Goal: Transaction & Acquisition: Purchase product/service

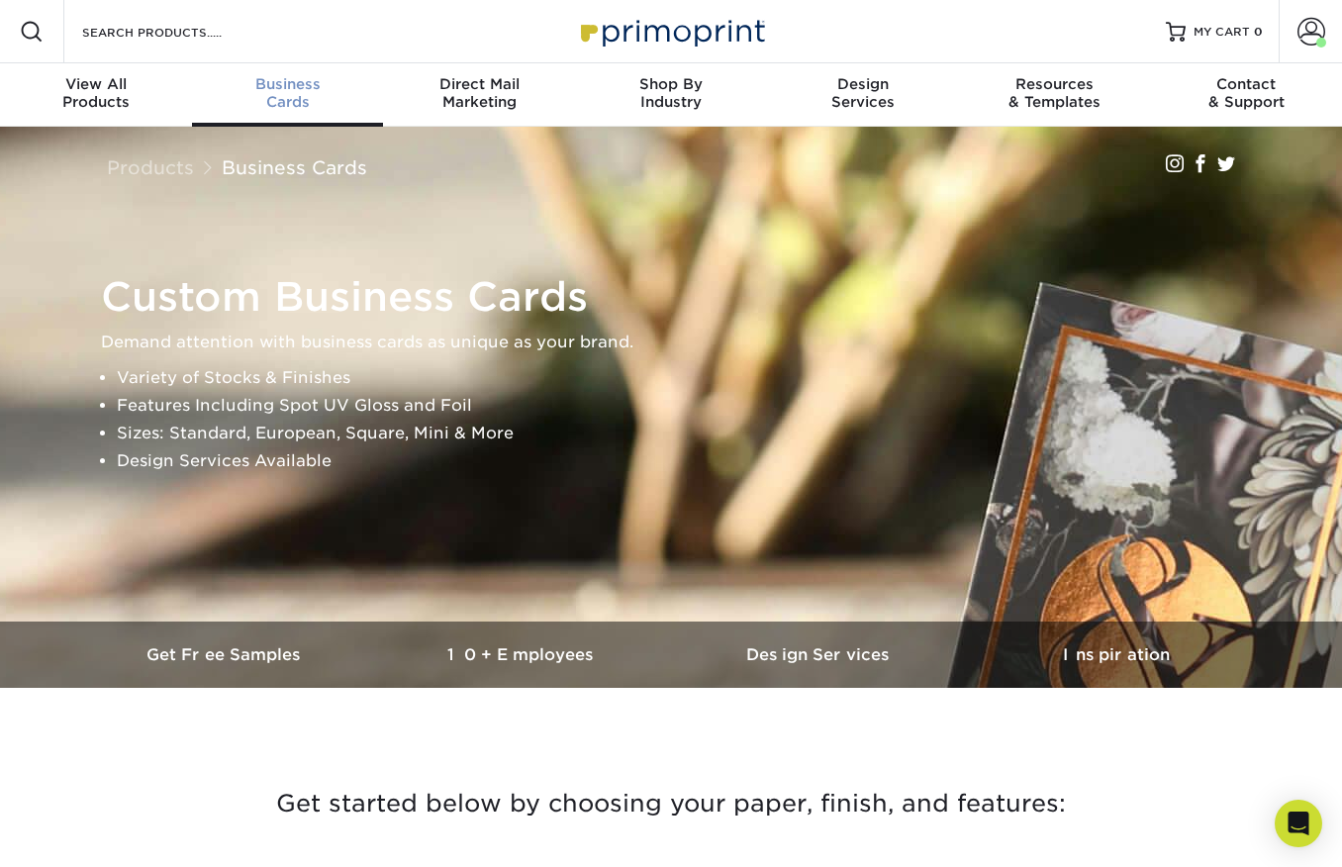
click at [287, 88] on span "Business" at bounding box center [288, 84] width 192 height 18
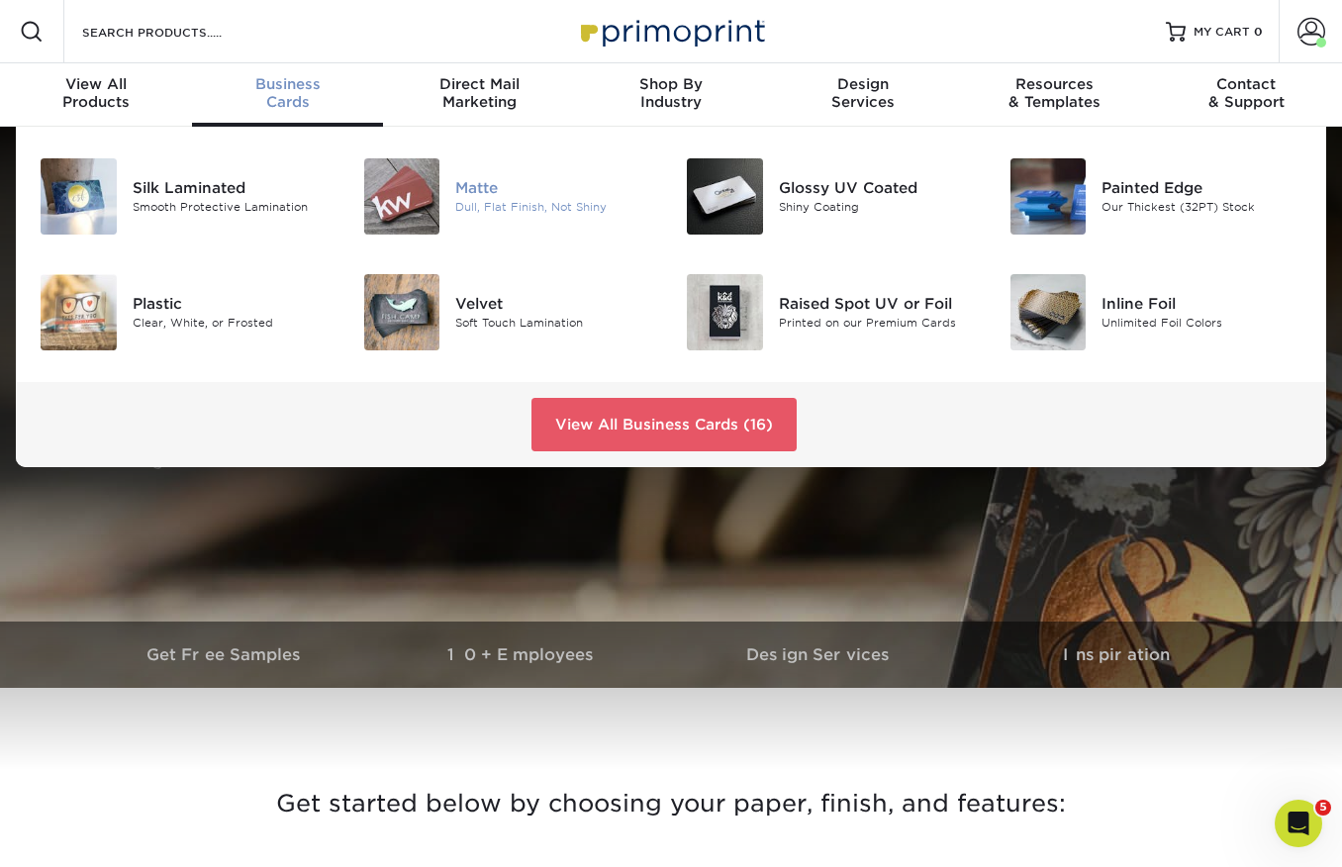
click at [483, 183] on div "Matte" at bounding box center [555, 188] width 201 height 22
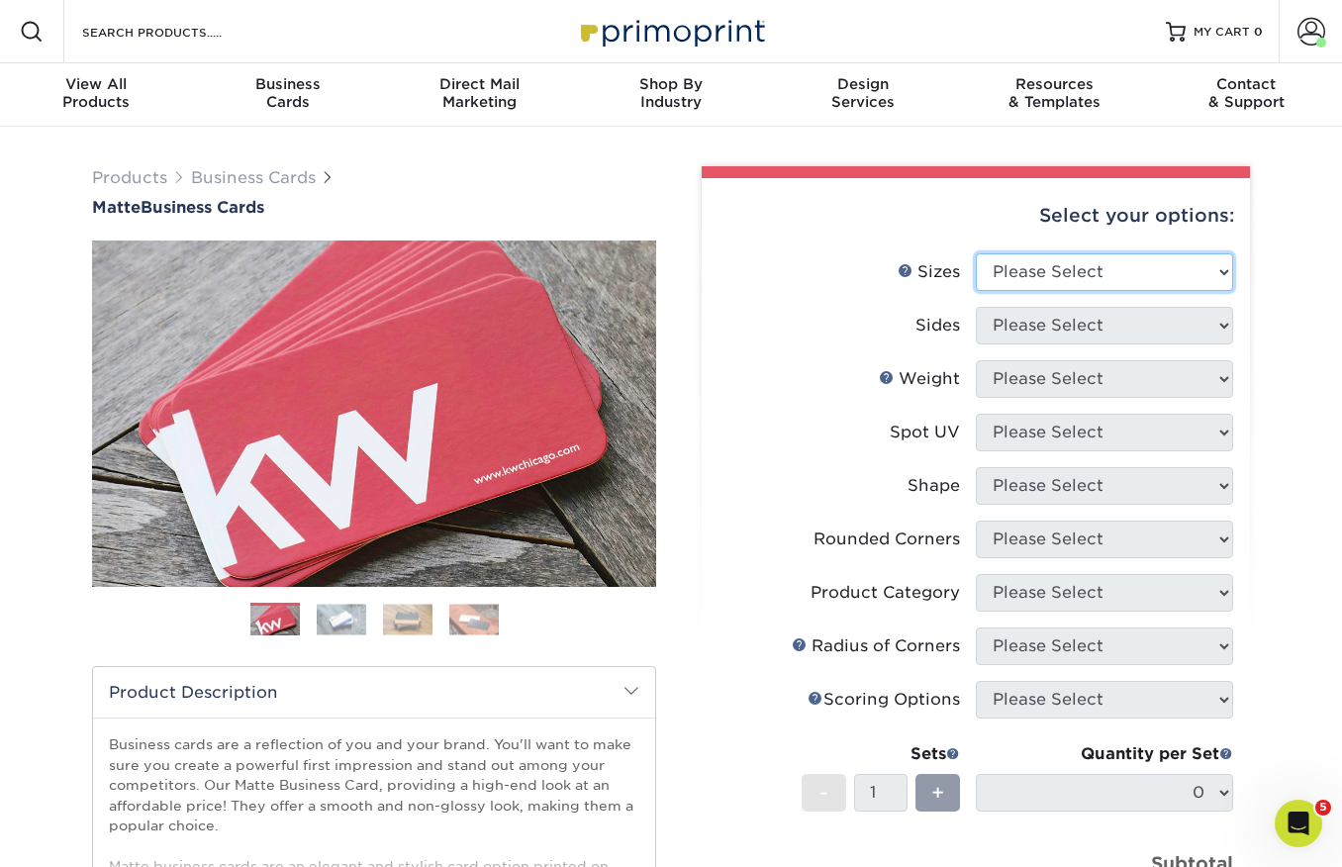
click at [1031, 266] on select "Please Select 1.5" x 3.5" - Mini 1.75" x 3.5" - Mini 2" x 2" - Square 2" x 3" -…" at bounding box center [1104, 272] width 257 height 38
select select "2.00x3.50"
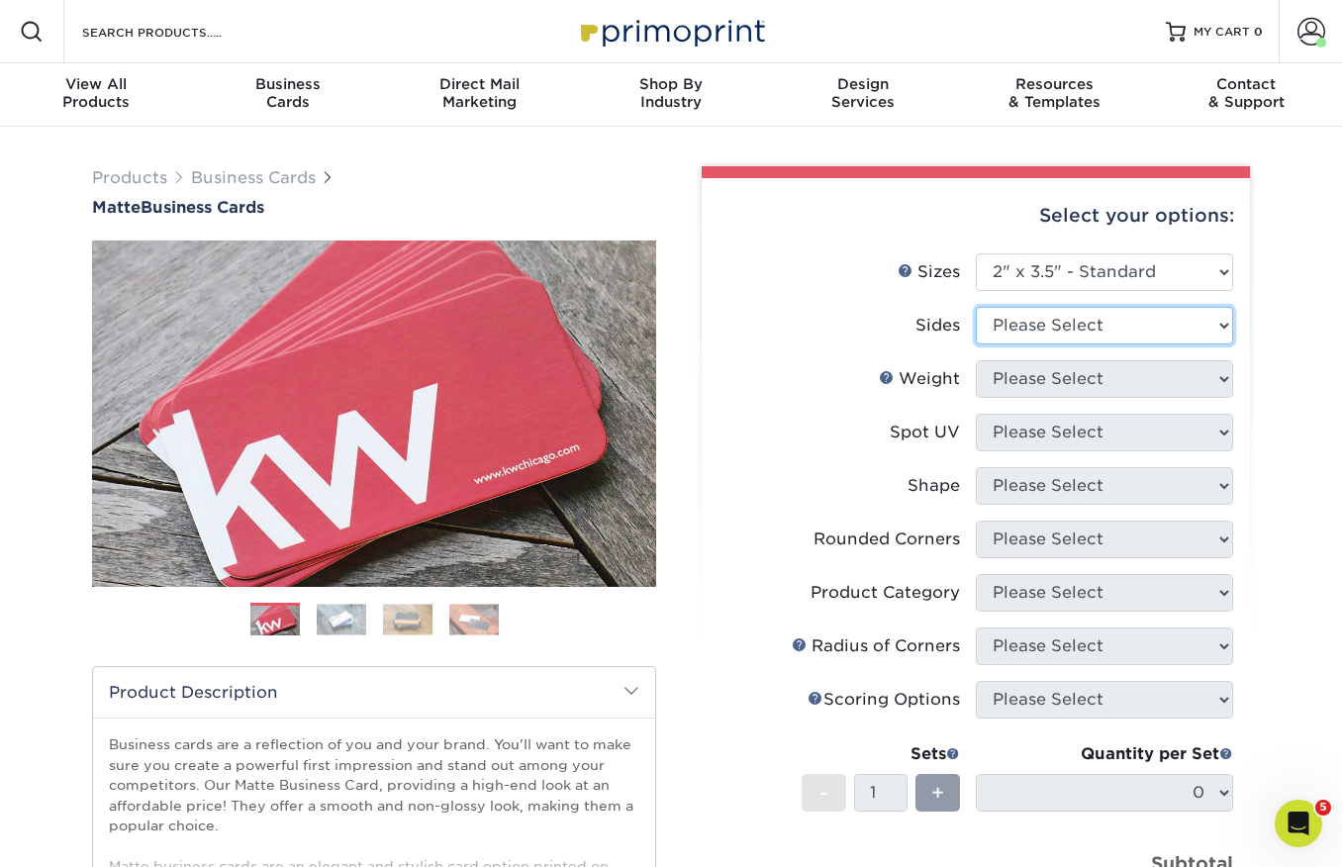
click at [1013, 329] on select "Please Select Print Both Sides Print Front Only" at bounding box center [1104, 326] width 257 height 38
select select "13abbda7-1d64-4f25-8bb2-c179b224825d"
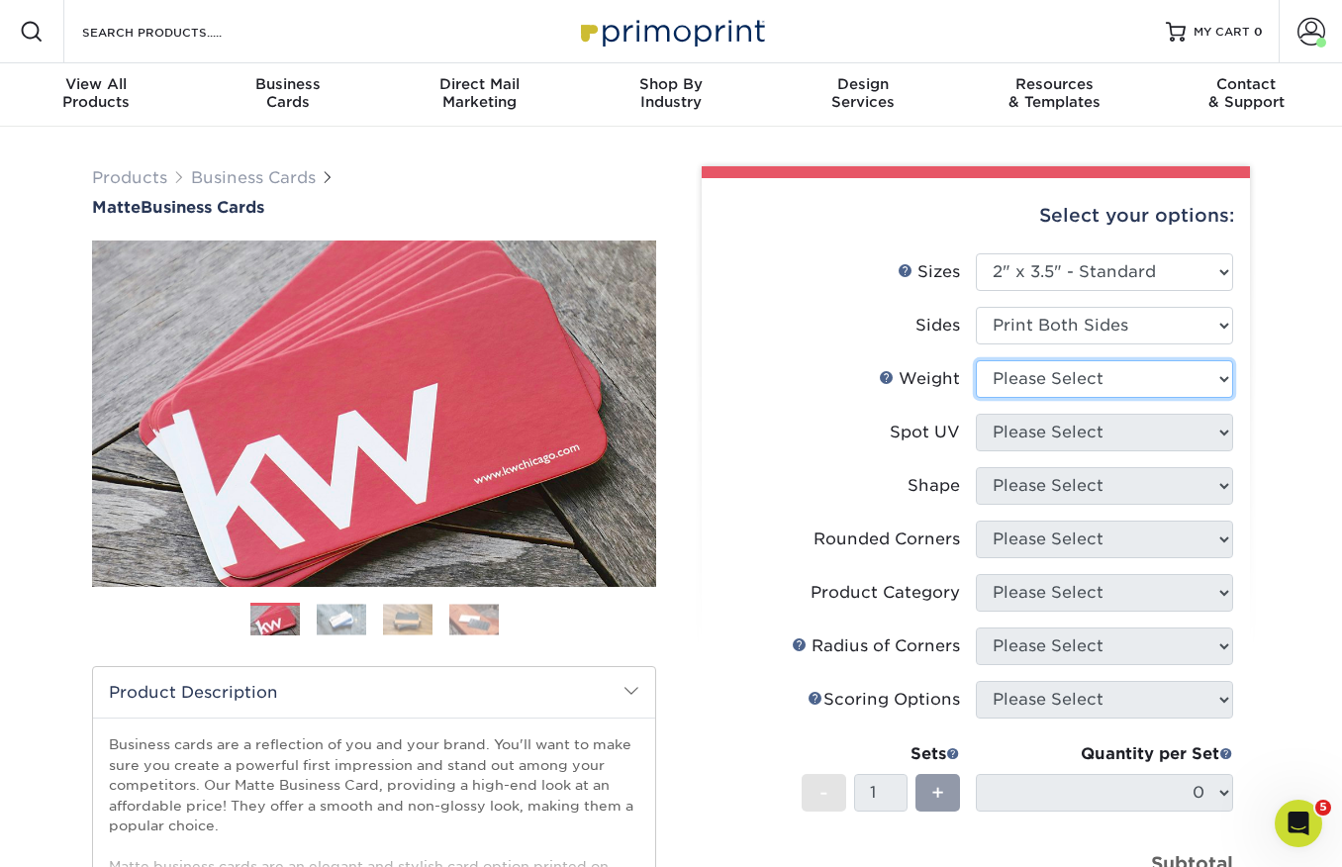
click at [1018, 375] on select "Please Select 16PT 14PT" at bounding box center [1104, 379] width 257 height 38
select select "16PT"
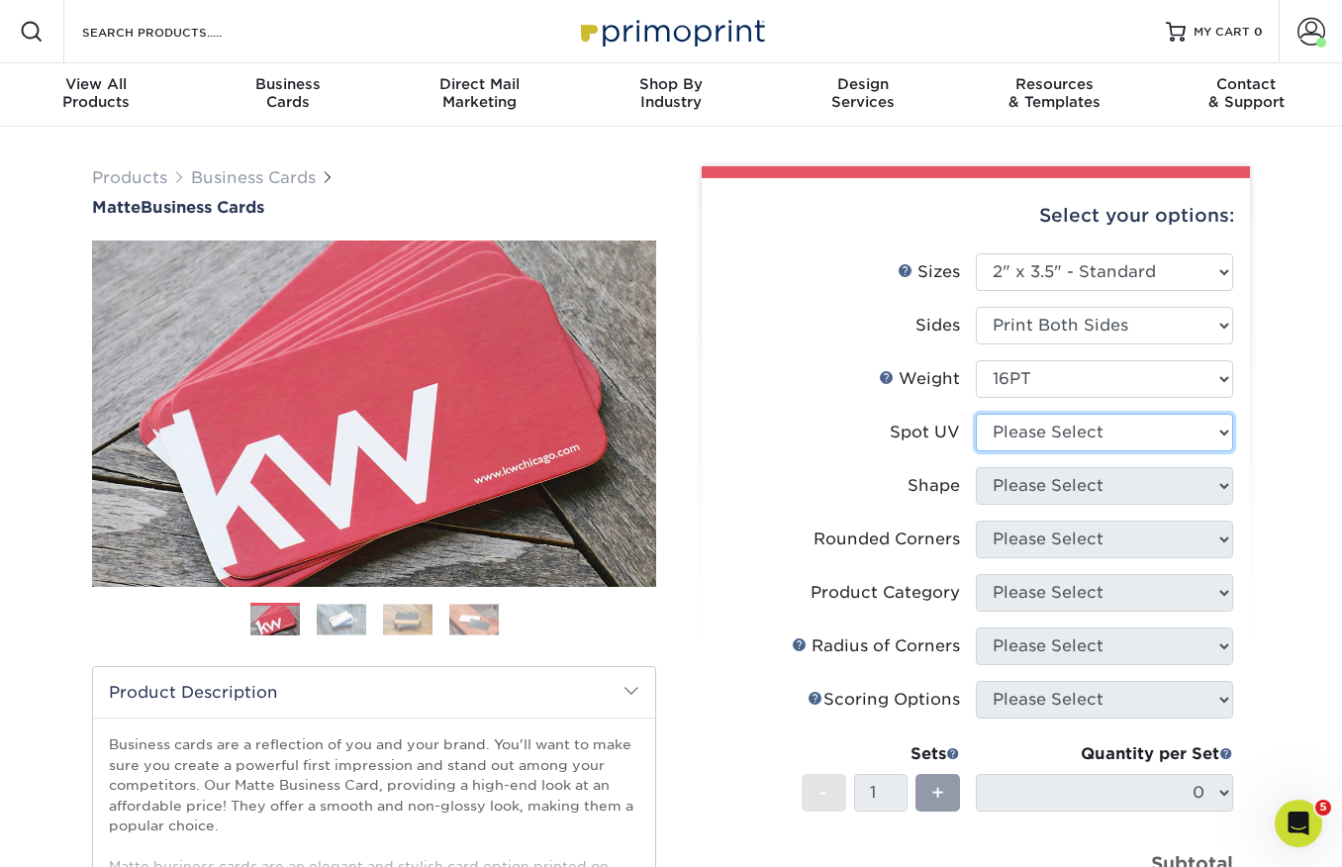
click at [1029, 428] on select "Please Select No Spot UV Front and Back (Both Sides) Front Only Back Only" at bounding box center [1104, 433] width 257 height 38
select select "3"
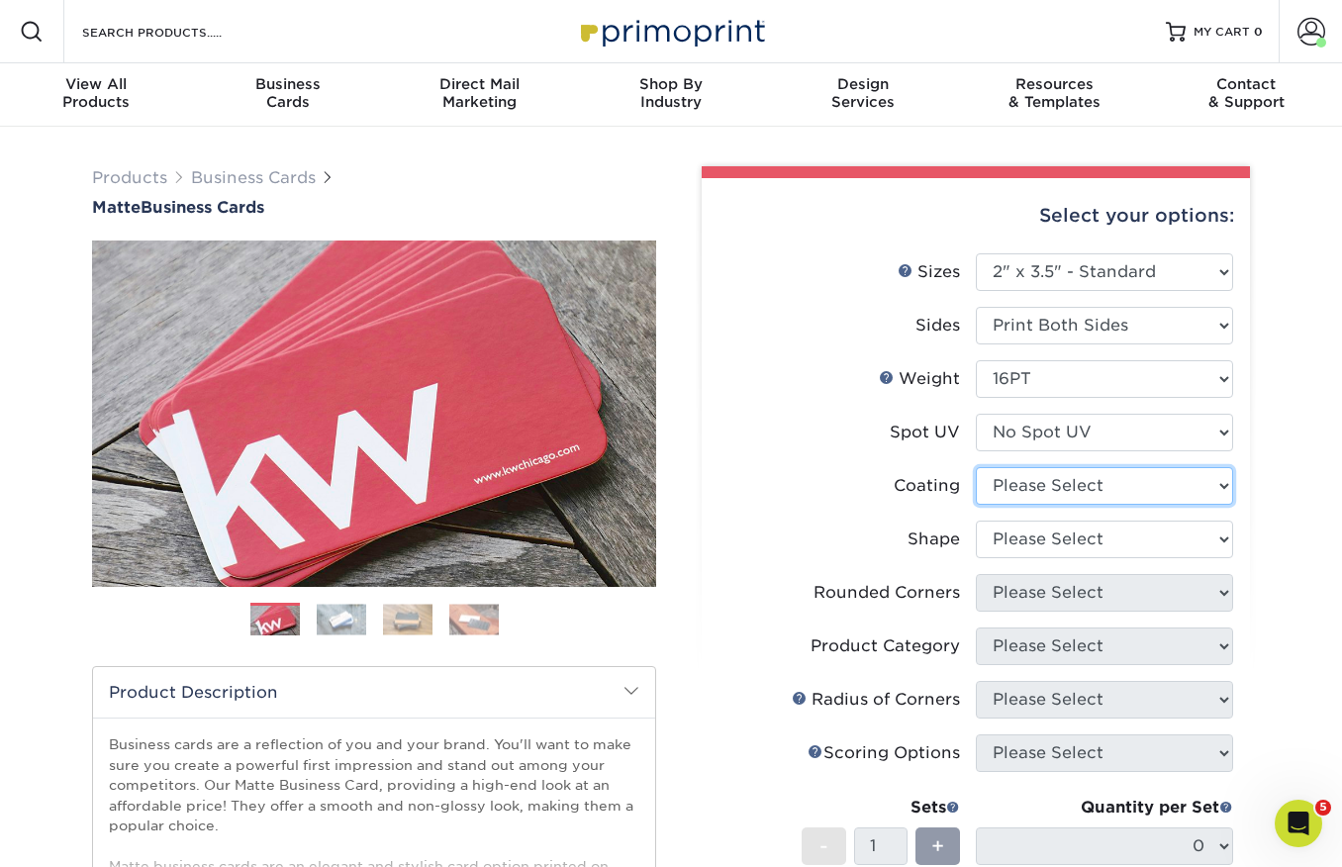
click at [1027, 484] on select at bounding box center [1104, 486] width 257 height 38
select select "121bb7b5-3b4d-429f-bd8d-bbf80e953313"
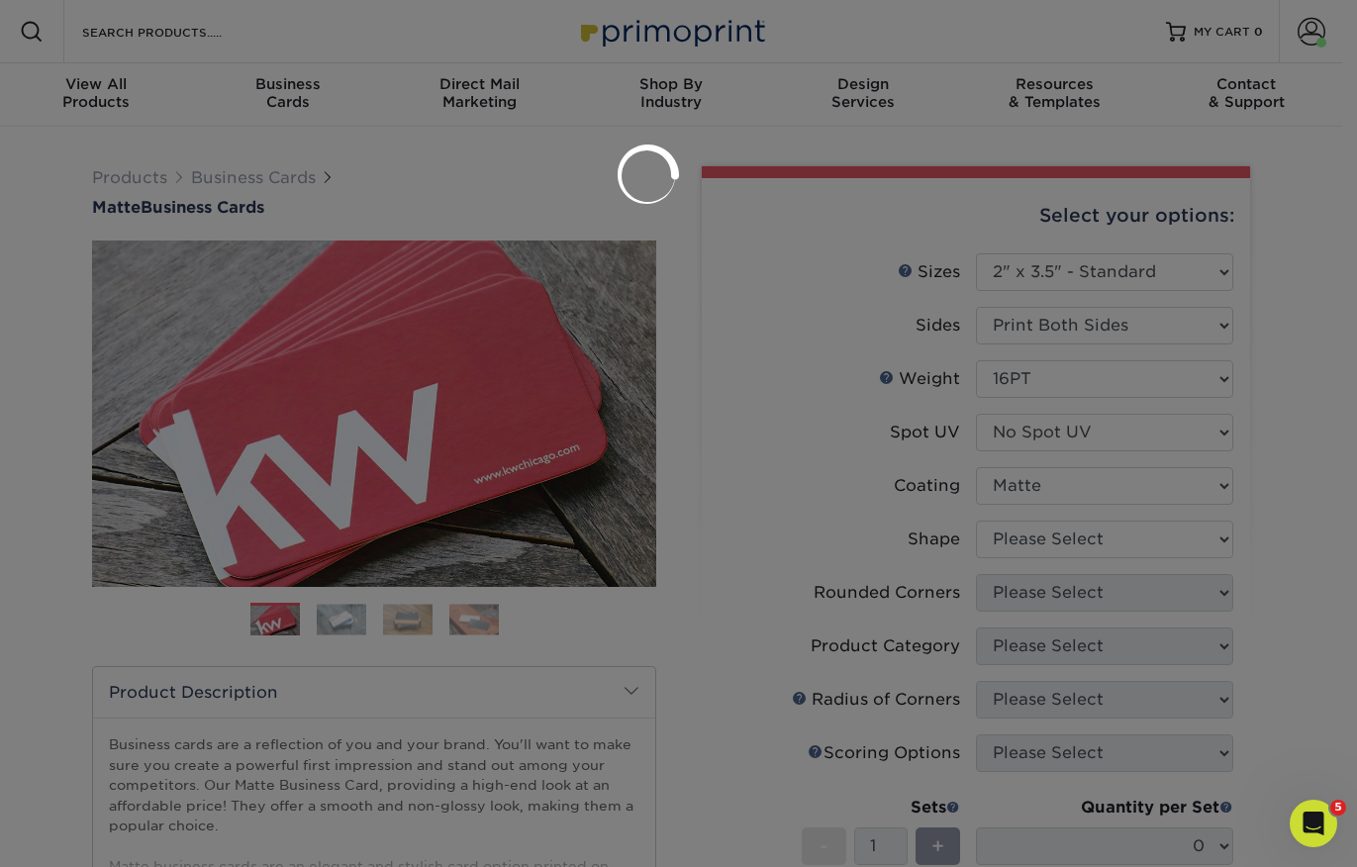
click at [1030, 540] on div at bounding box center [678, 433] width 1357 height 867
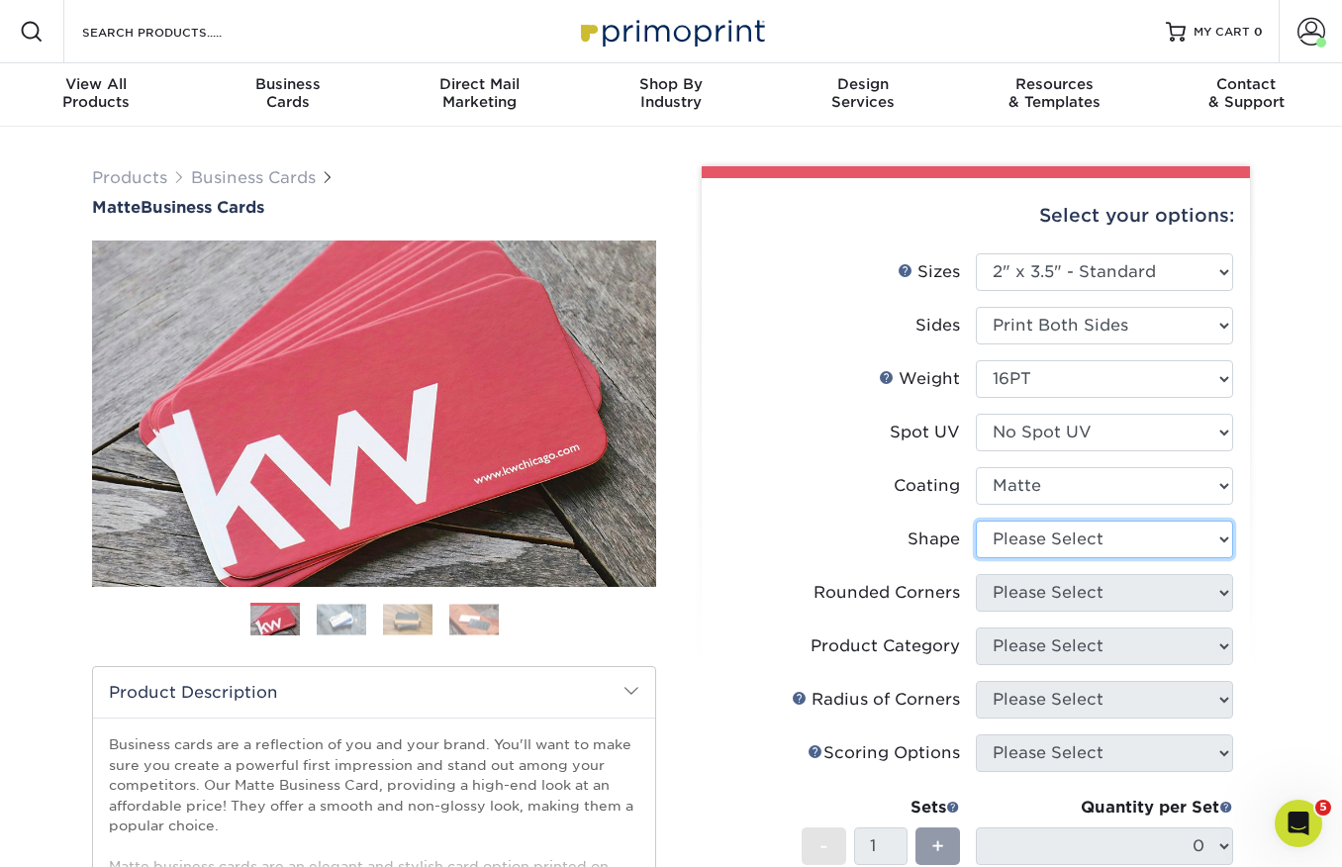
click at [999, 530] on select "Please Select Standard Oval" at bounding box center [1104, 539] width 257 height 38
select select "standard"
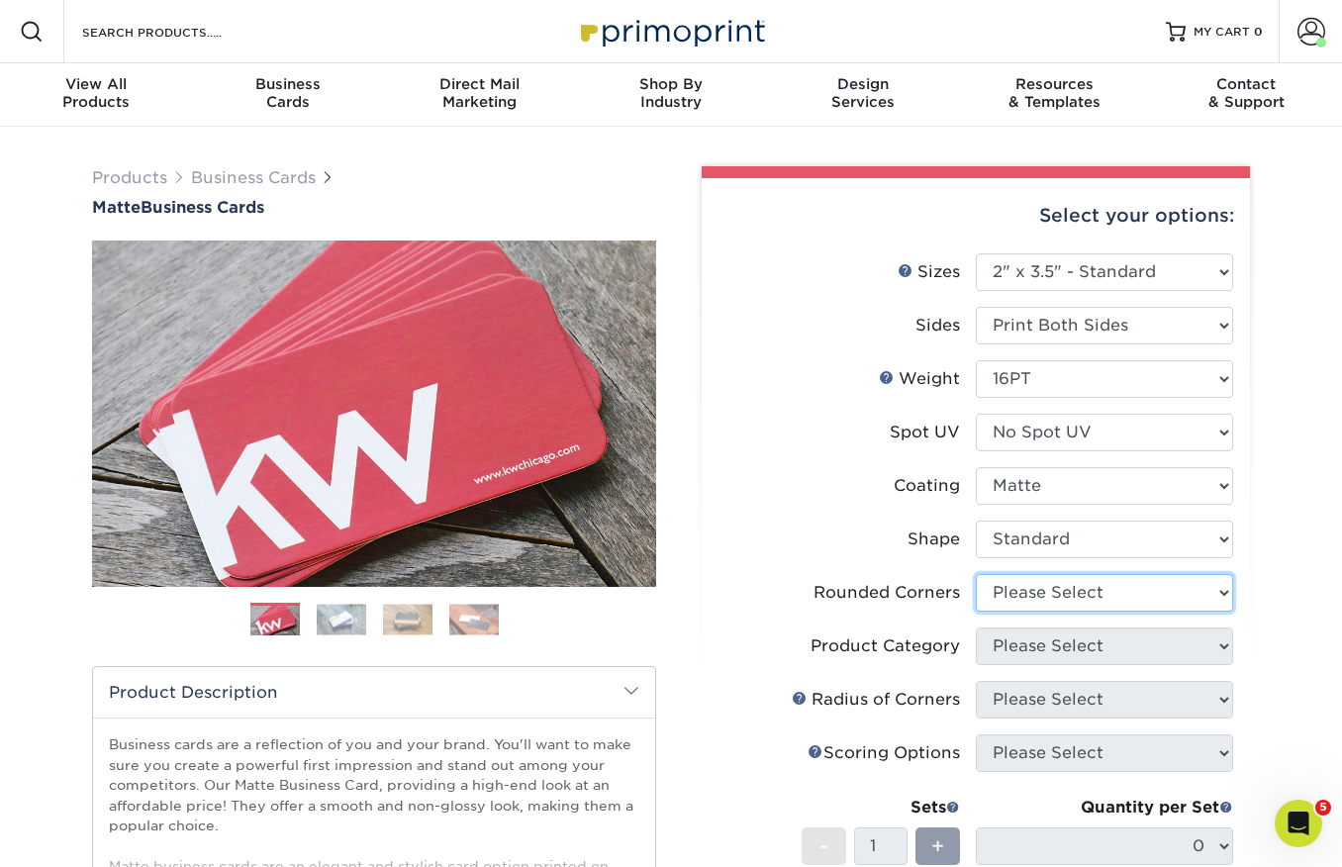
click at [1011, 588] on select "Please Select Yes - Round 2 Corners Yes - Round 4 Corners No" at bounding box center [1104, 593] width 257 height 38
select select "0"
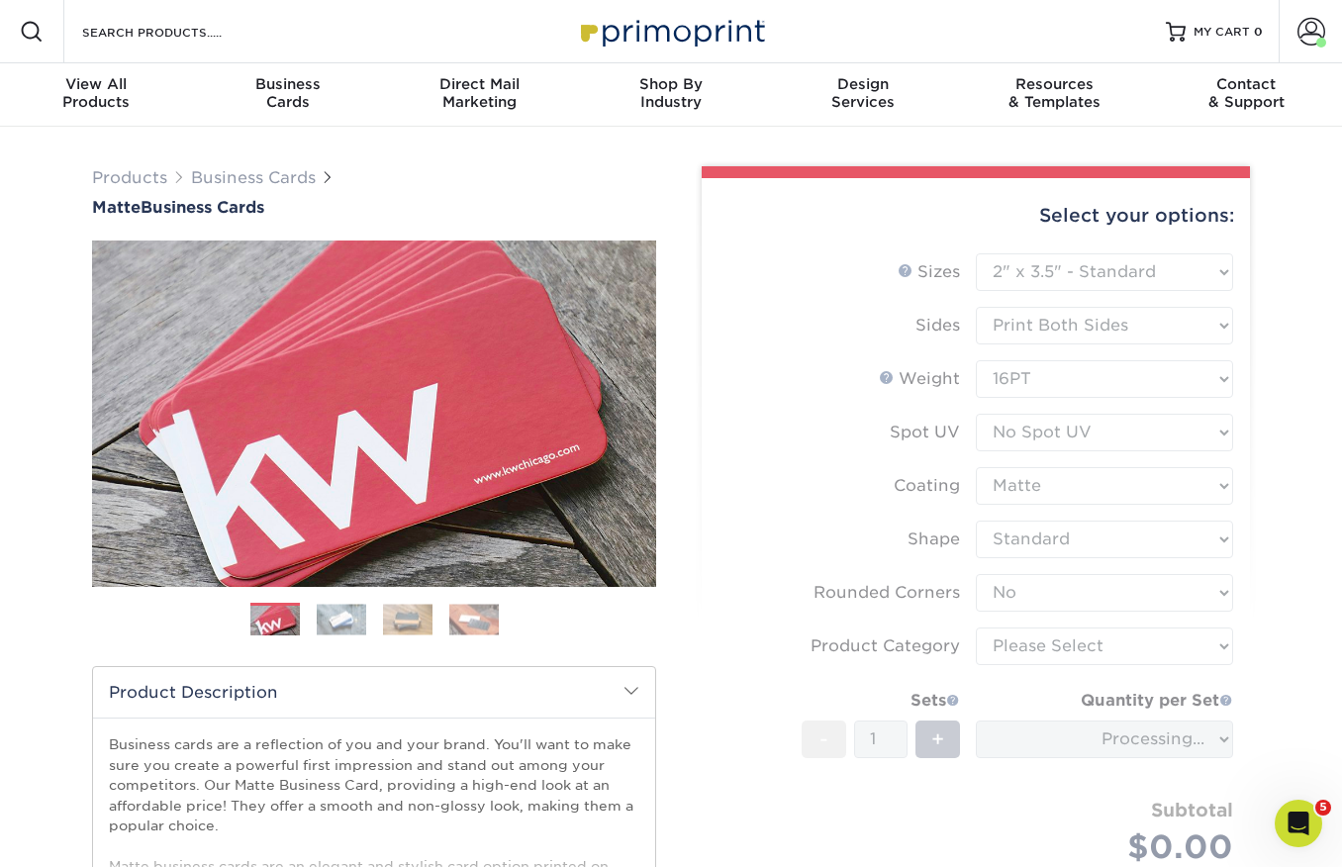
click at [1036, 644] on form "Sizes Help Sizes Please Select 1.5" x 3.5" - Mini 1.75" x 3.5" - Mini 2" x 2" -…" at bounding box center [975, 582] width 517 height 658
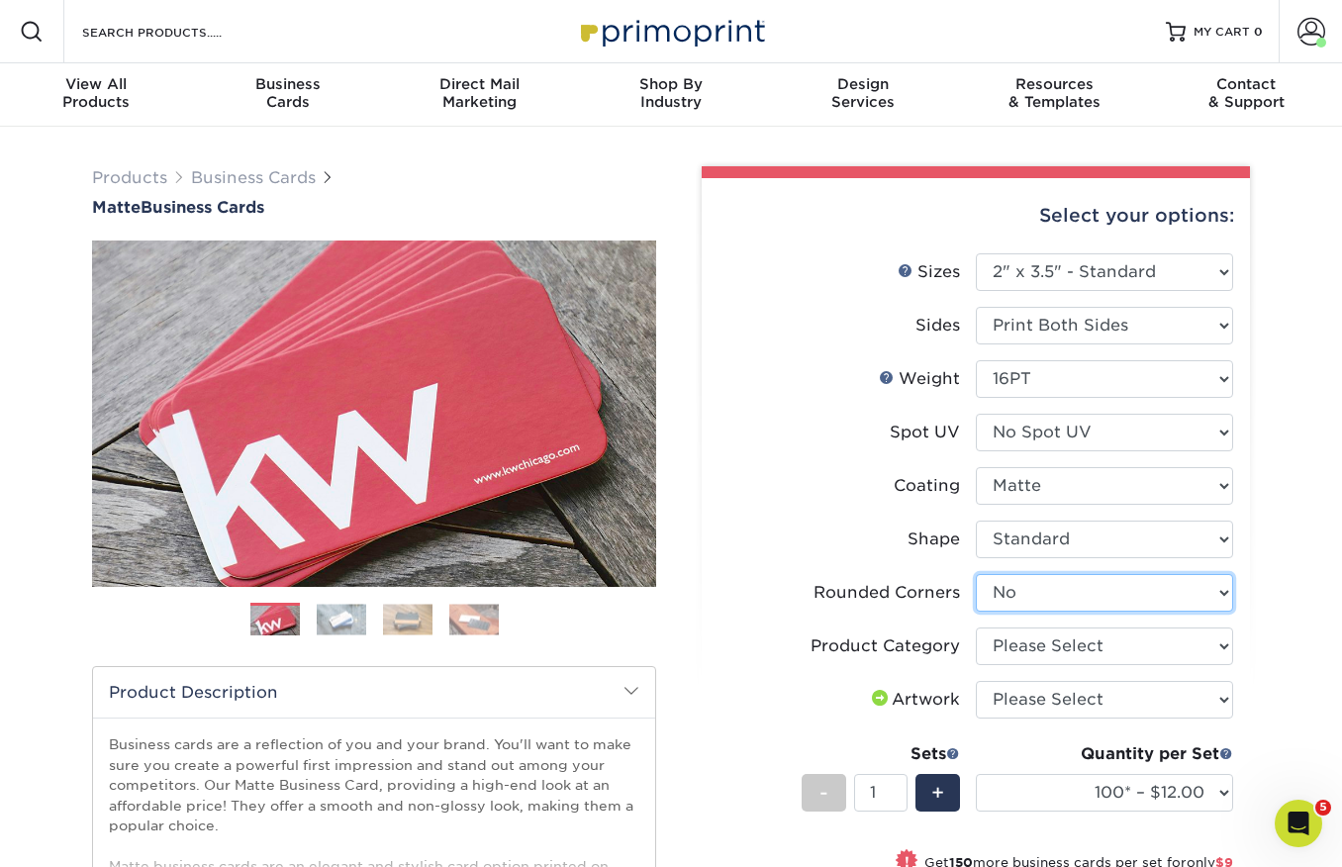
click at [1035, 590] on select "Please Select Yes - Round 2 Corners Yes - Round 4 Corners No" at bounding box center [1104, 593] width 257 height 38
click at [1028, 648] on select "Please Select Business Cards" at bounding box center [1104, 646] width 257 height 38
select select "3b5148f1-0588-4f88-a218-97bcfdce65c1"
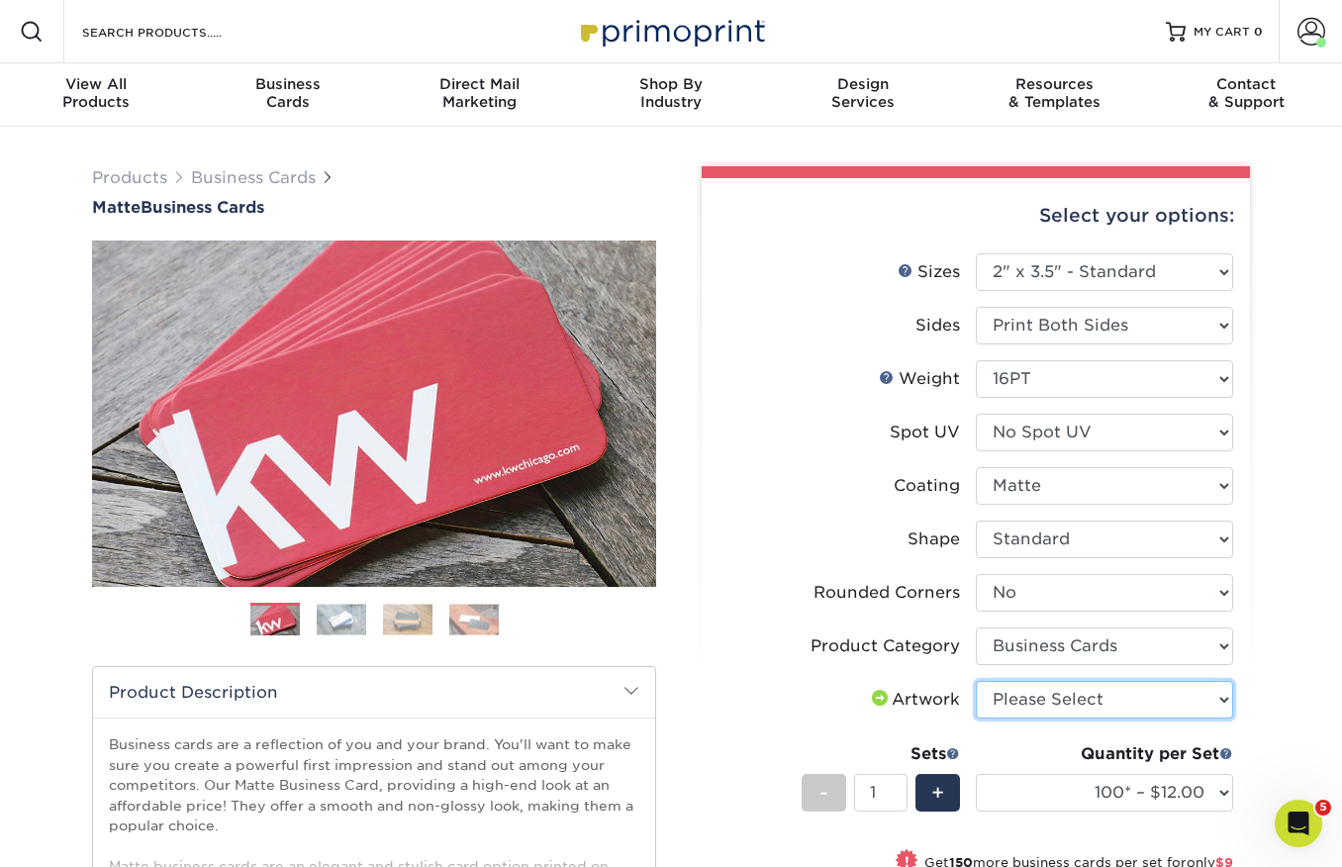
click at [1059, 699] on select "Please Select I will upload files I need a design - $100" at bounding box center [1104, 700] width 257 height 38
select select "upload"
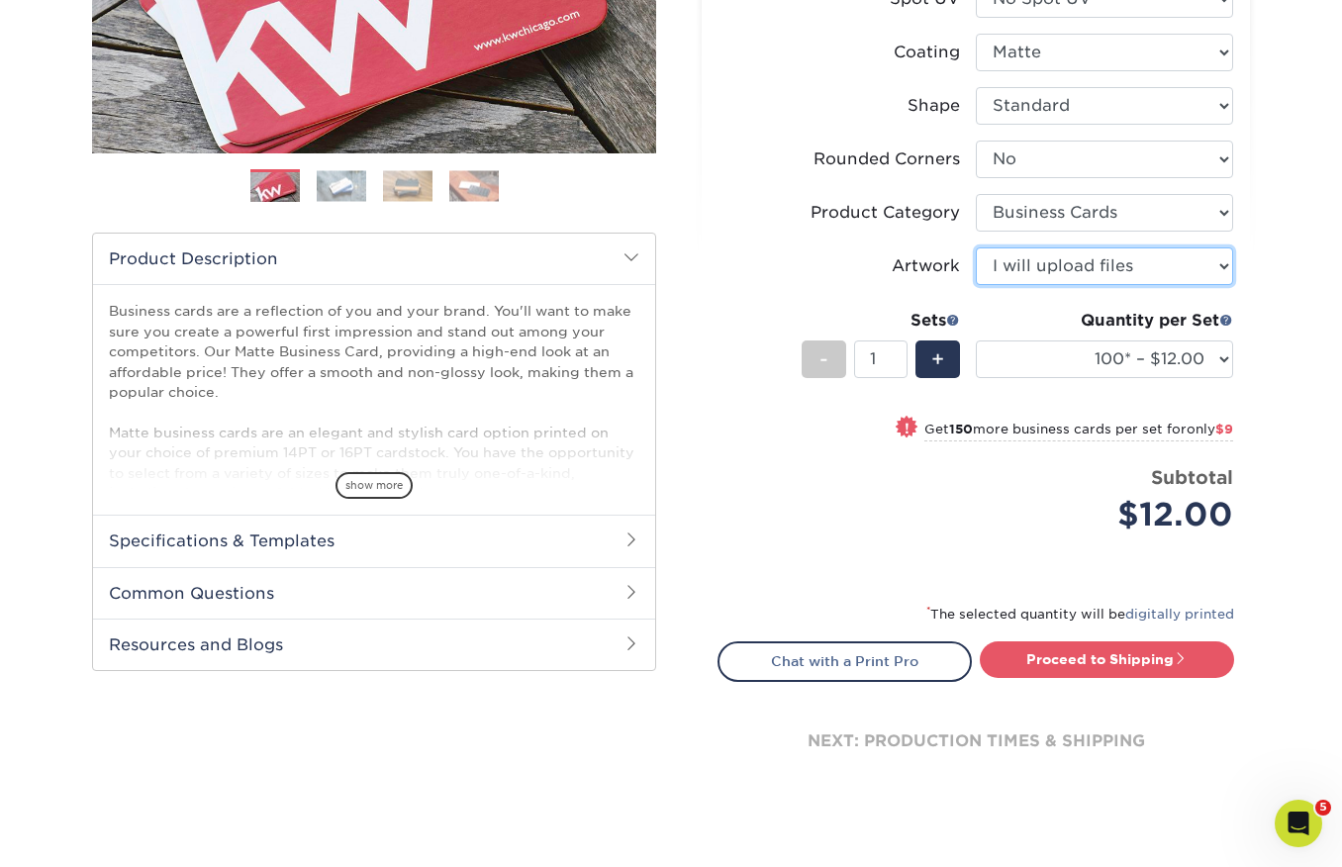
scroll to position [439, 0]
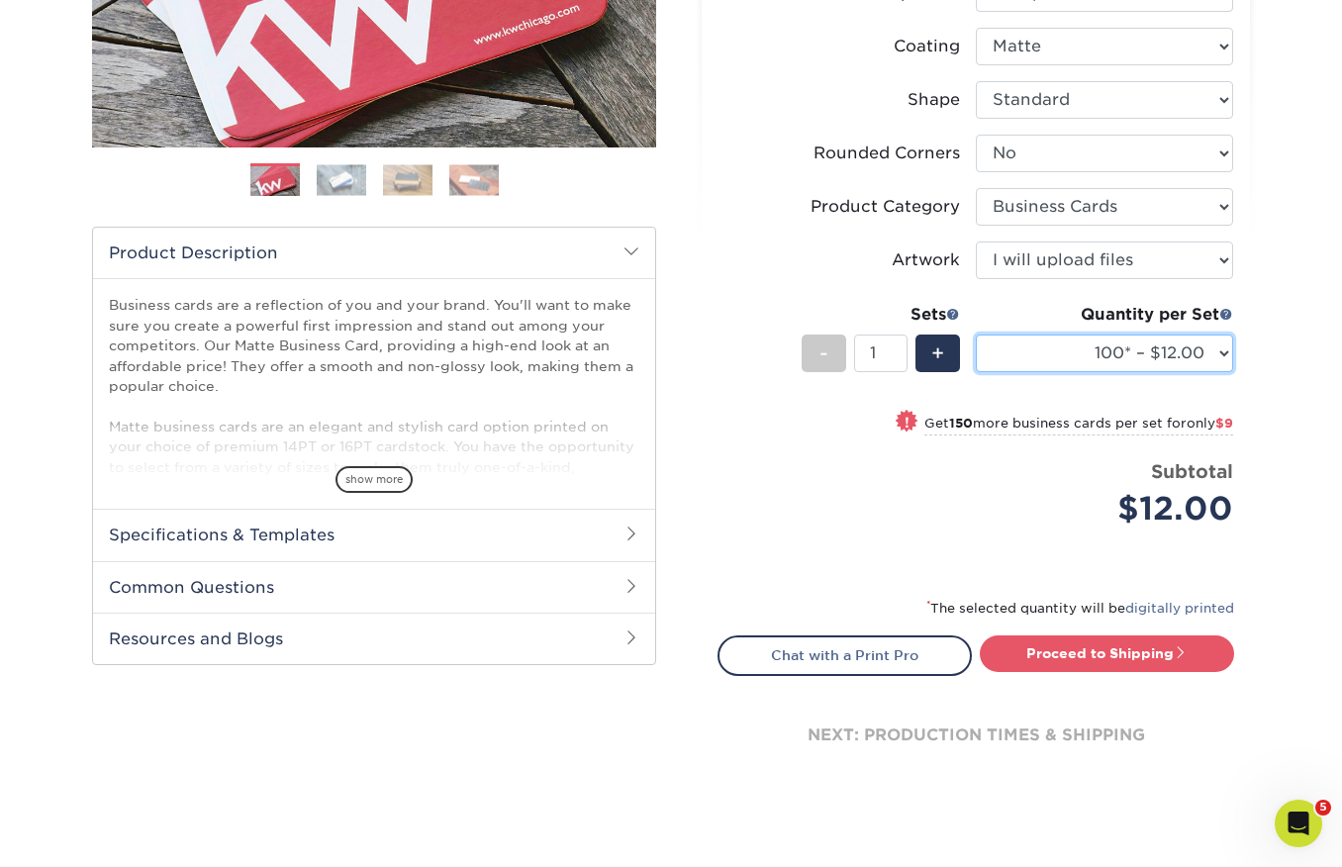
click at [1039, 350] on select "100* – $12.00 250* – $21.00 500 – $42.00 1000 – $53.00 2500 – $95.00 5000 – $18…" at bounding box center [1104, 353] width 257 height 38
select select "250* – $21.00"
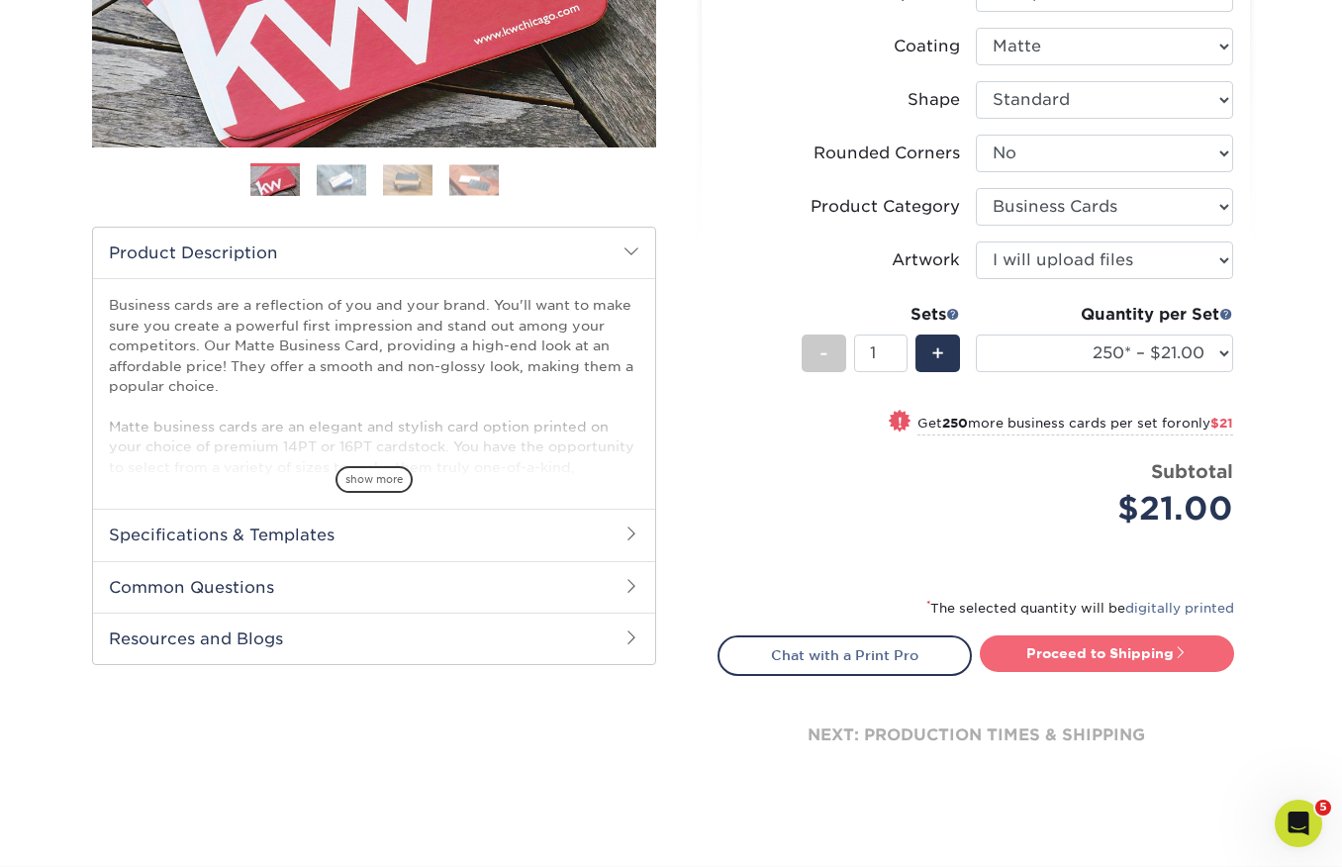
click at [1099, 655] on link "Proceed to Shipping" at bounding box center [1107, 653] width 254 height 36
type input "Set 1"
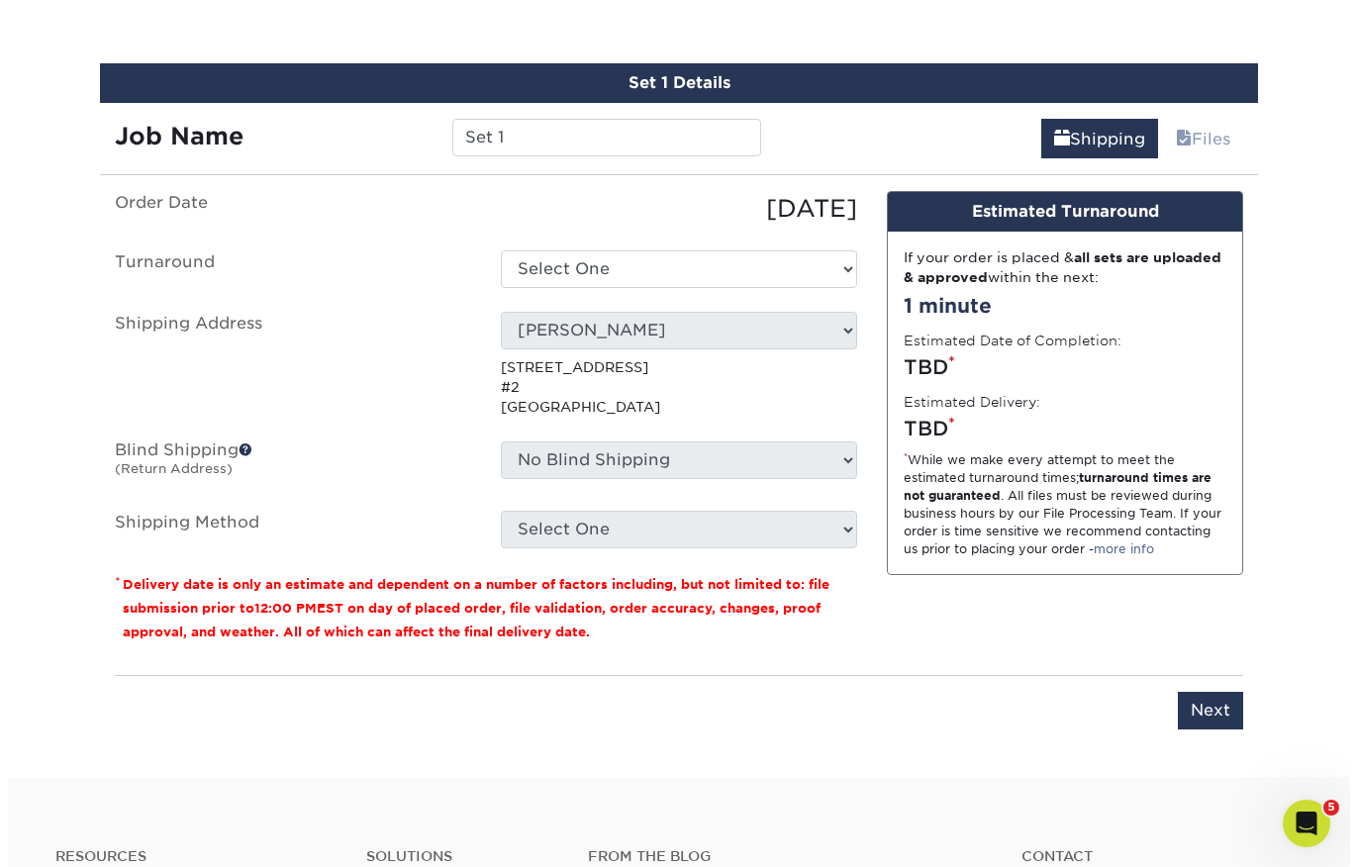
scroll to position [1128, 0]
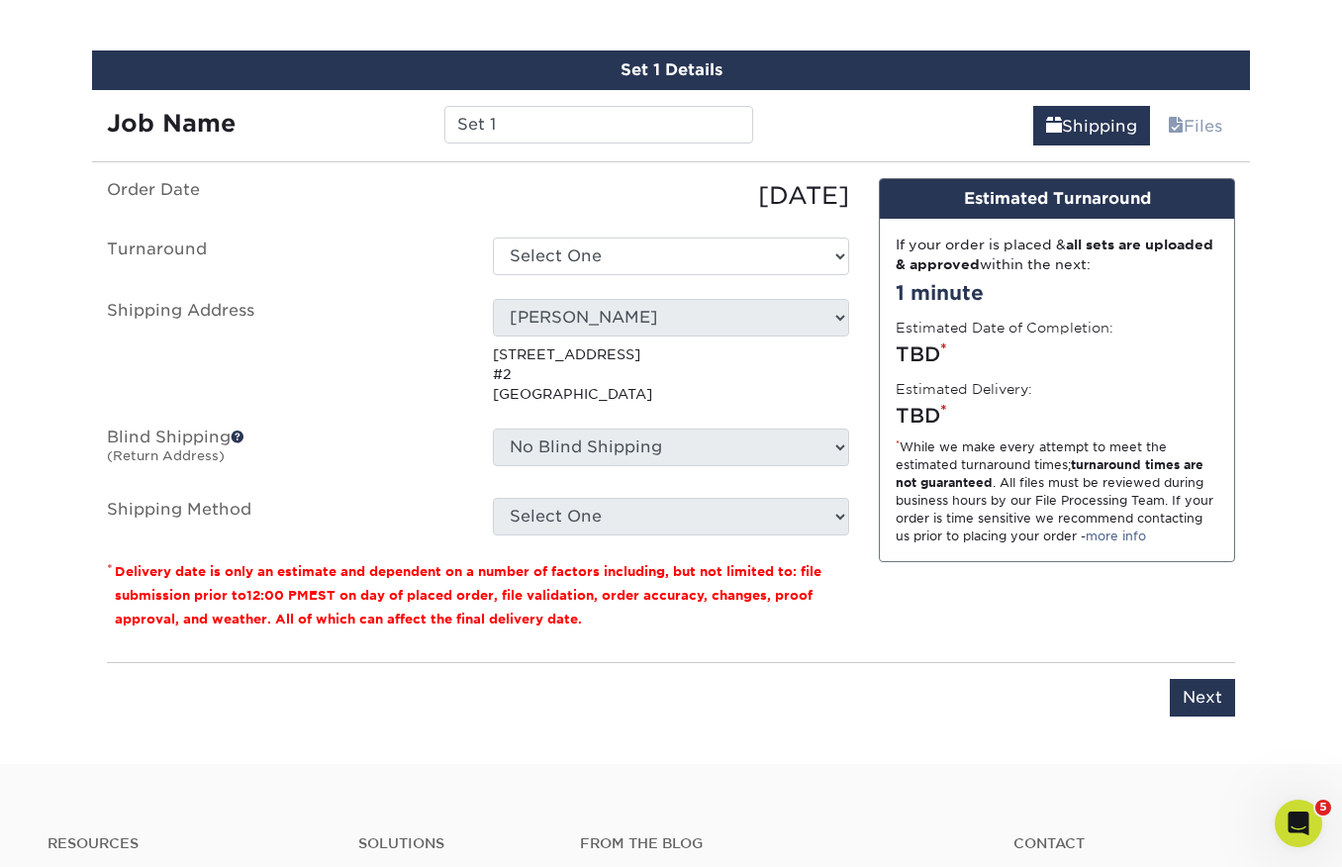
click at [851, 309] on div "Select One basik BOSTON YACHT BOSTON YACHT Boulton and Watt C2H CLOSE TO HOME F…" at bounding box center [671, 352] width 386 height 106
click at [845, 311] on div "Select One basik BOSTON YACHT BOSTON YACHT Boulton and Watt C2H CLOSE TO HOME F…" at bounding box center [671, 352] width 386 height 106
click at [699, 247] on select "Select One 2-4 Business Days 2 Day Next Business Day" at bounding box center [671, 256] width 356 height 38
select select "23721297-b68b-4846-ba83-3171e6bd9d78"
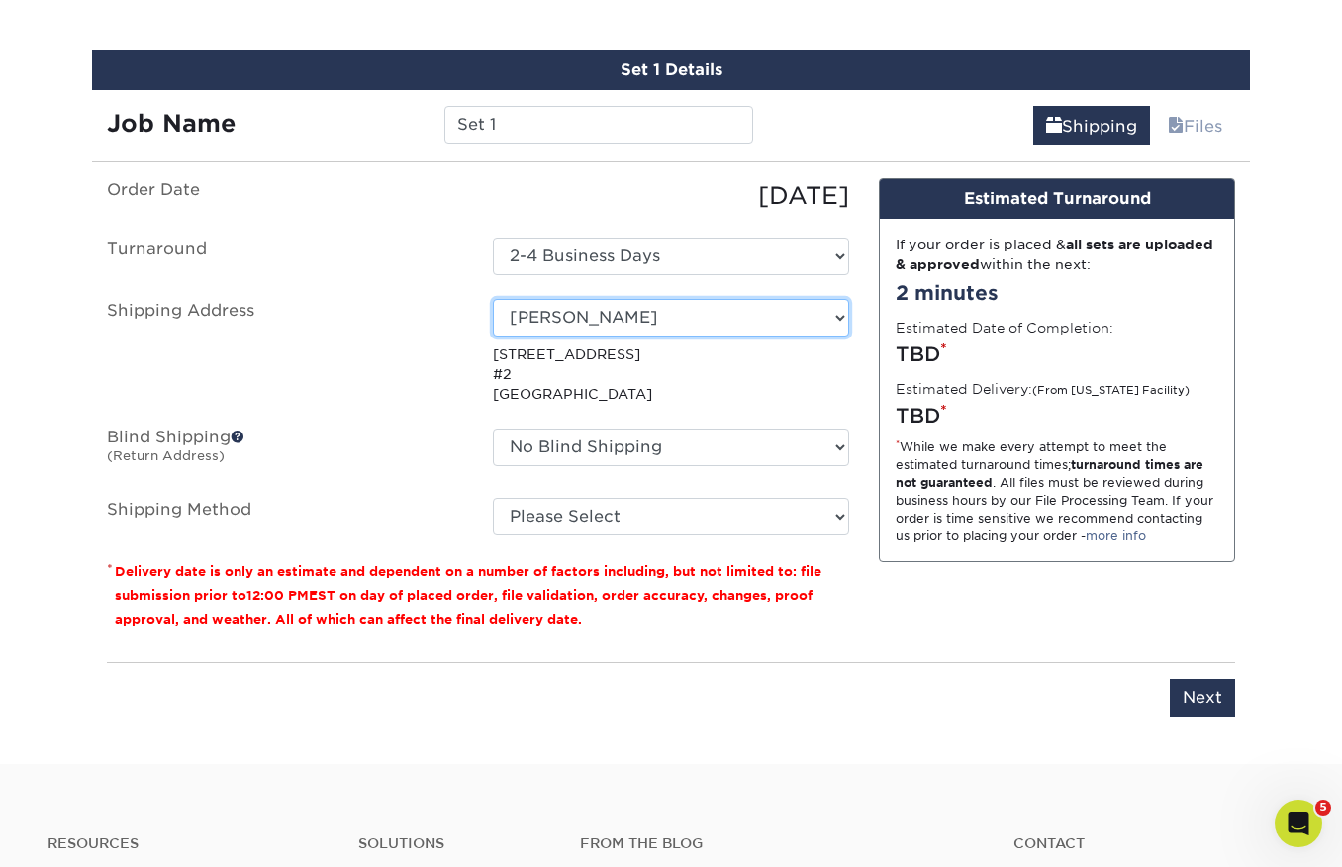
click at [655, 322] on select "Select One basik BOSTON YACHT BOSTON YACHT Boulton and Watt C2H CLOSE TO HOME F…" at bounding box center [671, 318] width 356 height 38
click at [843, 319] on select "Select One basik BOSTON YACHT BOSTON YACHT Boulton and Watt C2H CLOSE TO HOME F…" at bounding box center [671, 318] width 356 height 38
select select "286794"
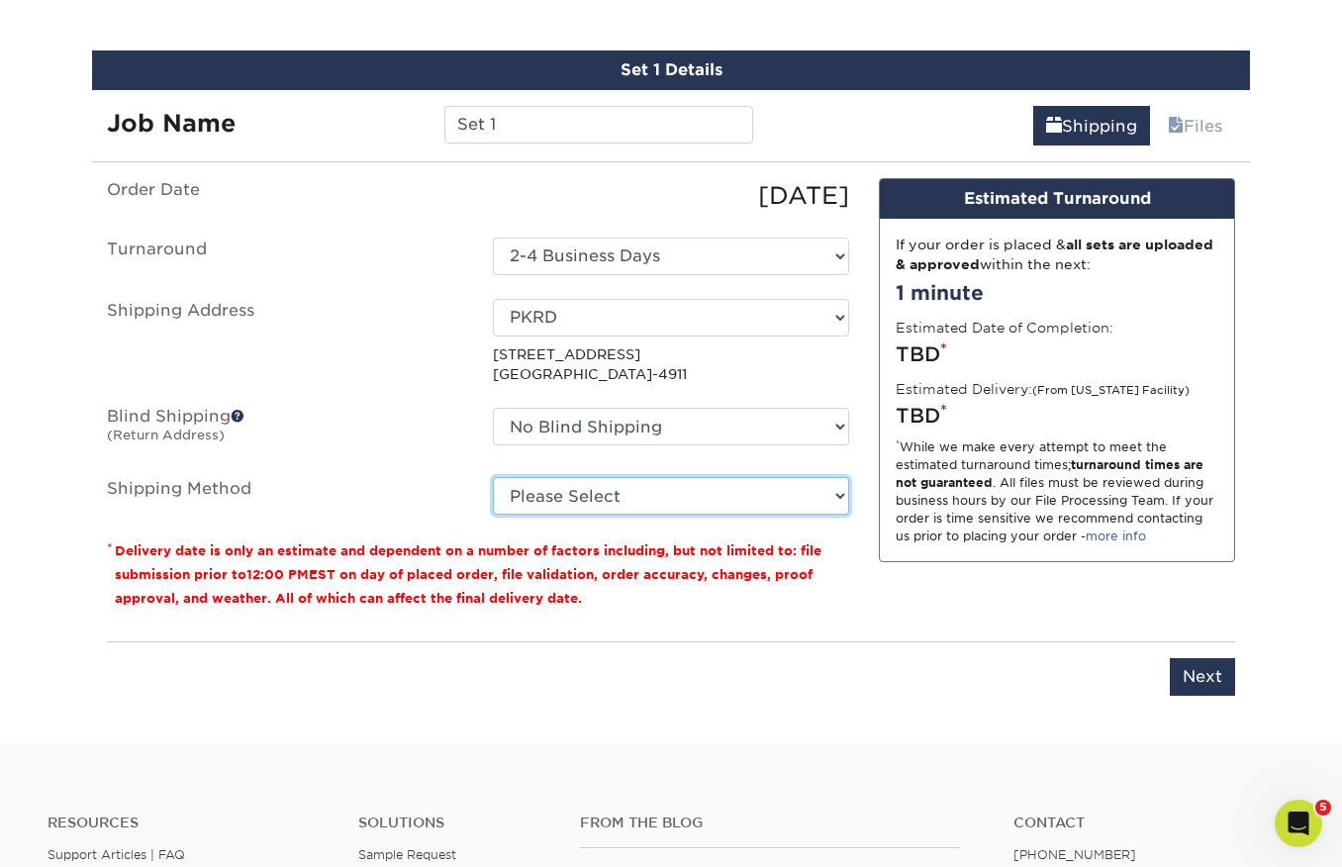
click at [578, 493] on select "Please Select Ground Shipping (+$7.84) 3 Day Shipping Service (+$20.07) 2 Day A…" at bounding box center [671, 496] width 356 height 38
select select "03"
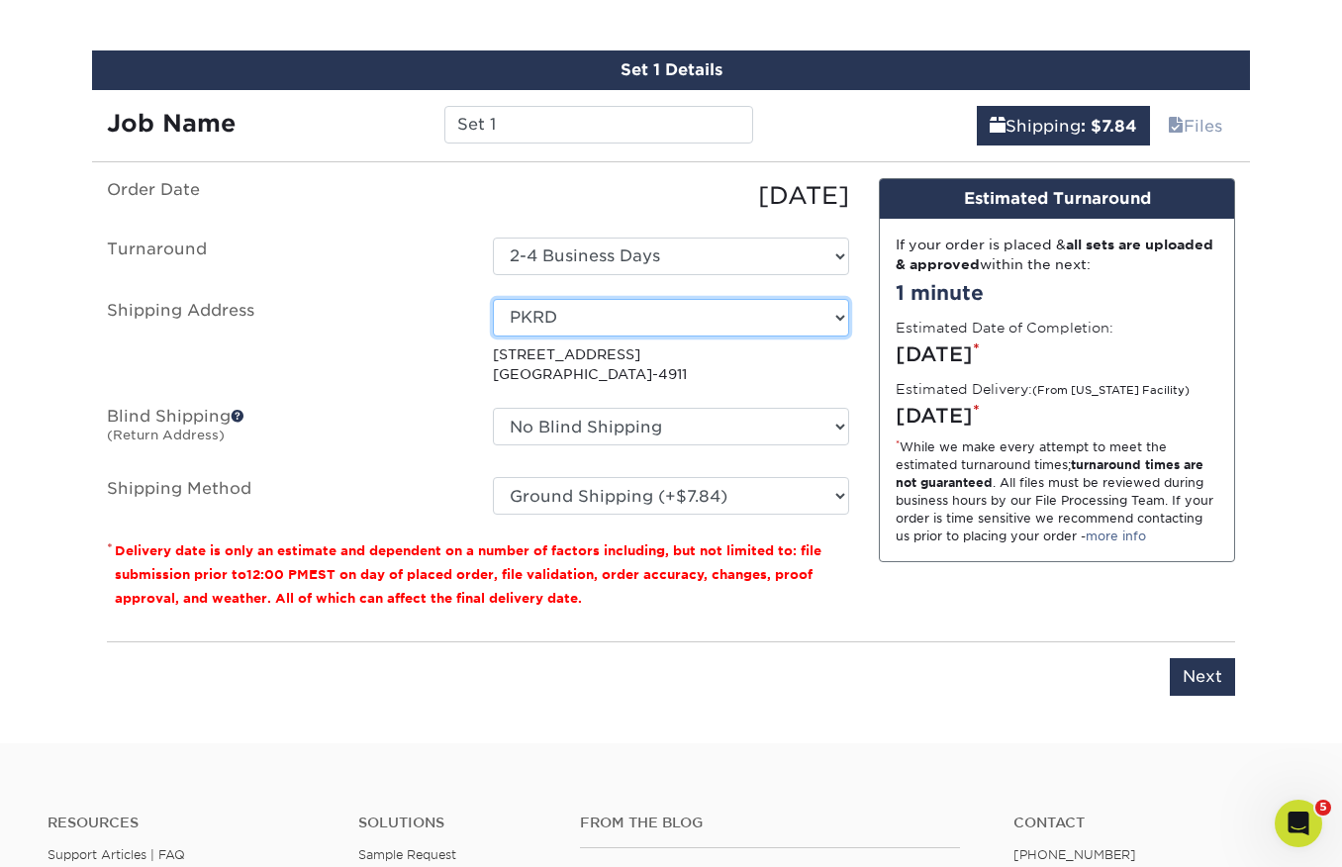
click at [594, 319] on select "Select One basik BOSTON YACHT BOSTON YACHT Boulton and Watt C2H CLOSE TO HOME F…" at bounding box center [671, 318] width 356 height 38
select select "newaddress"
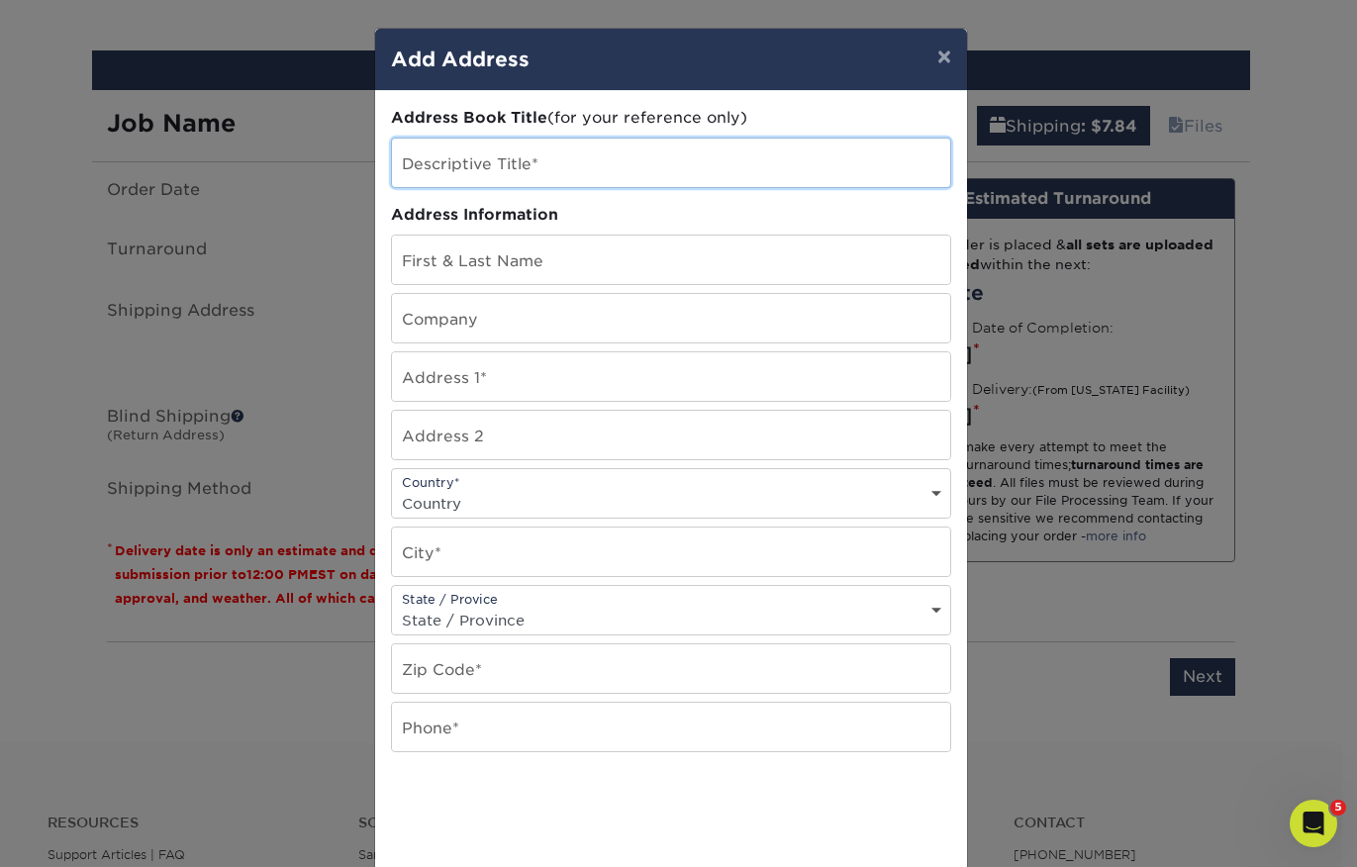
drag, startPoint x: 470, startPoint y: 165, endPoint x: 559, endPoint y: 171, distance: 89.3
click at [473, 164] on input "text" at bounding box center [671, 163] width 558 height 48
type input "PKRD"
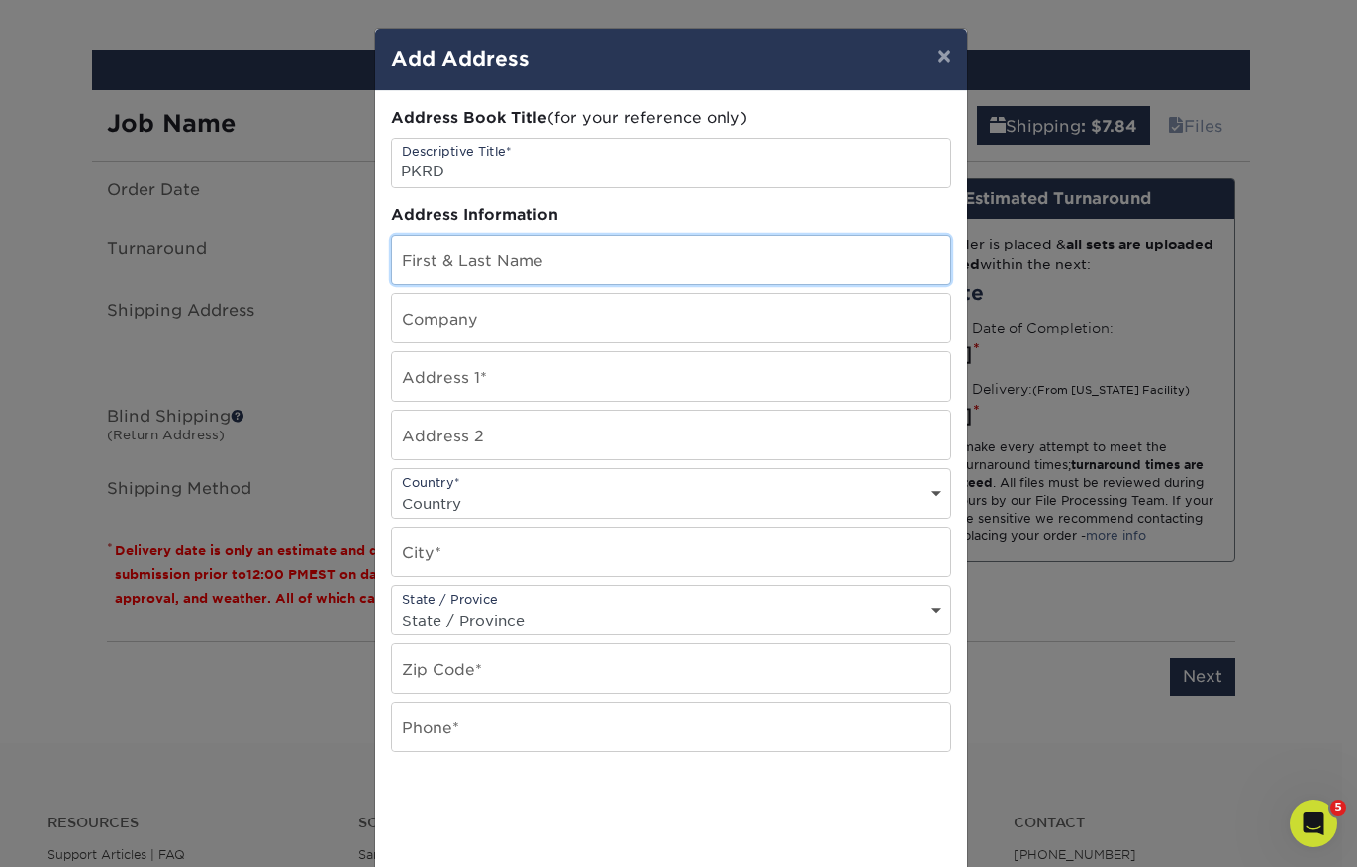
click at [455, 256] on input "text" at bounding box center [671, 259] width 558 height 48
type input "[PERSON_NAME]"
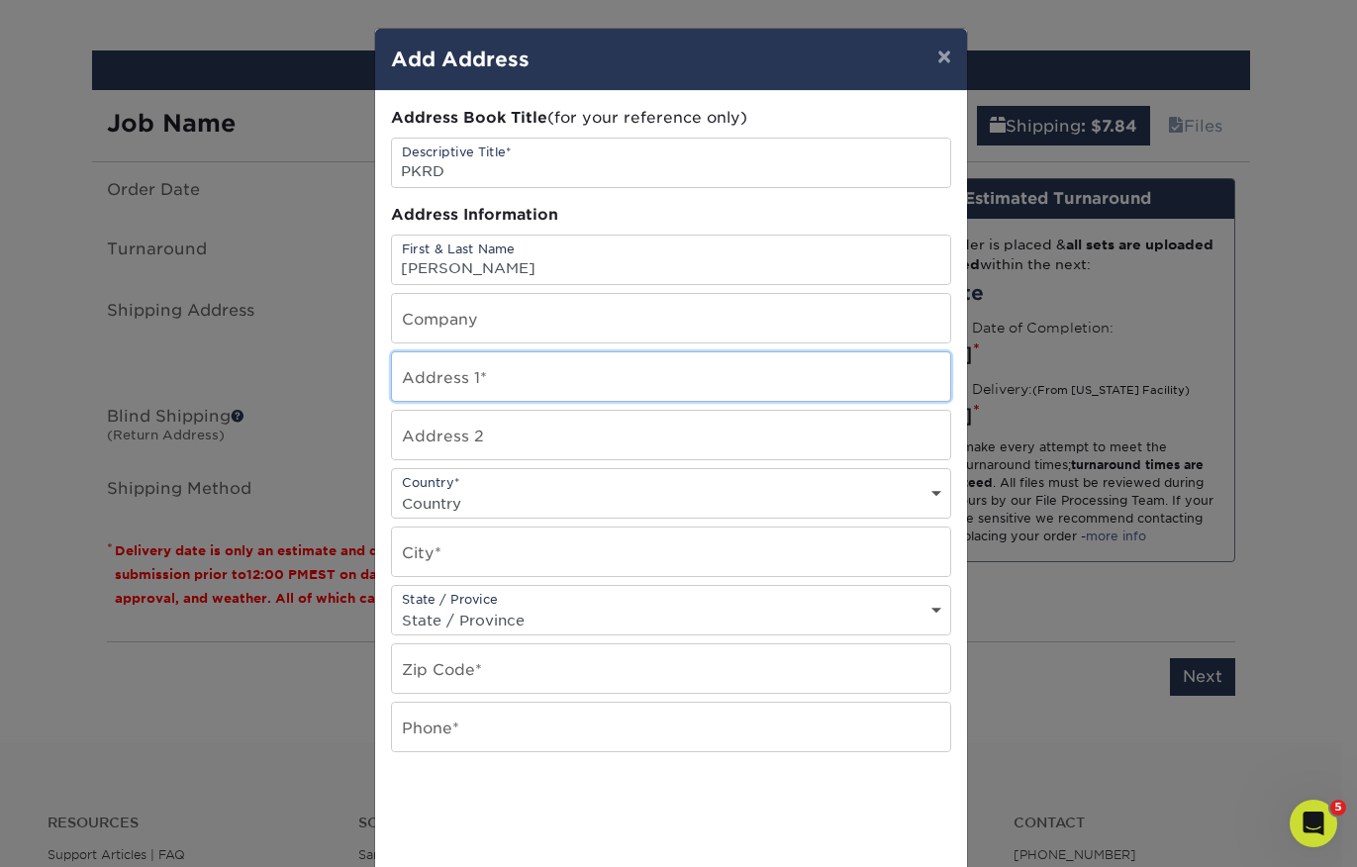
type input "227 Ainslie Street, 2"
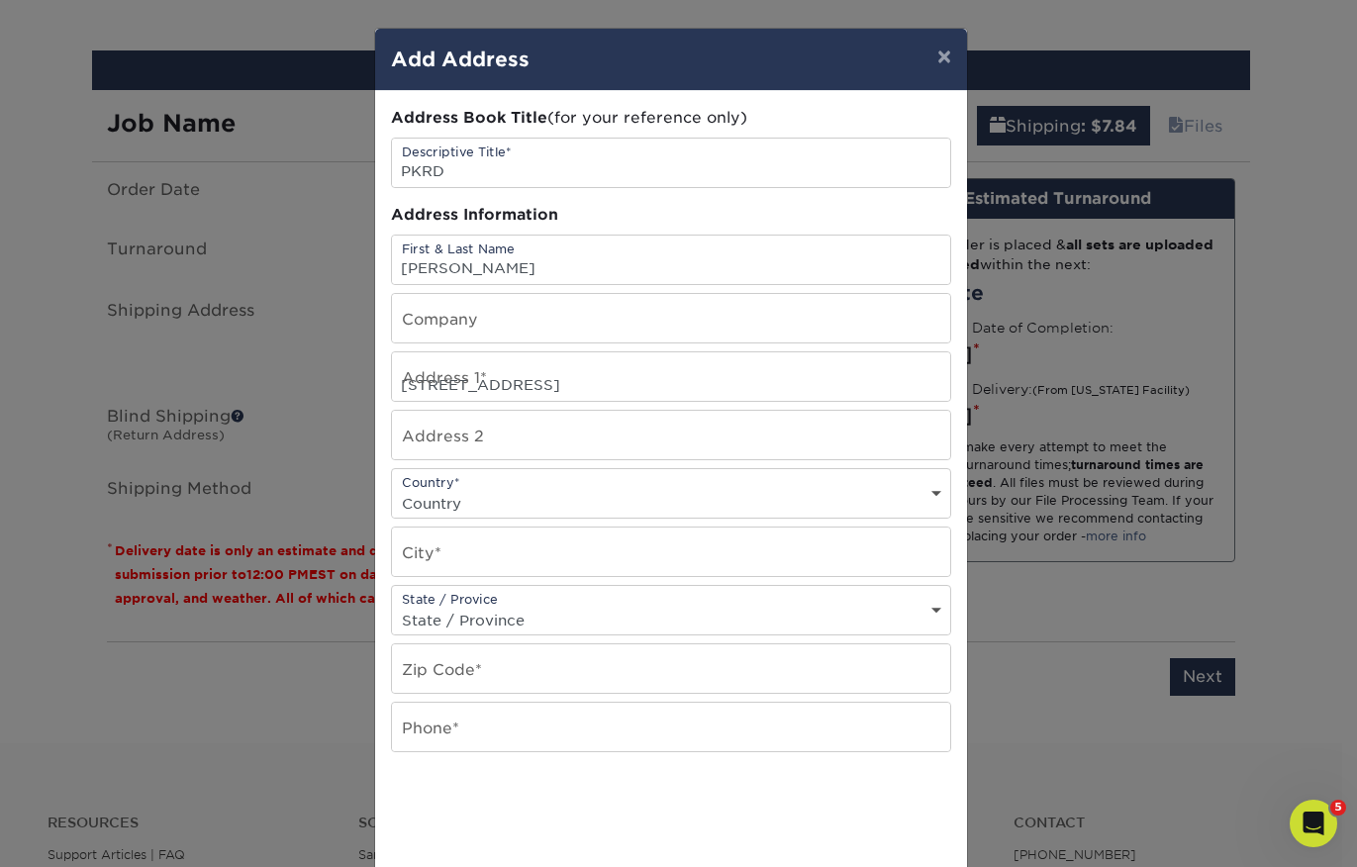
select select "US"
type input "Brooklyn"
select select "NY"
type input "11211"
type input "2076712322"
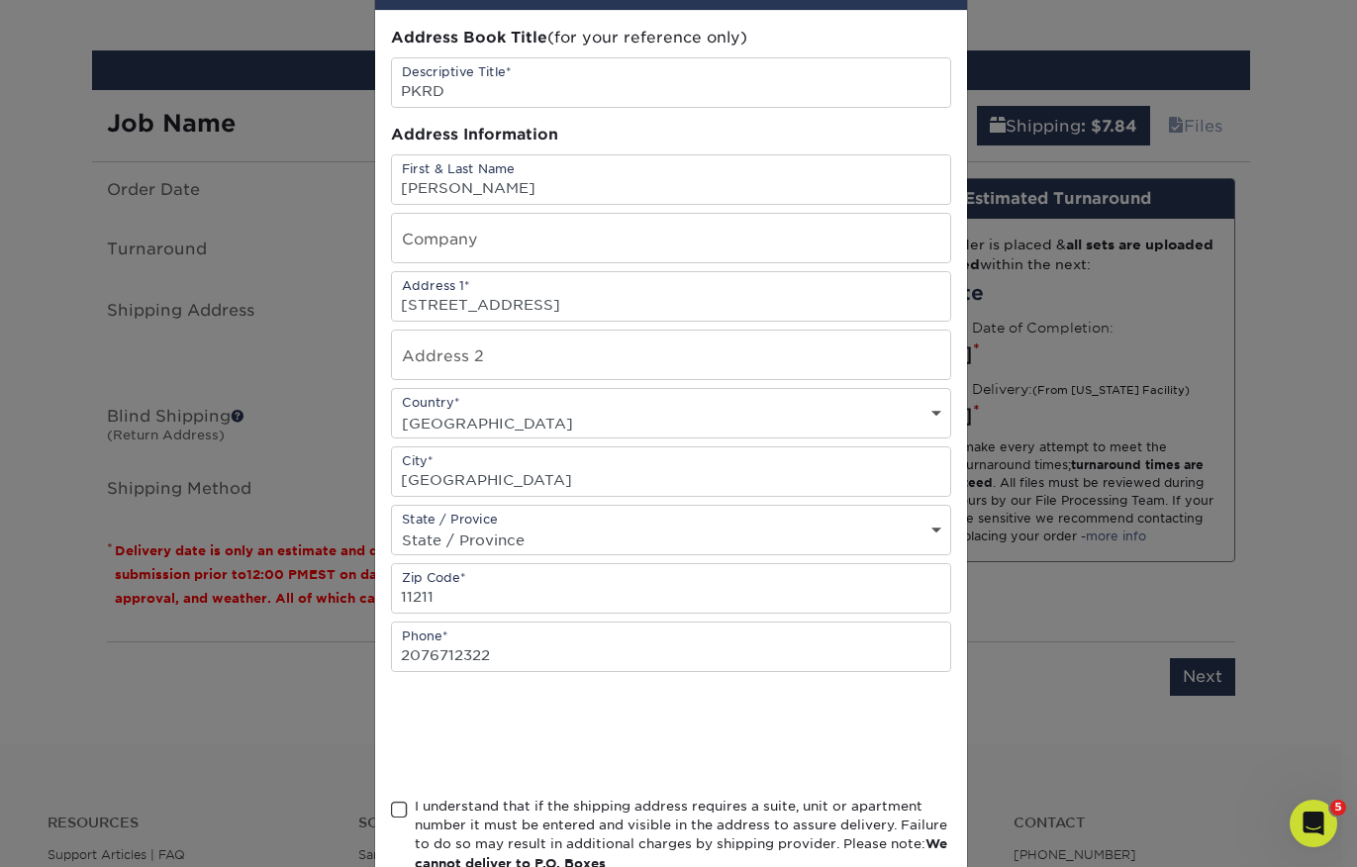
scroll to position [209, 0]
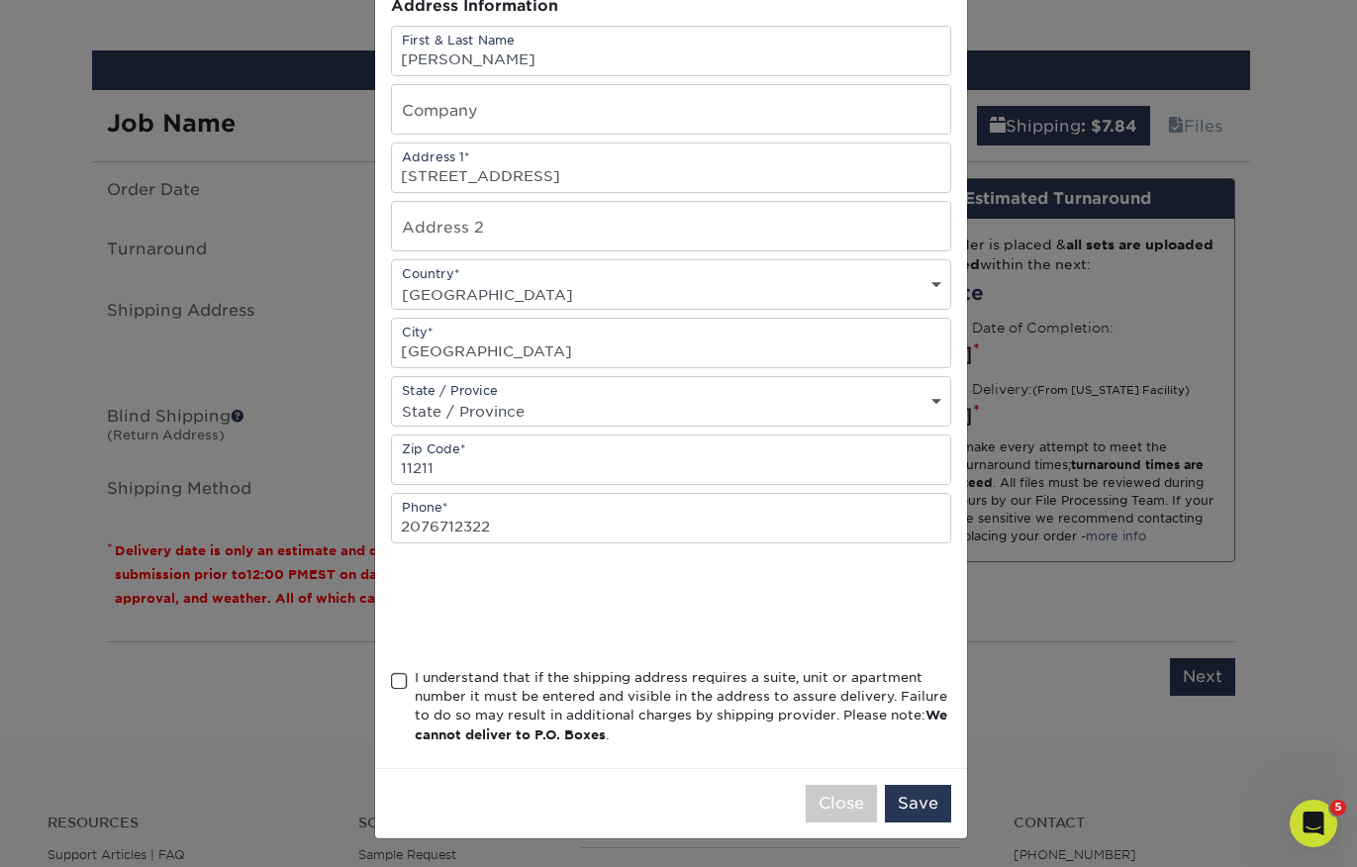
click at [395, 683] on span at bounding box center [399, 681] width 17 height 19
click at [0, 0] on input "I understand that if the shipping address requires a suite, unit or apartment n…" at bounding box center [0, 0] width 0 height 0
click at [908, 799] on button "Save" at bounding box center [918, 804] width 66 height 38
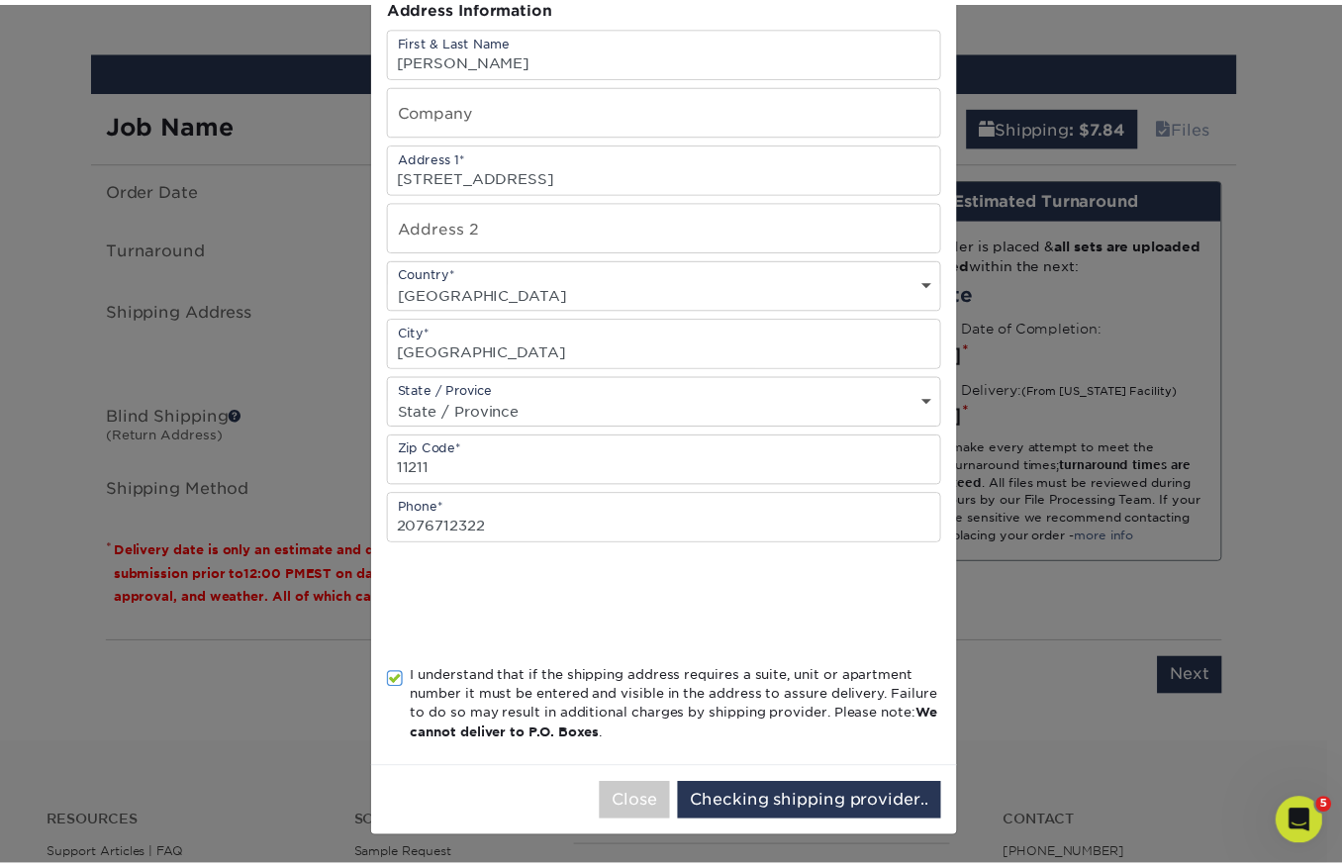
scroll to position [0, 0]
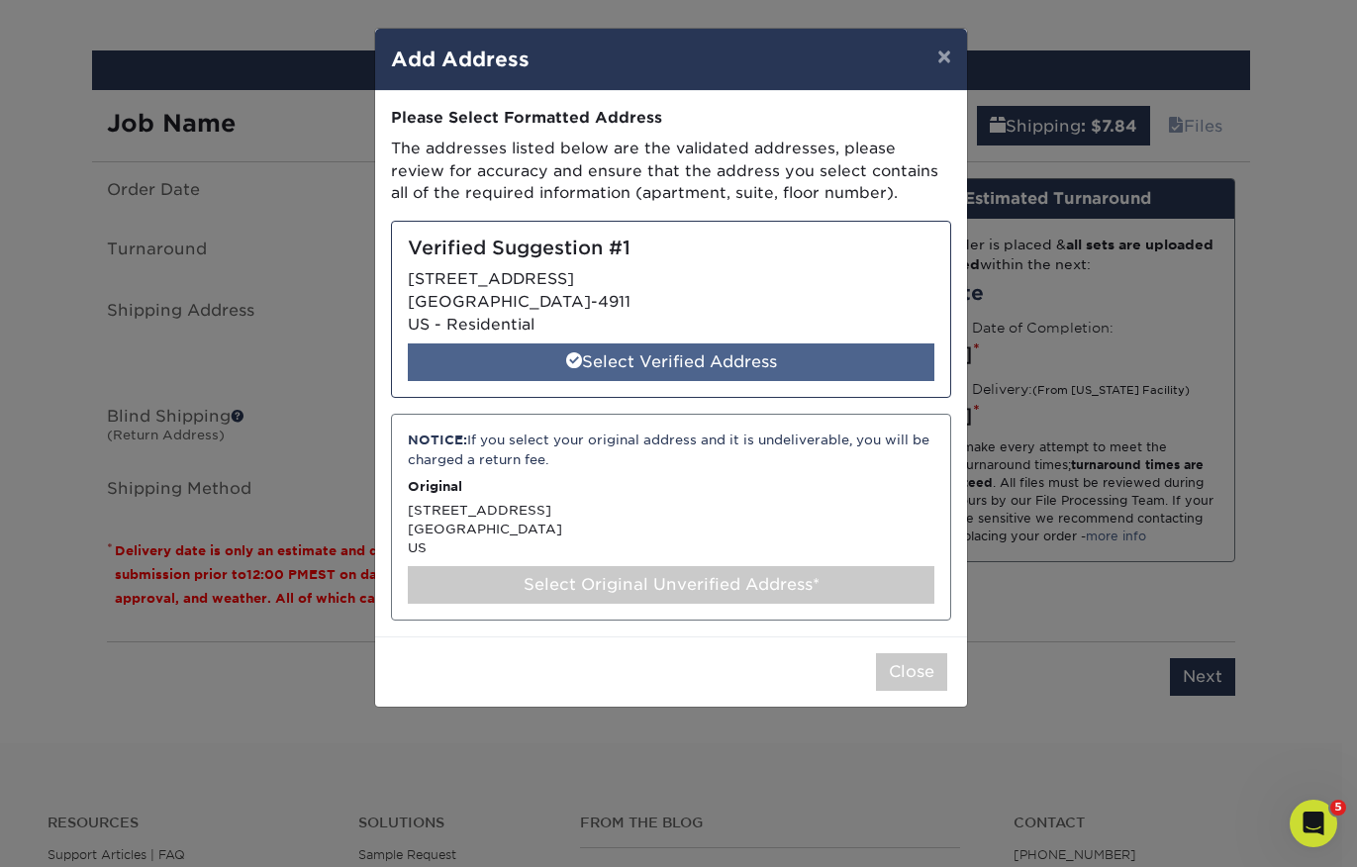
click at [637, 361] on div "Select Verified Address" at bounding box center [671, 362] width 526 height 38
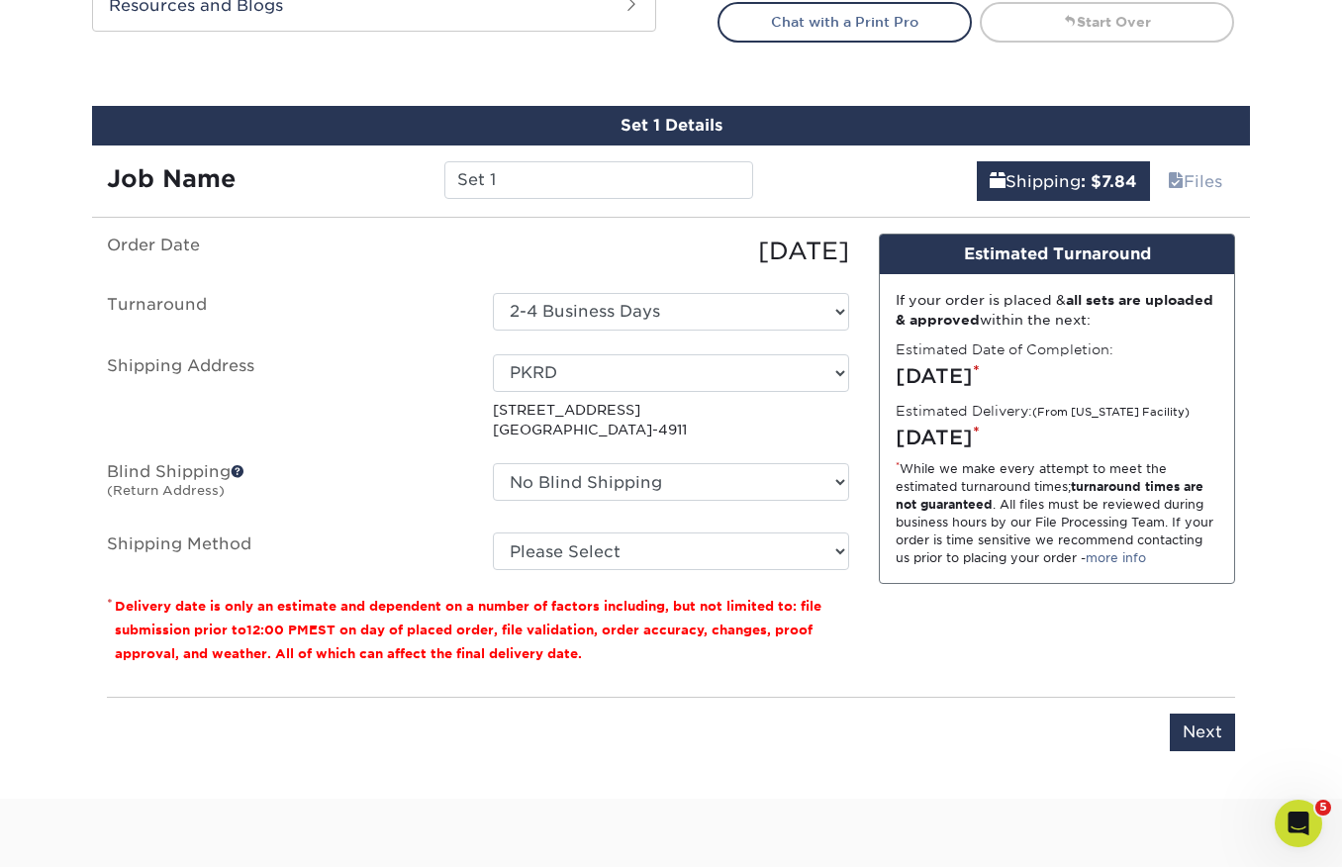
scroll to position [1068, 0]
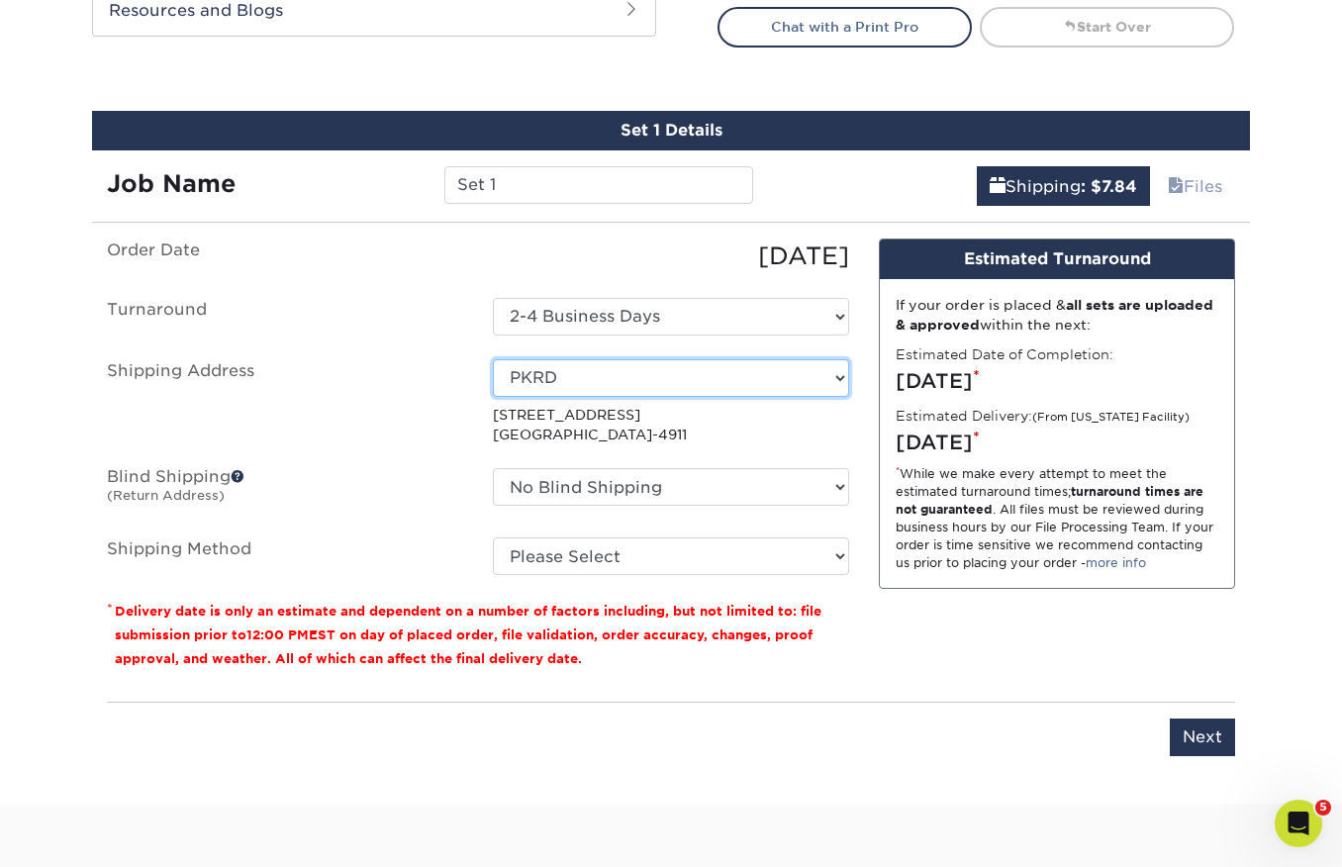
click at [539, 378] on select "Select One basik BOSTON YACHT BOSTON YACHT Boulton and Watt C2H CLOSE TO HOME F…" at bounding box center [671, 378] width 356 height 38
select select "newaddress"
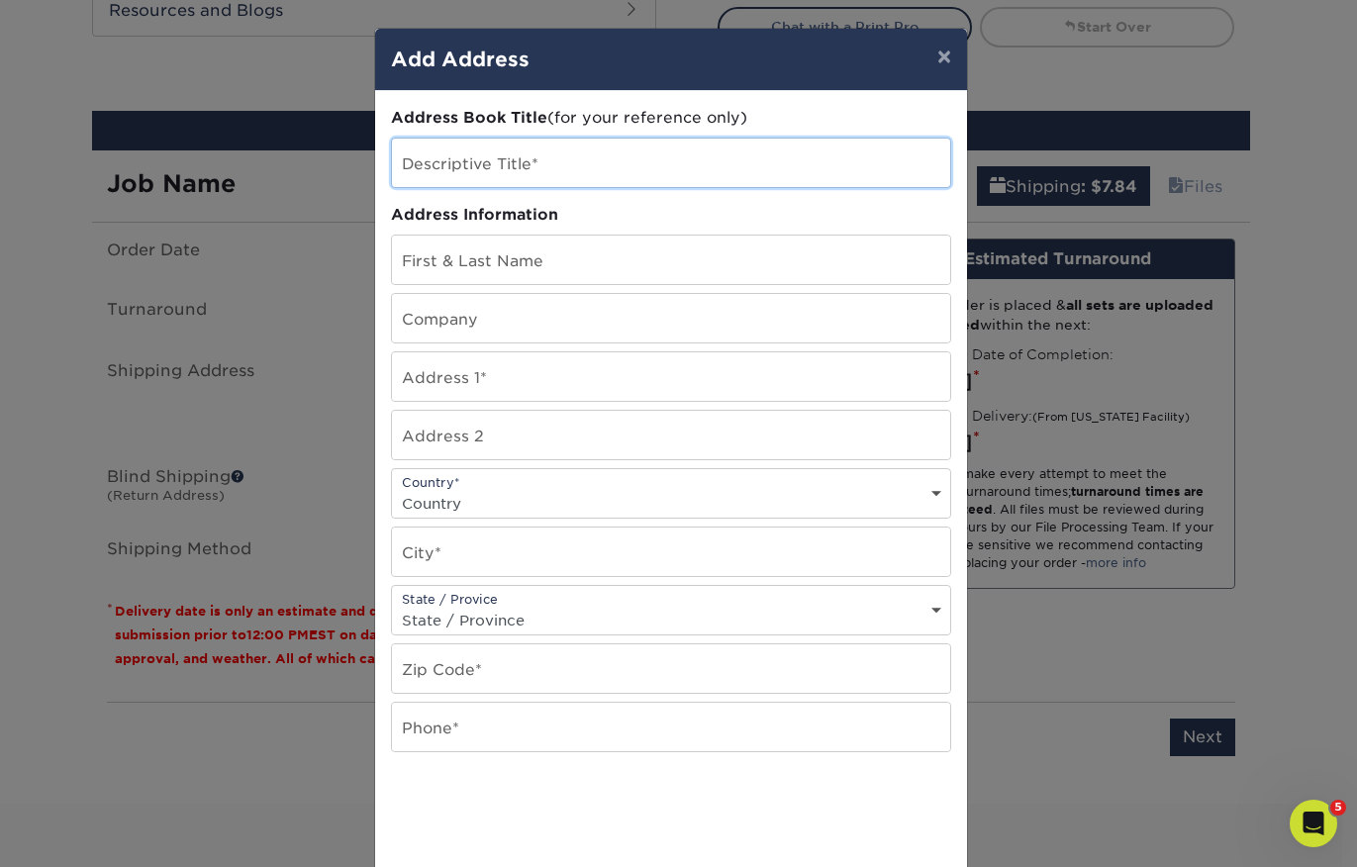
click at [520, 173] on input "text" at bounding box center [671, 163] width 558 height 48
type input "PKRD C"
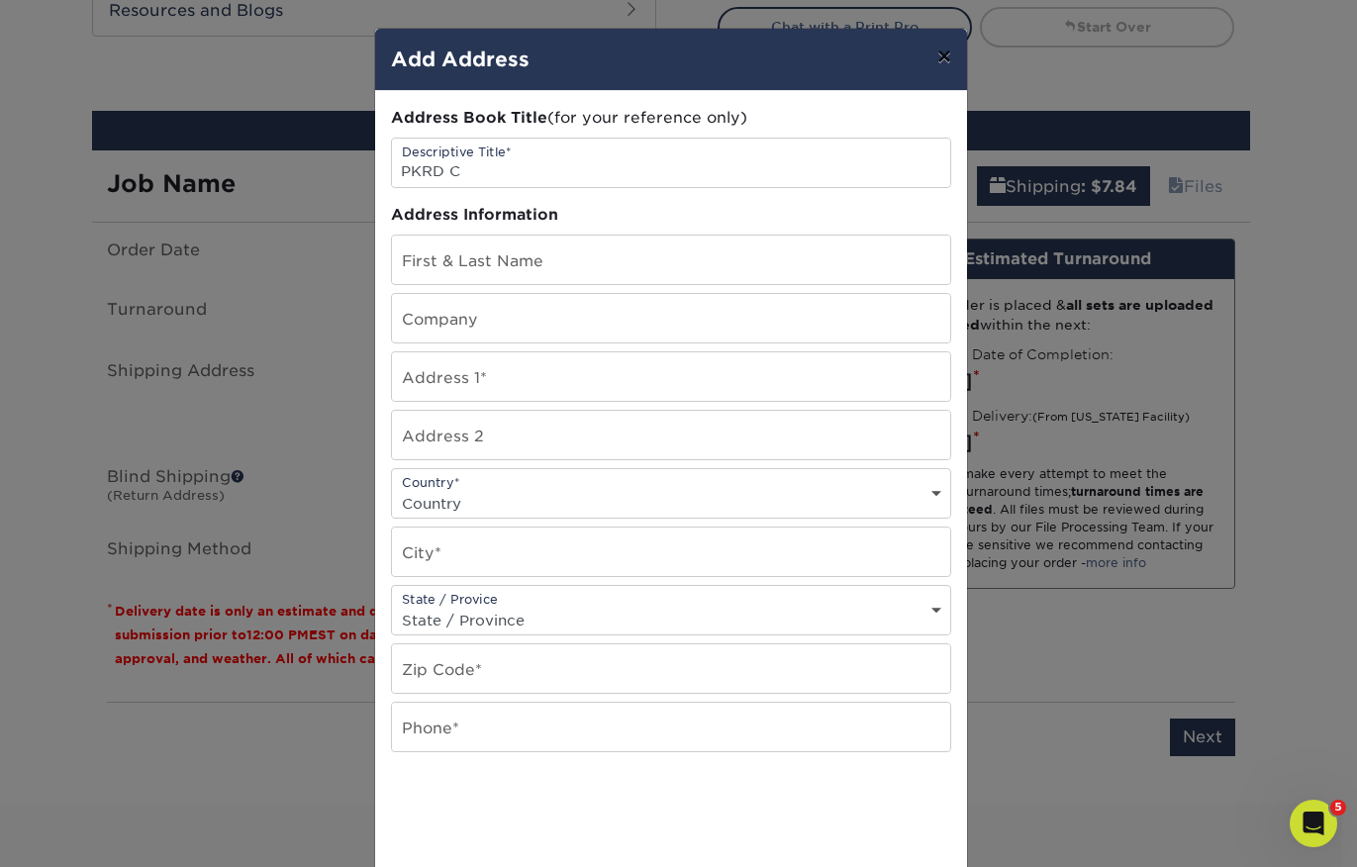
drag, startPoint x: 937, startPoint y: 55, endPoint x: 927, endPoint y: 53, distance: 10.1
click at [927, 53] on button "×" at bounding box center [944, 56] width 46 height 55
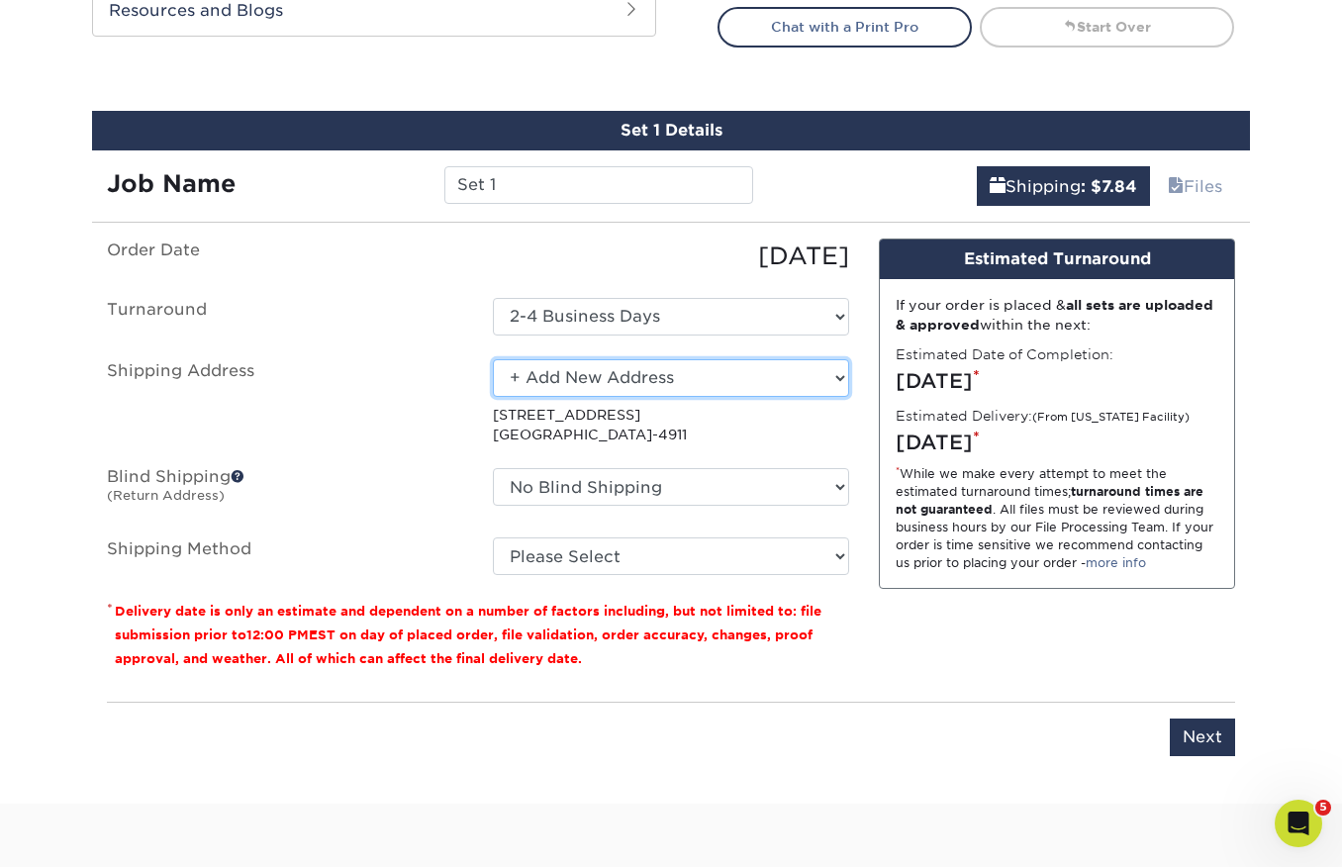
click at [613, 367] on select "Select One basik BOSTON YACHT BOSTON YACHT Boulton and Watt C2H CLOSE TO HOME F…" at bounding box center [671, 378] width 356 height 38
click at [555, 377] on select "Select One basik BOSTON YACHT BOSTON YACHT Boulton and Watt C2H CLOSE TO HOME F…" at bounding box center [671, 378] width 356 height 38
select select "286794"
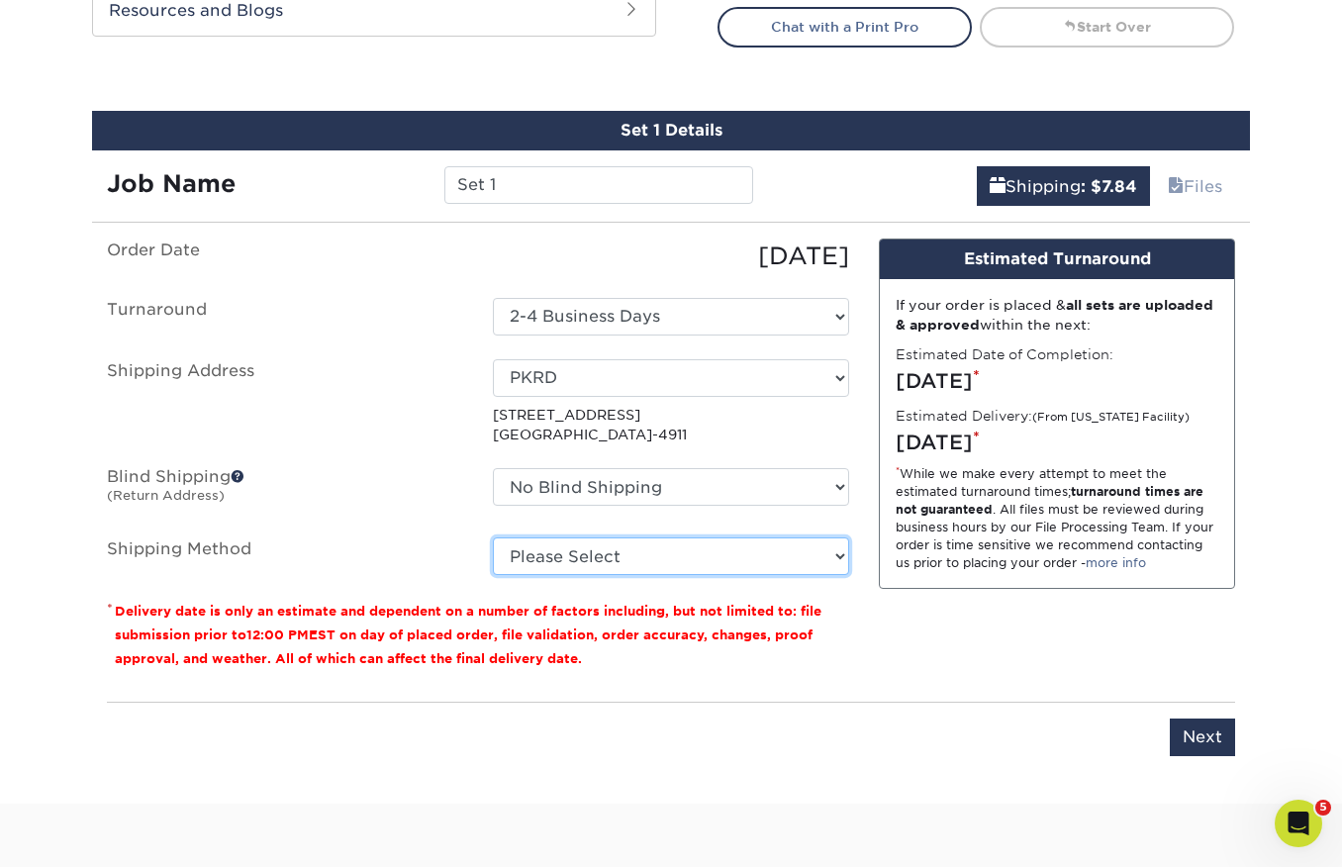
click at [614, 548] on select "Please Select Ground Shipping (+$7.84) 3 Day Shipping Service (+$20.07) 2 Day A…" at bounding box center [671, 556] width 356 height 38
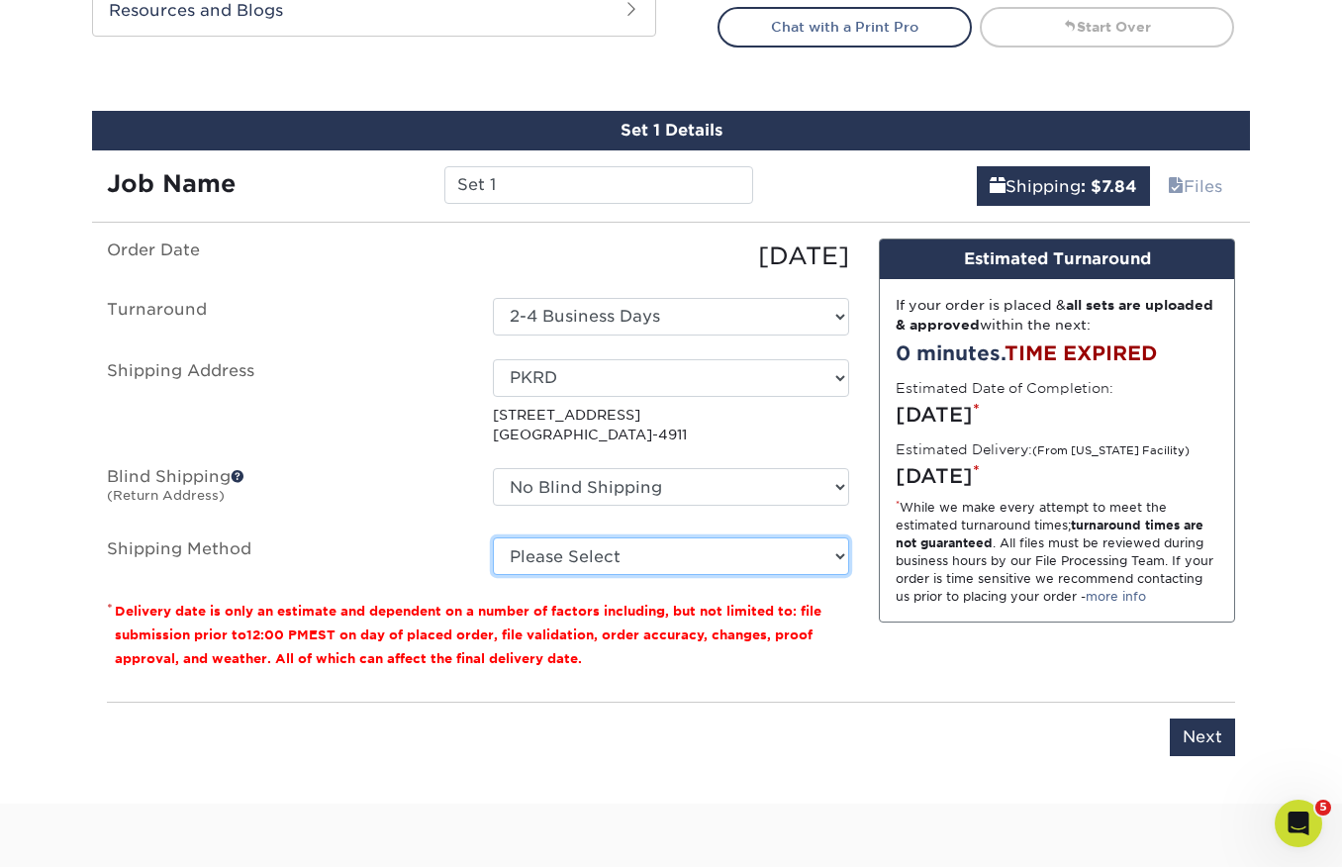
select select "03"
click at [1207, 735] on input "Next" at bounding box center [1202, 737] width 65 height 38
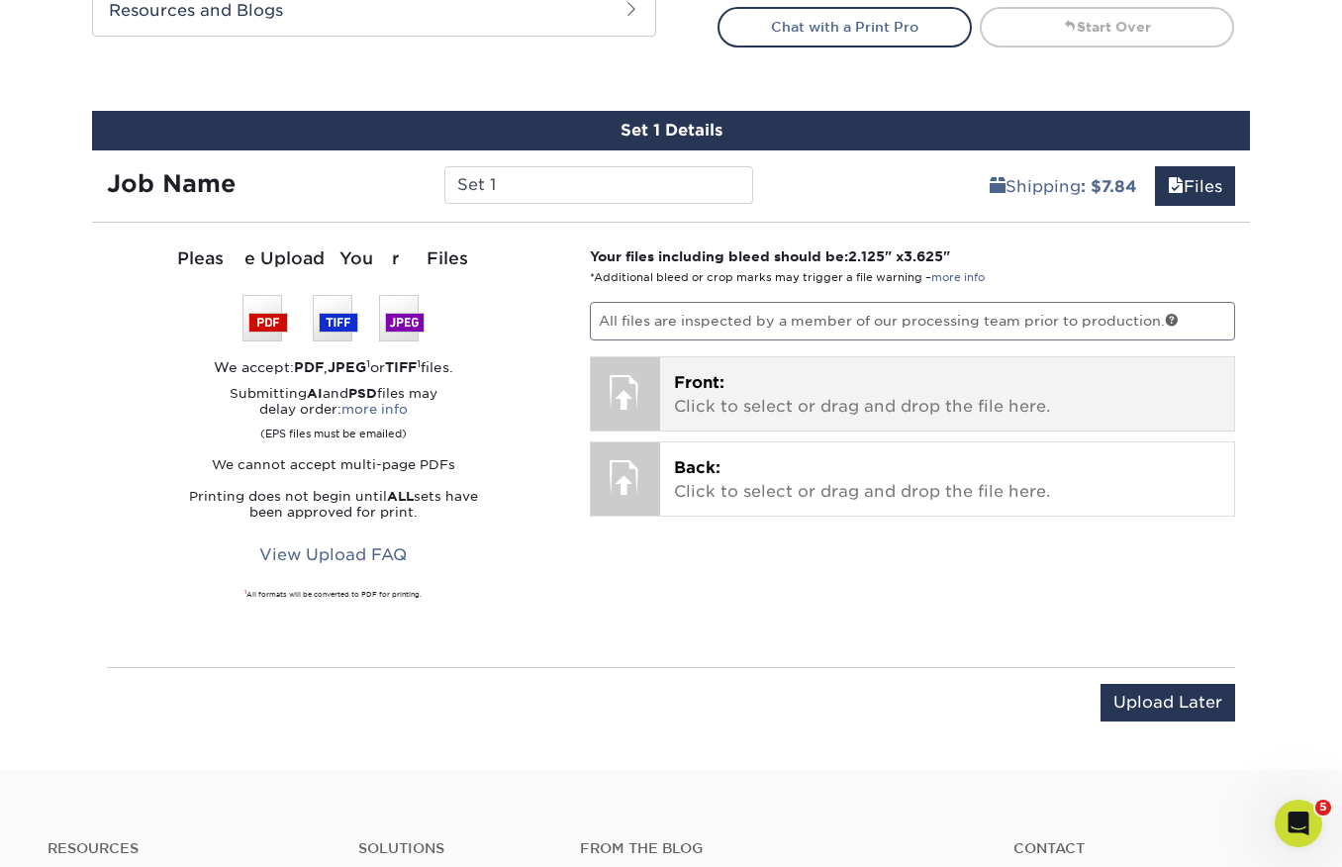
click at [755, 376] on p "Front: Click to select or drag and drop the file here." at bounding box center [947, 394] width 547 height 47
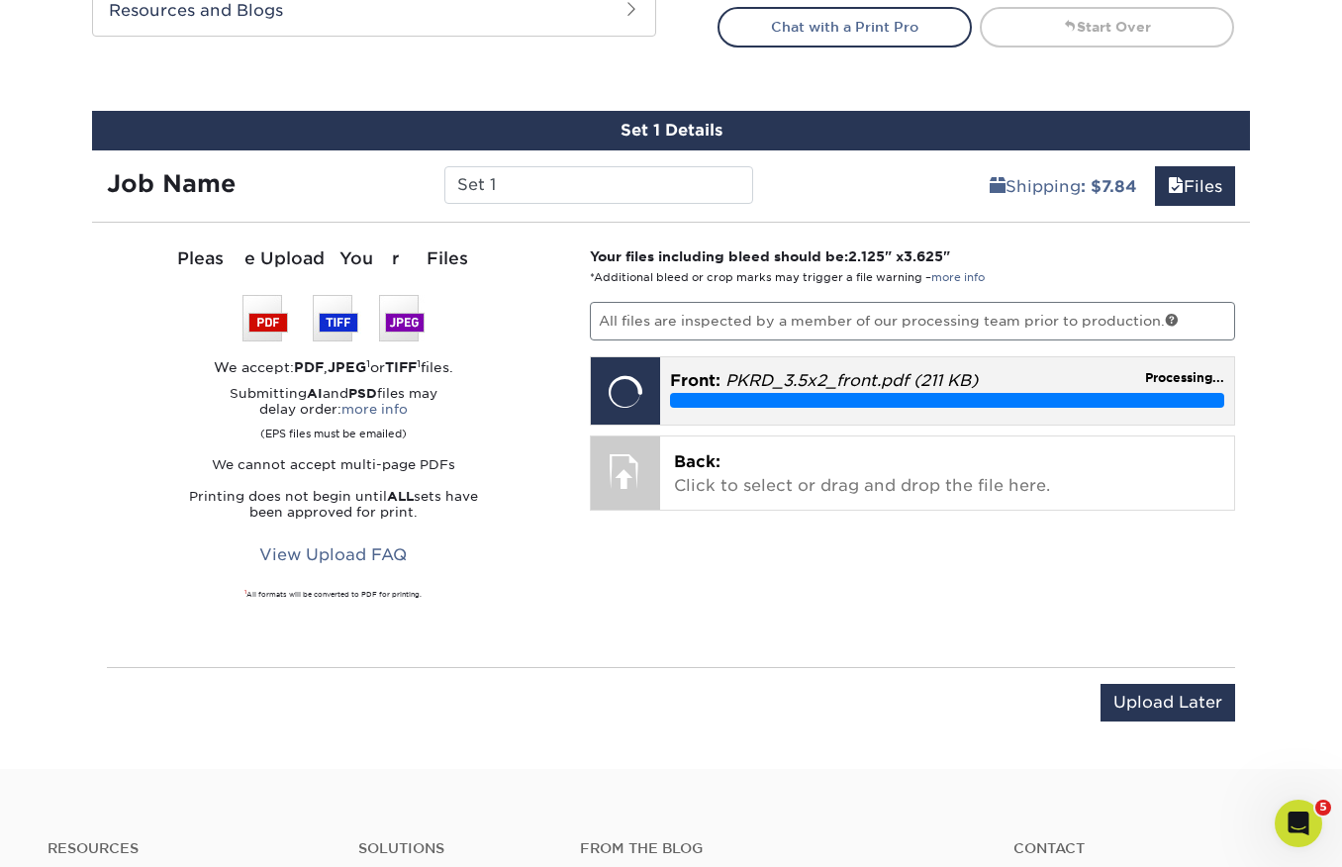
click at [626, 466] on div "Your files including bleed should be: 2.125 " x 3.625 " *Additional bleed or cr…" at bounding box center [913, 444] width 676 height 397
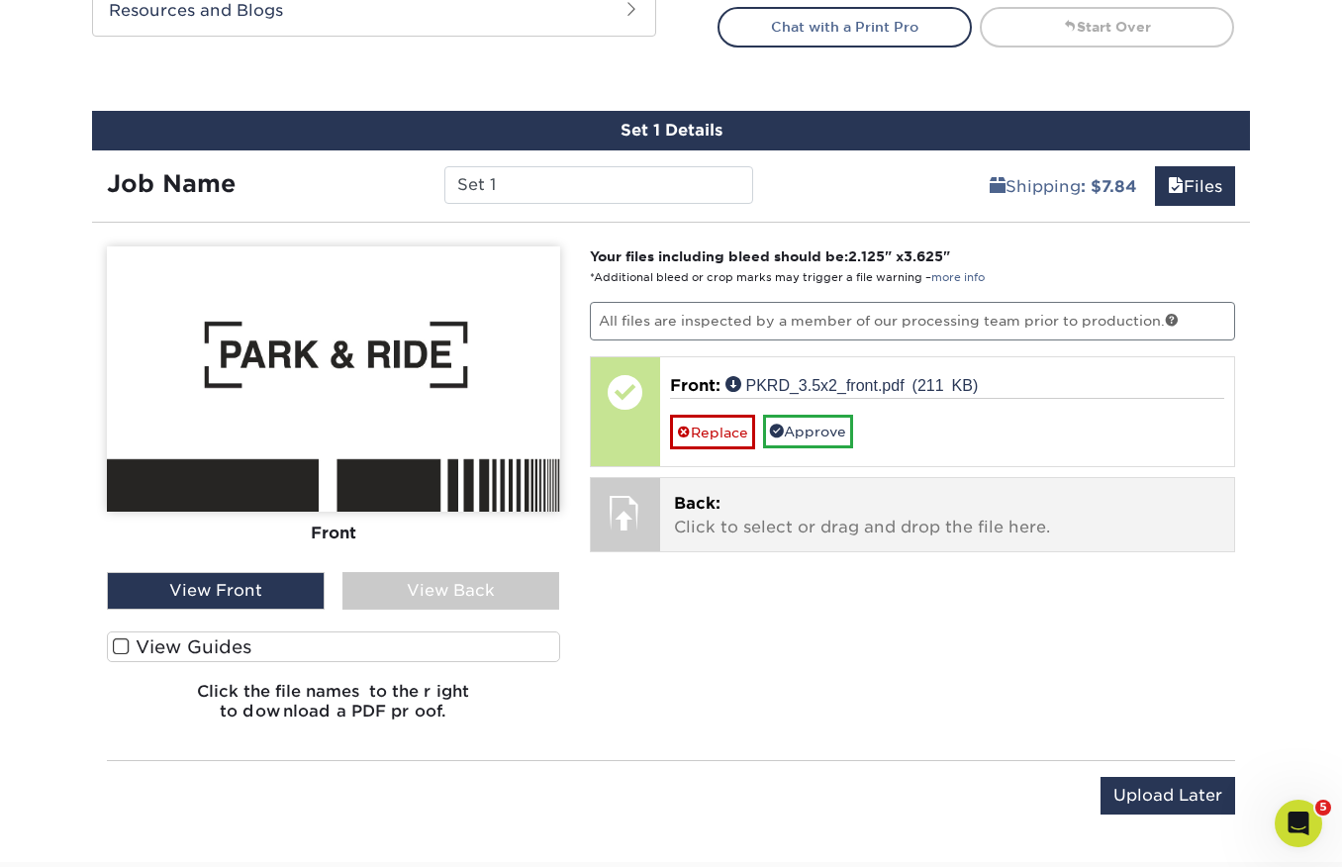
click at [757, 518] on p "Back: Click to select or drag and drop the file here." at bounding box center [947, 515] width 547 height 47
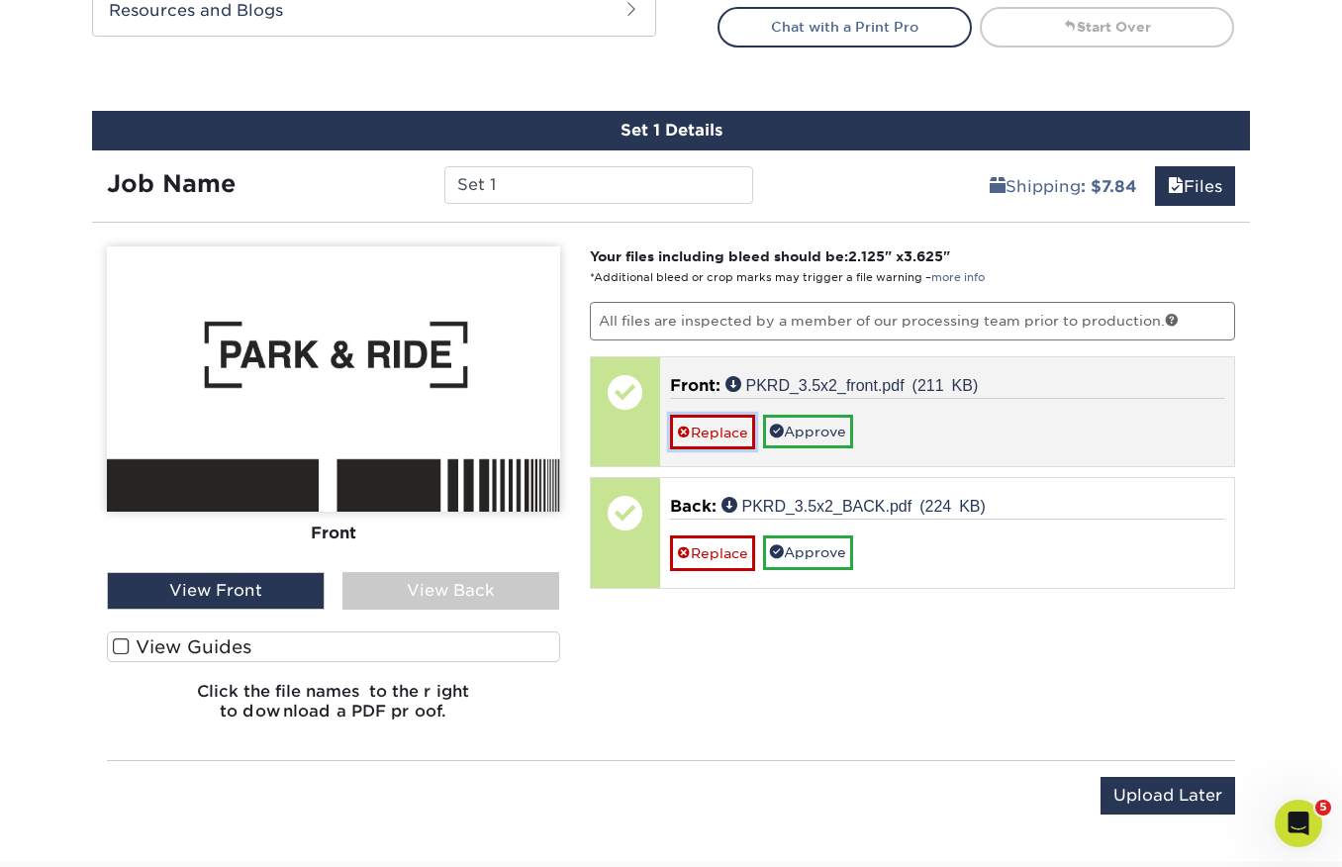
click at [722, 429] on link "Replace" at bounding box center [712, 432] width 85 height 35
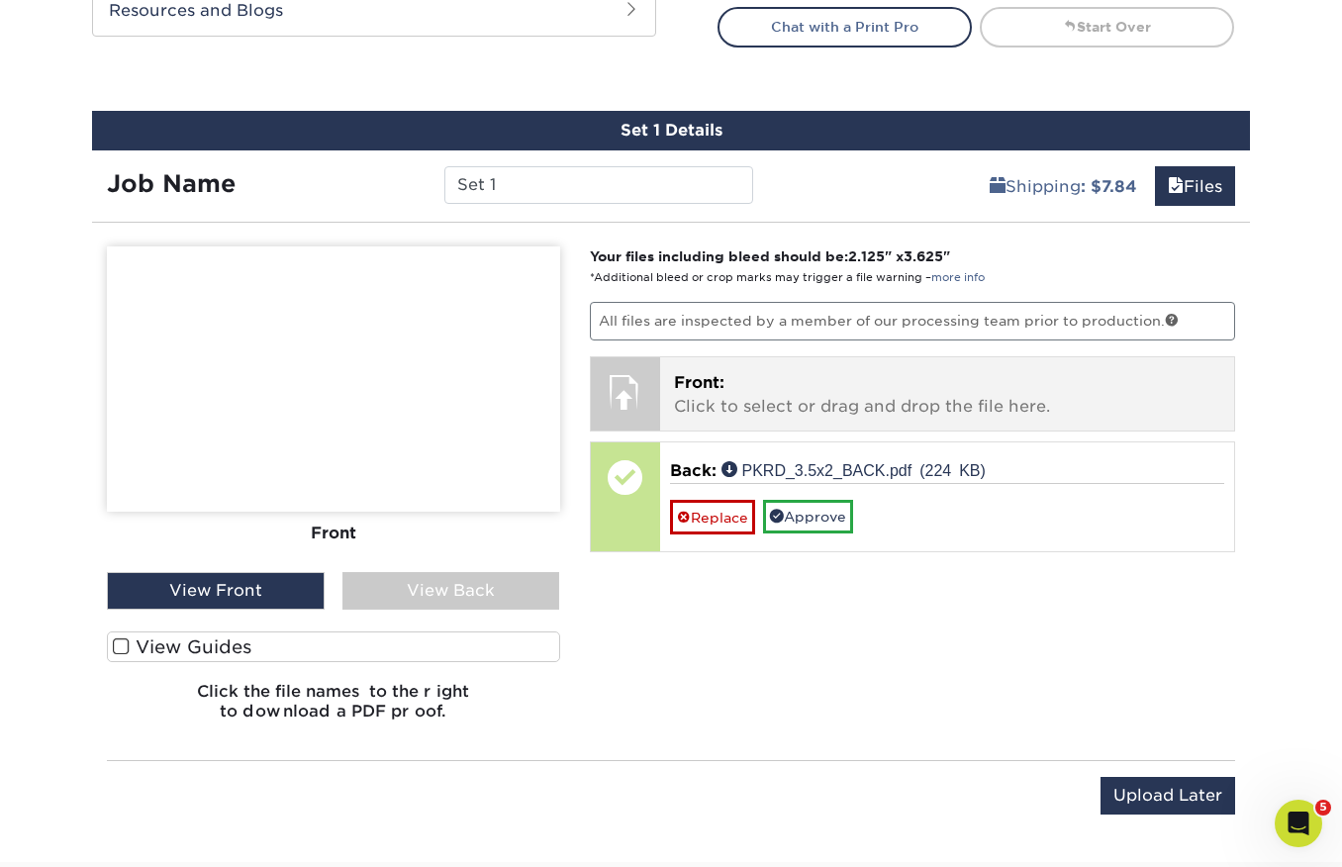
click at [718, 390] on span "Front:" at bounding box center [699, 382] width 50 height 19
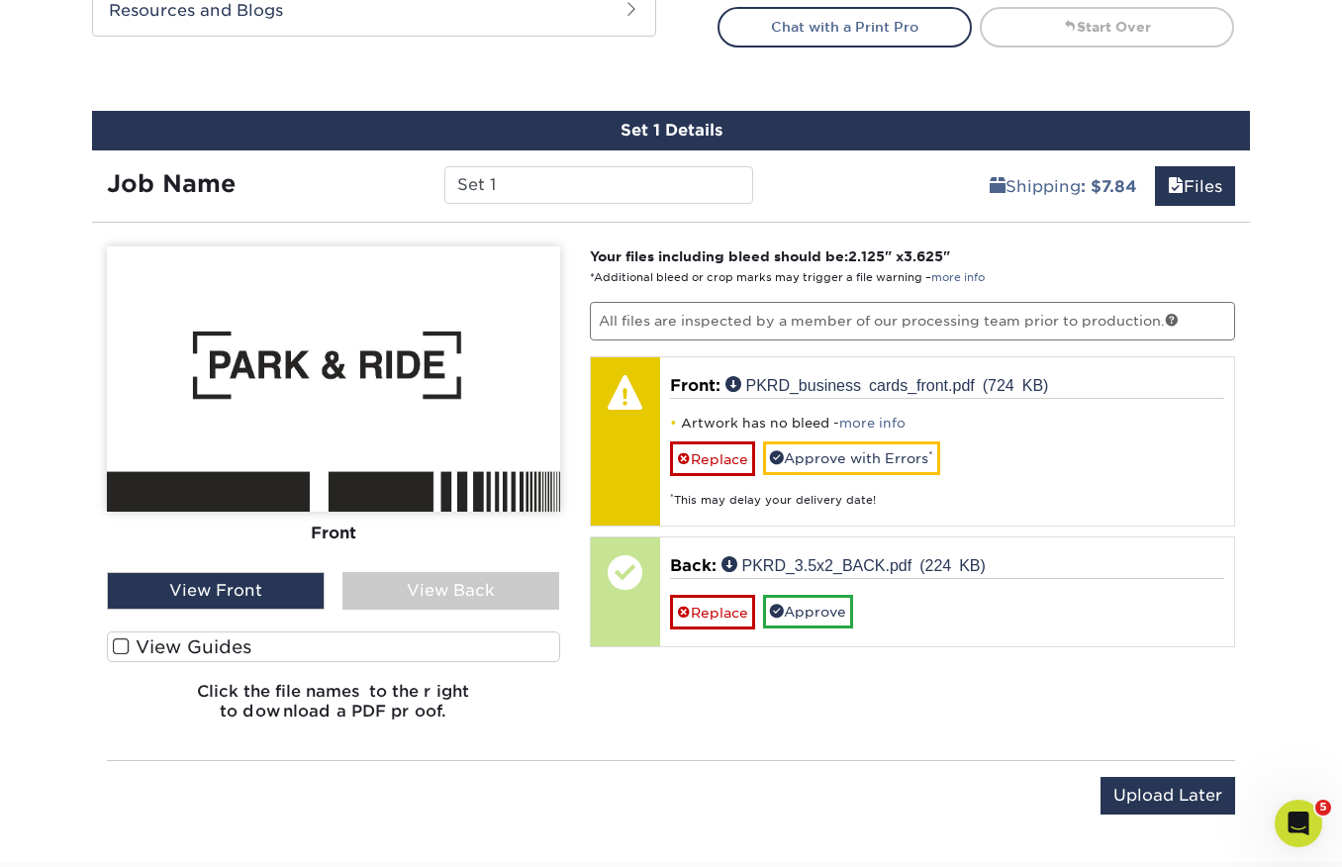
drag, startPoint x: 129, startPoint y: 643, endPoint x: 174, endPoint y: 604, distance: 60.3
click at [132, 643] on label "View Guides" at bounding box center [333, 646] width 453 height 31
click at [0, 0] on input "View Guides" at bounding box center [0, 0] width 0 height 0
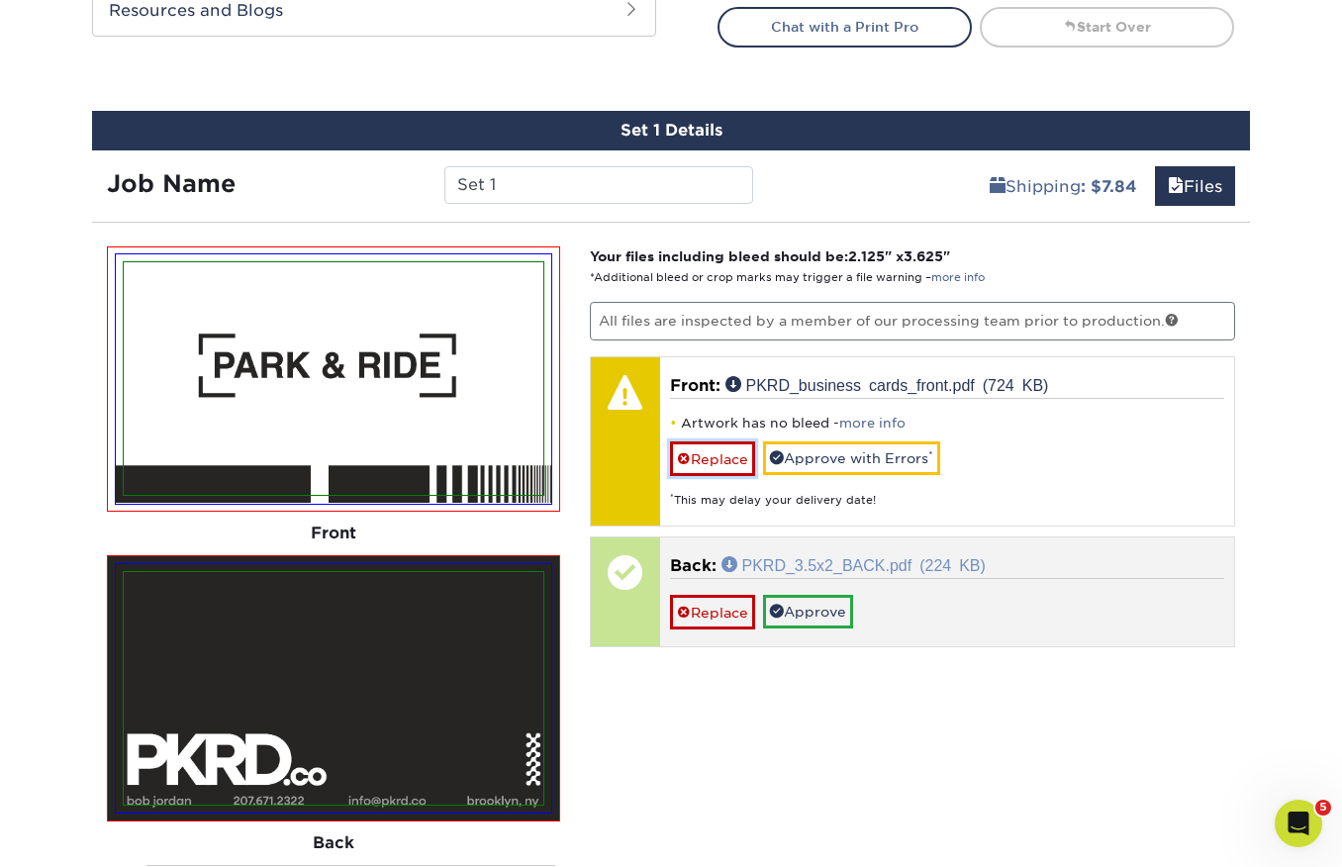
click at [718, 463] on link "Replace" at bounding box center [712, 458] width 85 height 35
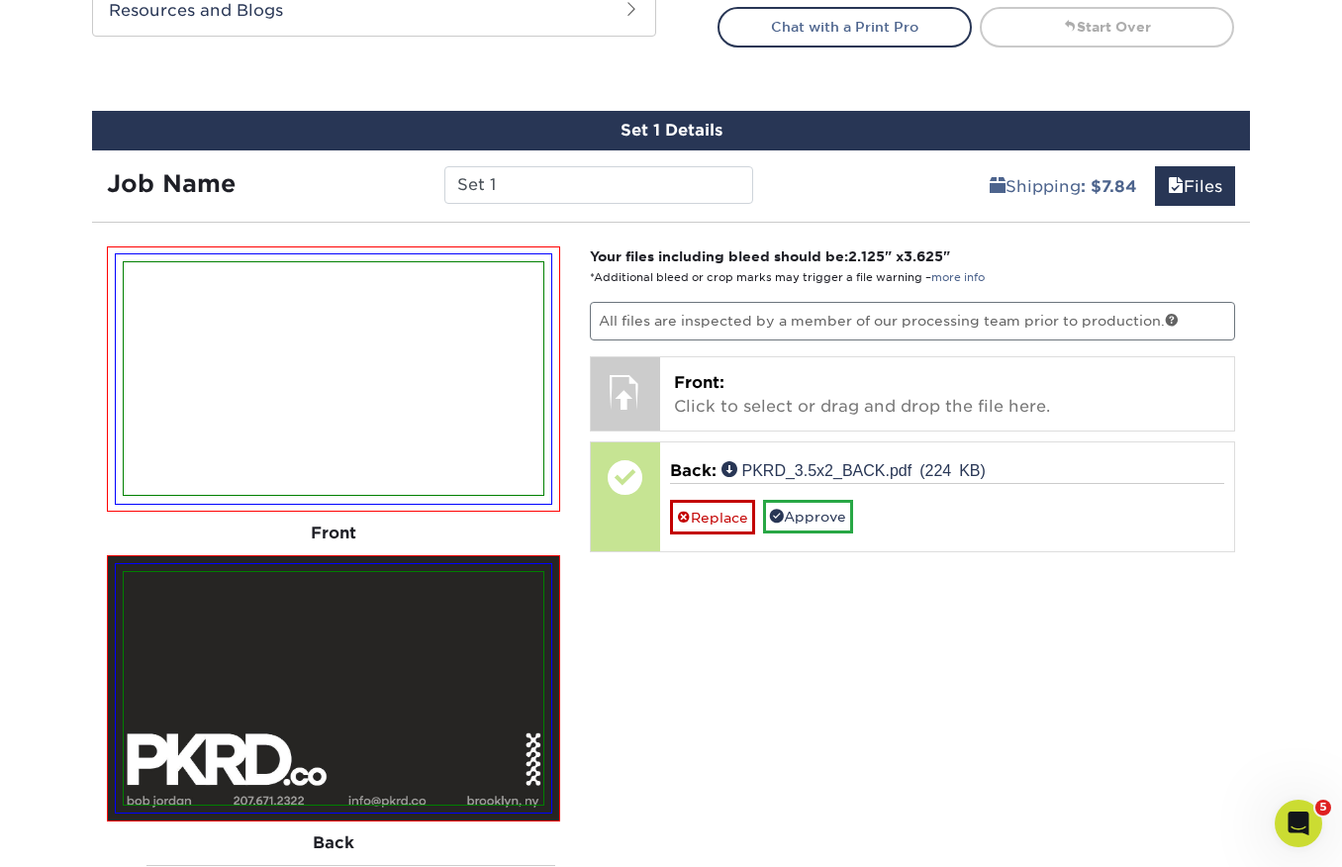
click at [381, 412] on img at bounding box center [334, 378] width 420 height 233
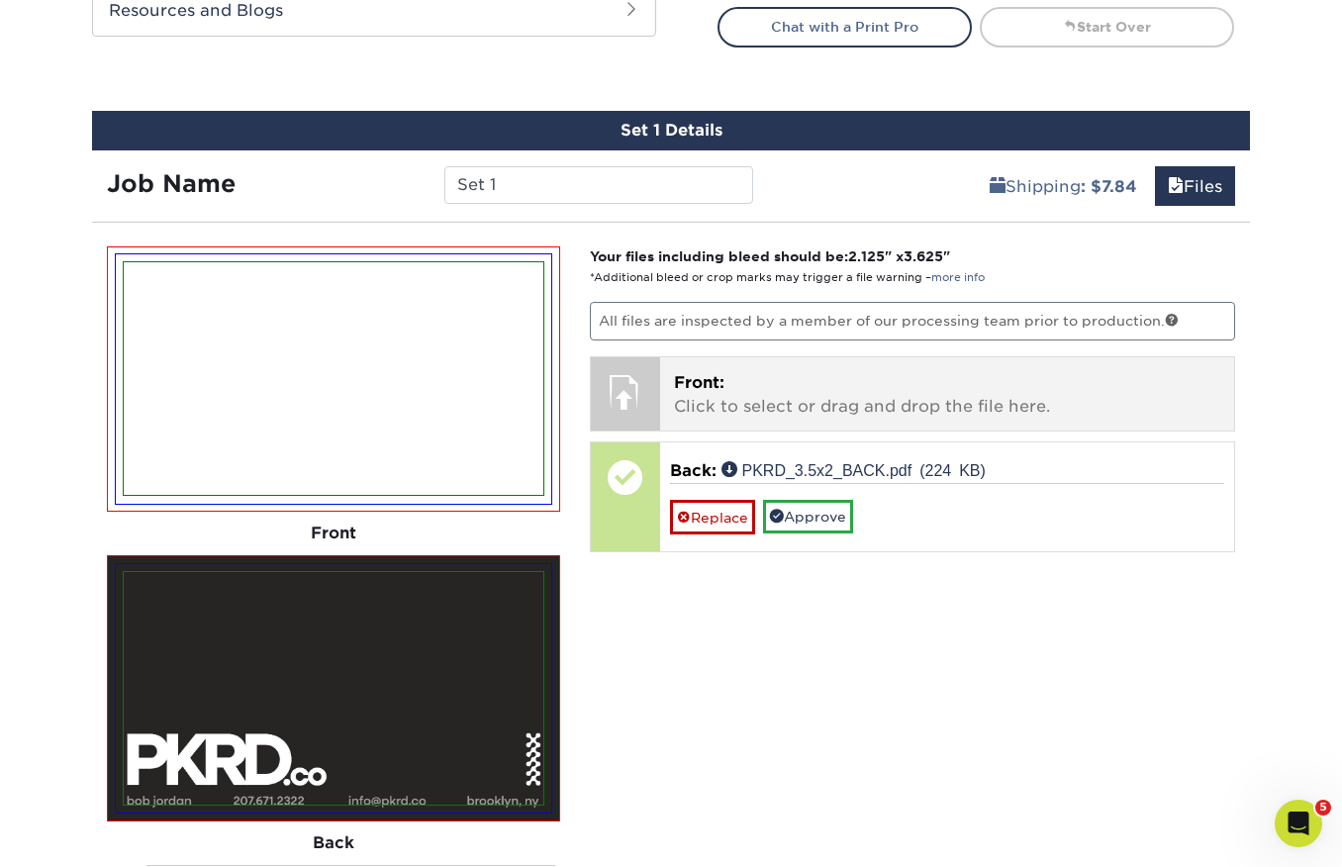
click at [638, 378] on div at bounding box center [625, 391] width 69 height 69
click at [736, 385] on p "Front: Click to select or drag and drop the file here." at bounding box center [947, 394] width 547 height 47
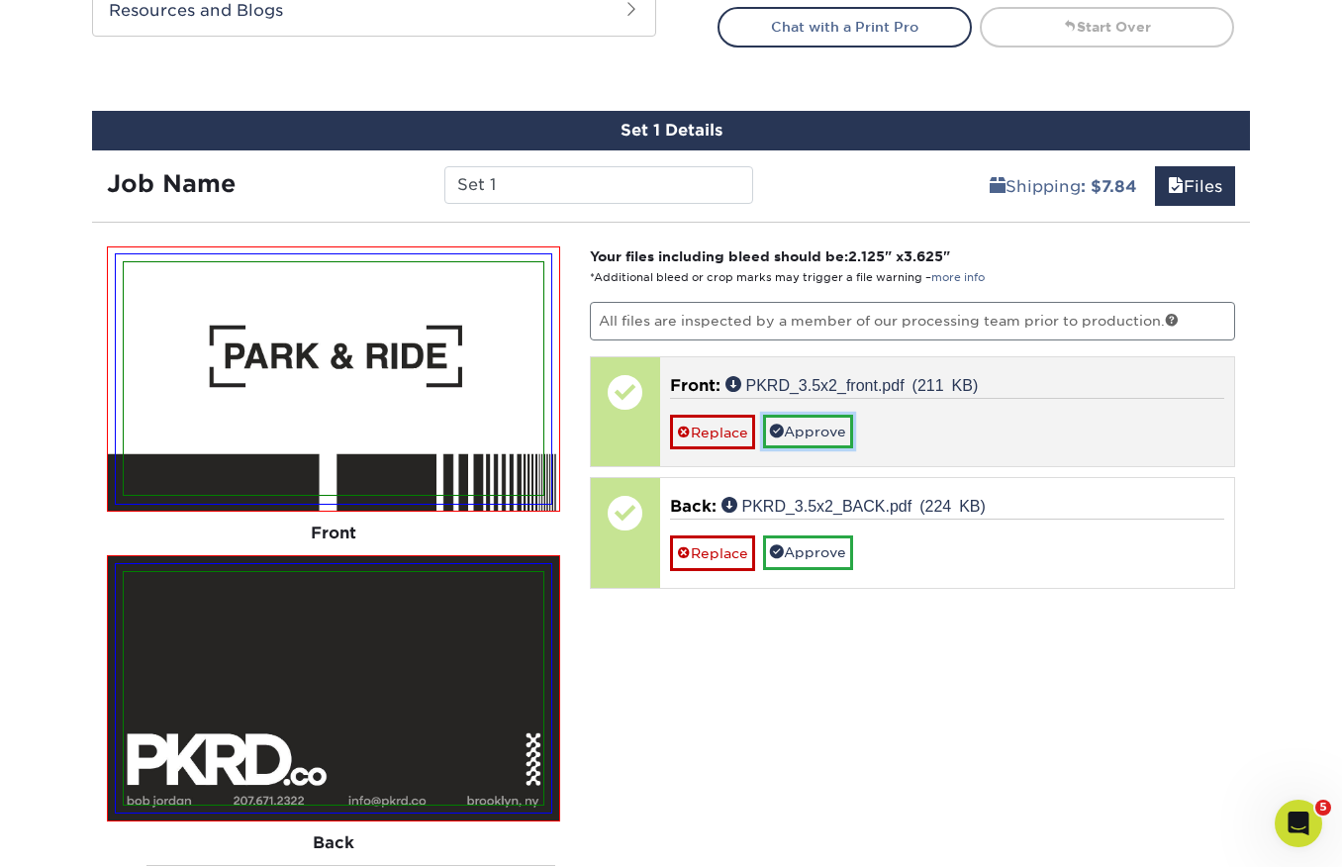
click at [826, 421] on link "Approve" at bounding box center [808, 432] width 90 height 34
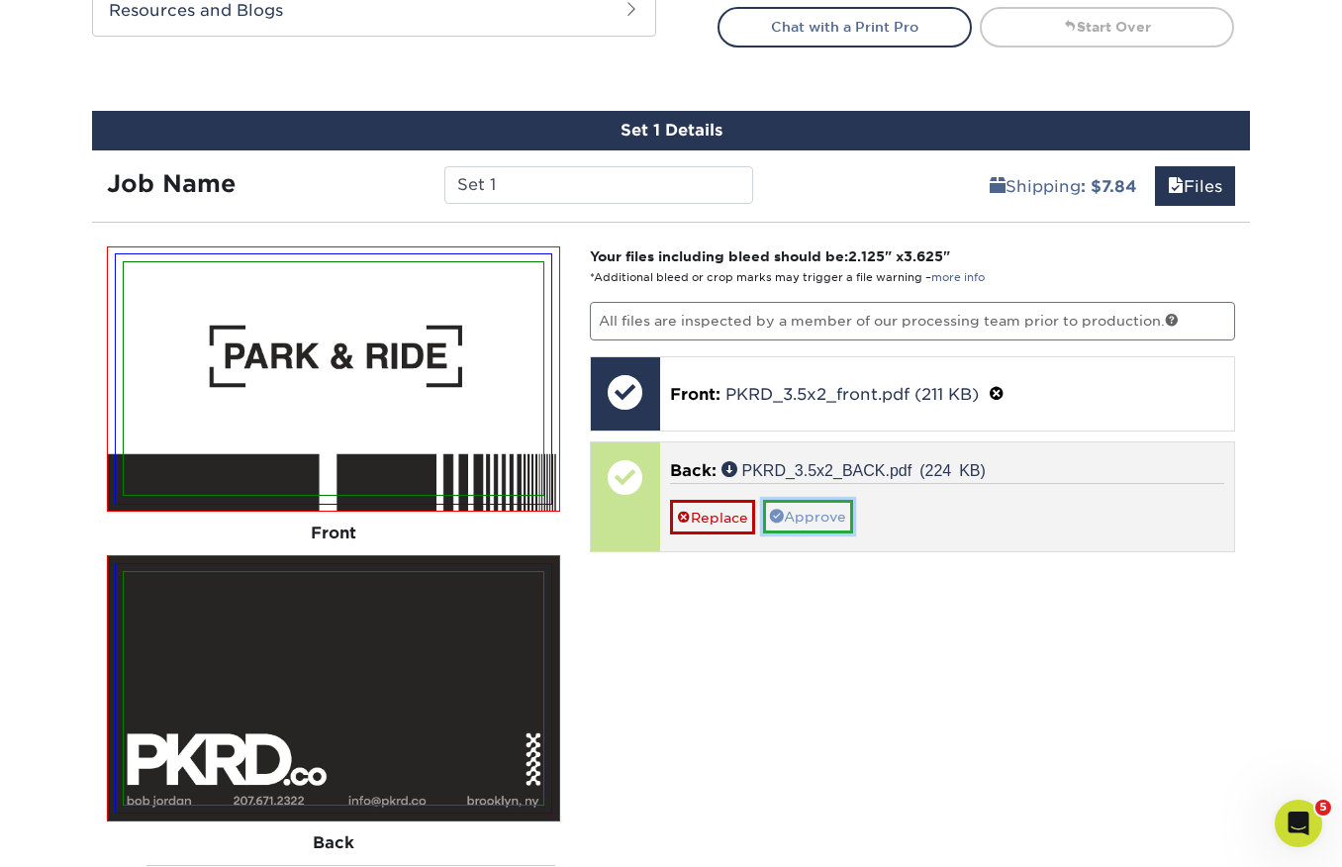
click at [842, 512] on link "Approve" at bounding box center [808, 517] width 90 height 34
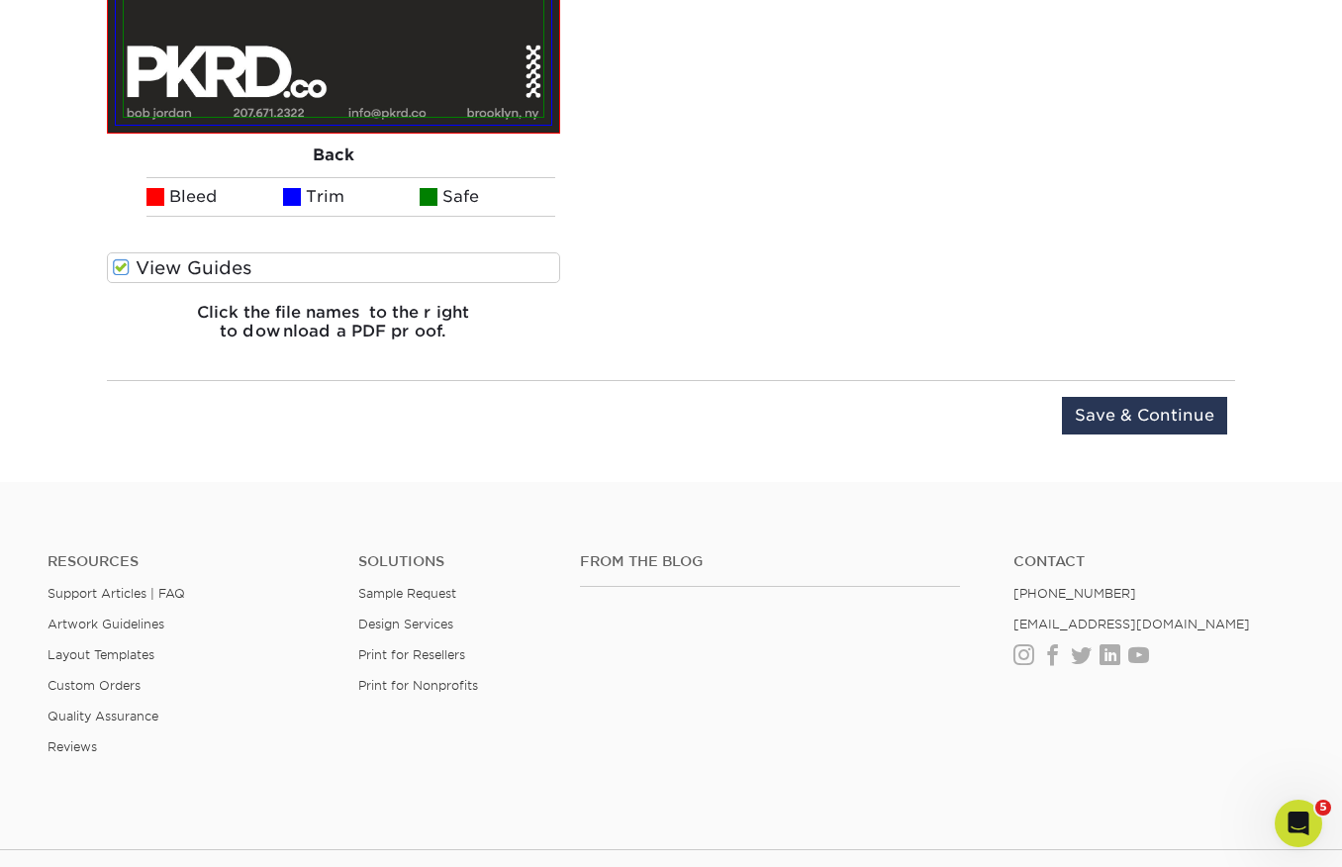
scroll to position [1658, 0]
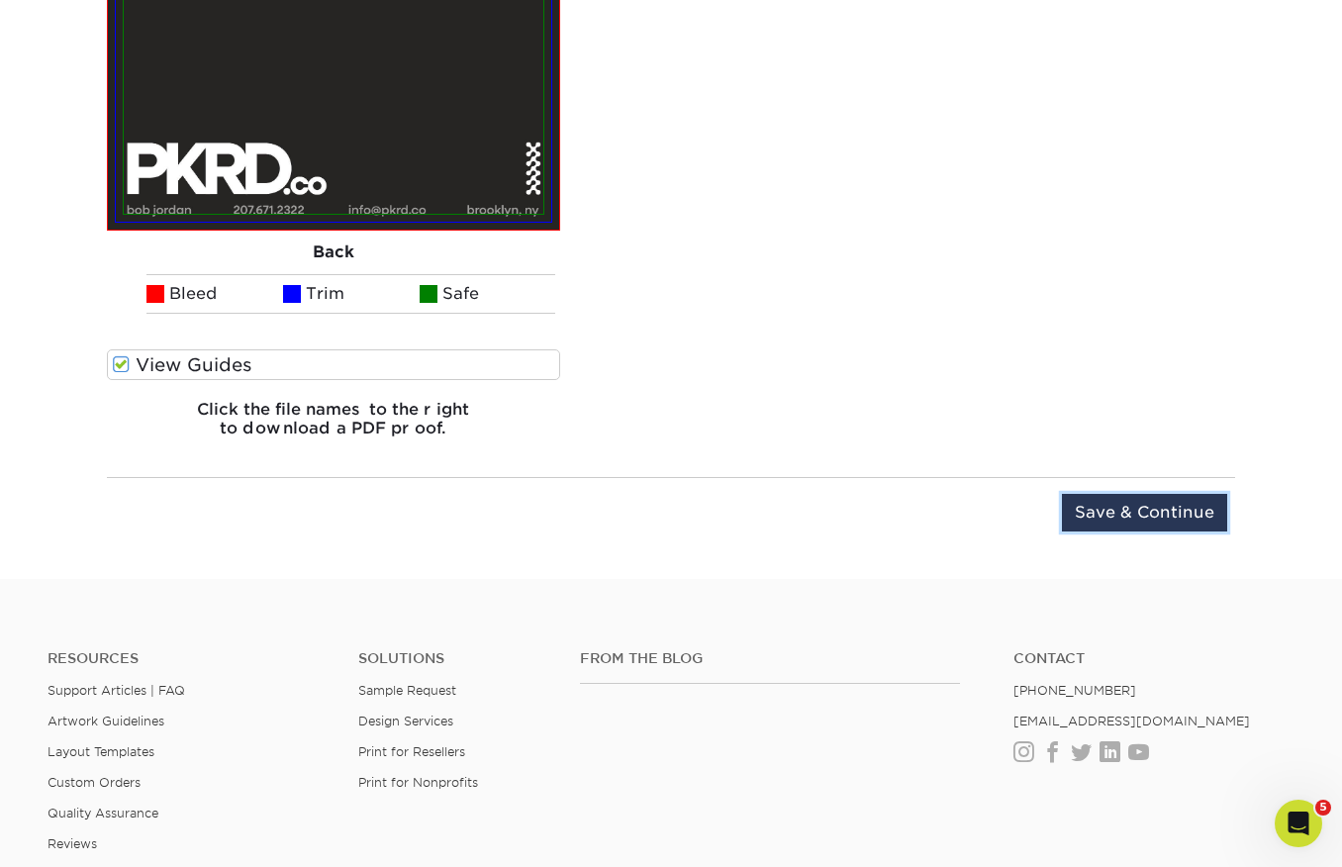
click at [1149, 517] on input "Save & Continue" at bounding box center [1144, 513] width 165 height 38
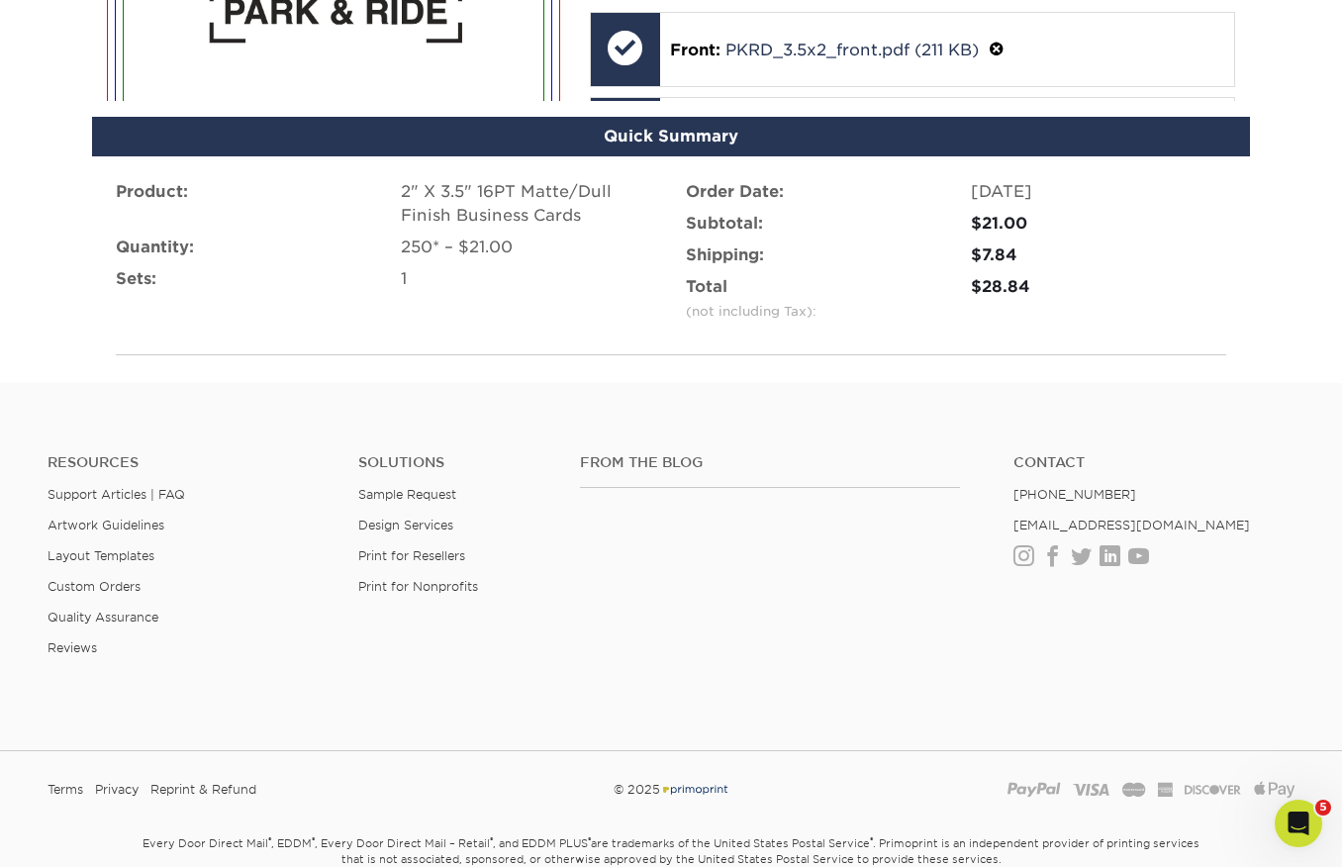
scroll to position [1365, 0]
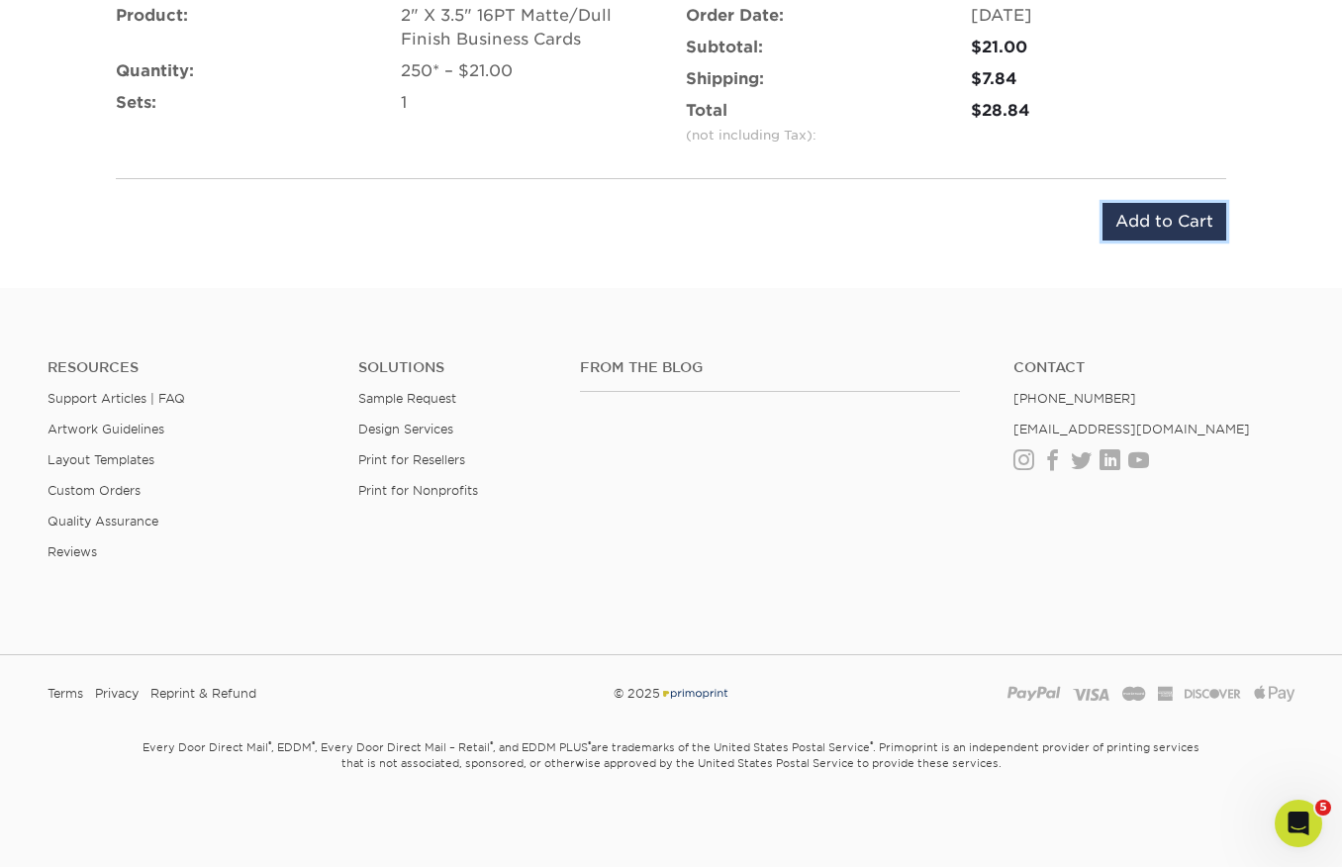
drag, startPoint x: 1156, startPoint y: 218, endPoint x: 1177, endPoint y: 209, distance: 23.5
click at [1156, 217] on input "Add to Cart" at bounding box center [1164, 222] width 124 height 38
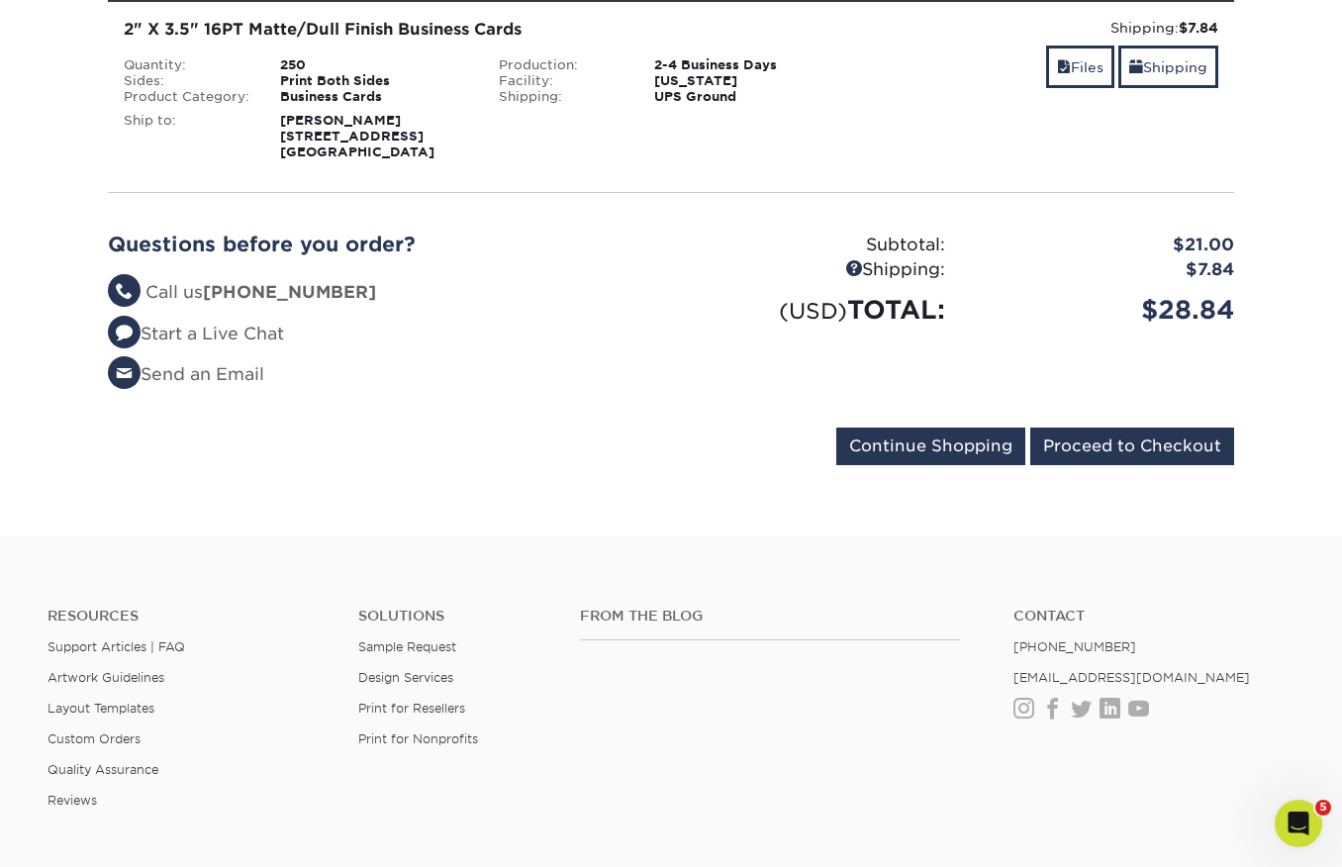
scroll to position [344, 0]
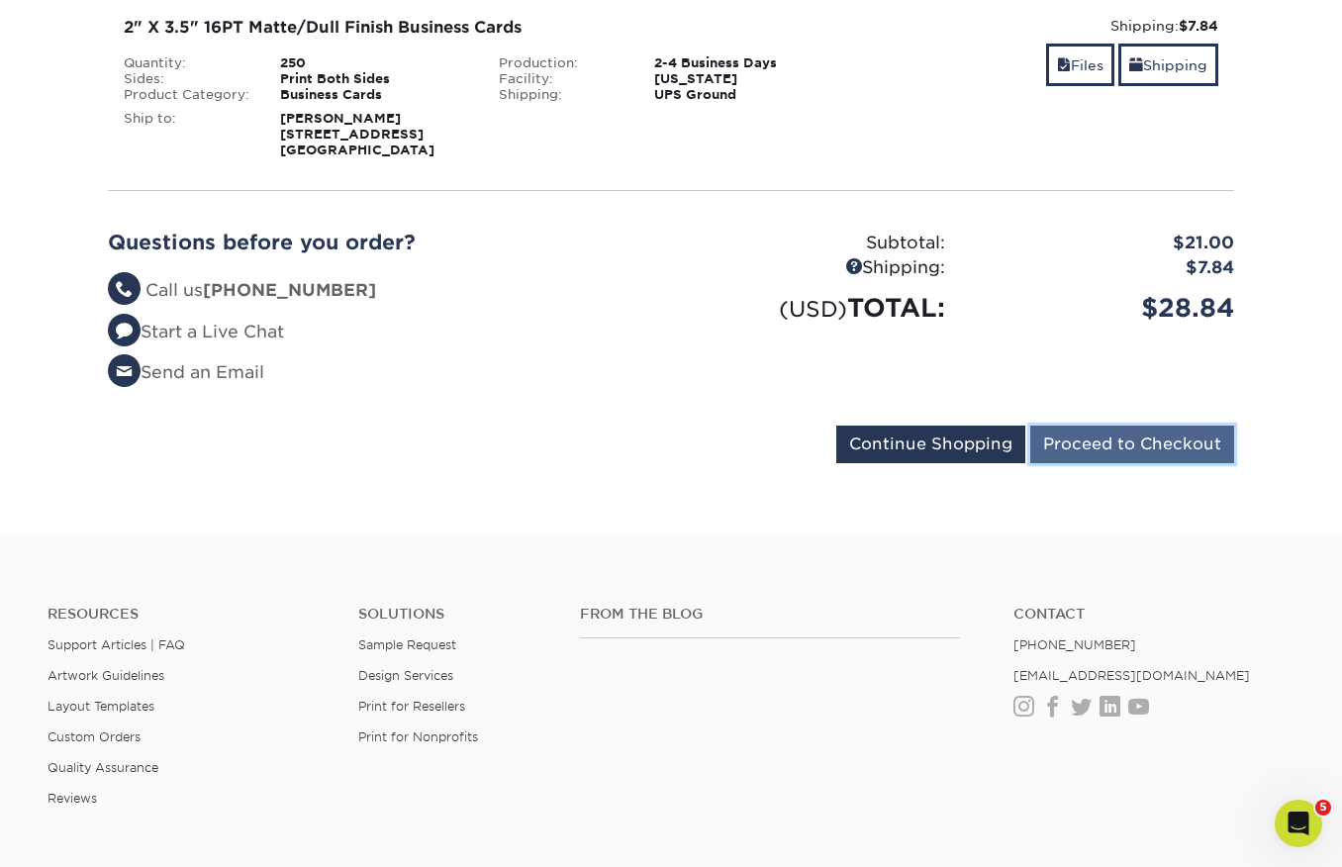
click at [1113, 443] on input "Proceed to Checkout" at bounding box center [1132, 444] width 204 height 38
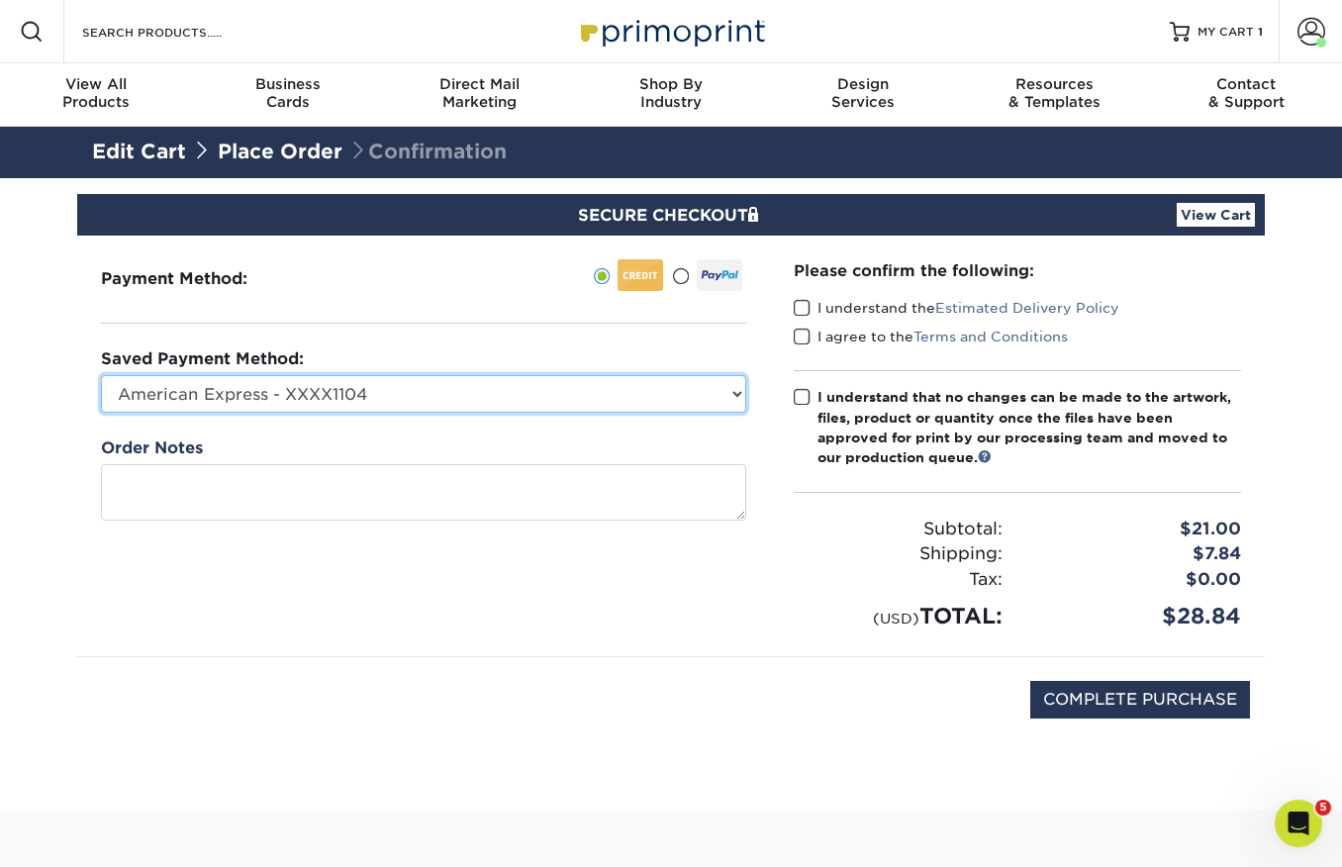
click at [614, 394] on select "American Express - XXXX1104 Visa - XXXX4640 New Credit Card" at bounding box center [423, 394] width 645 height 38
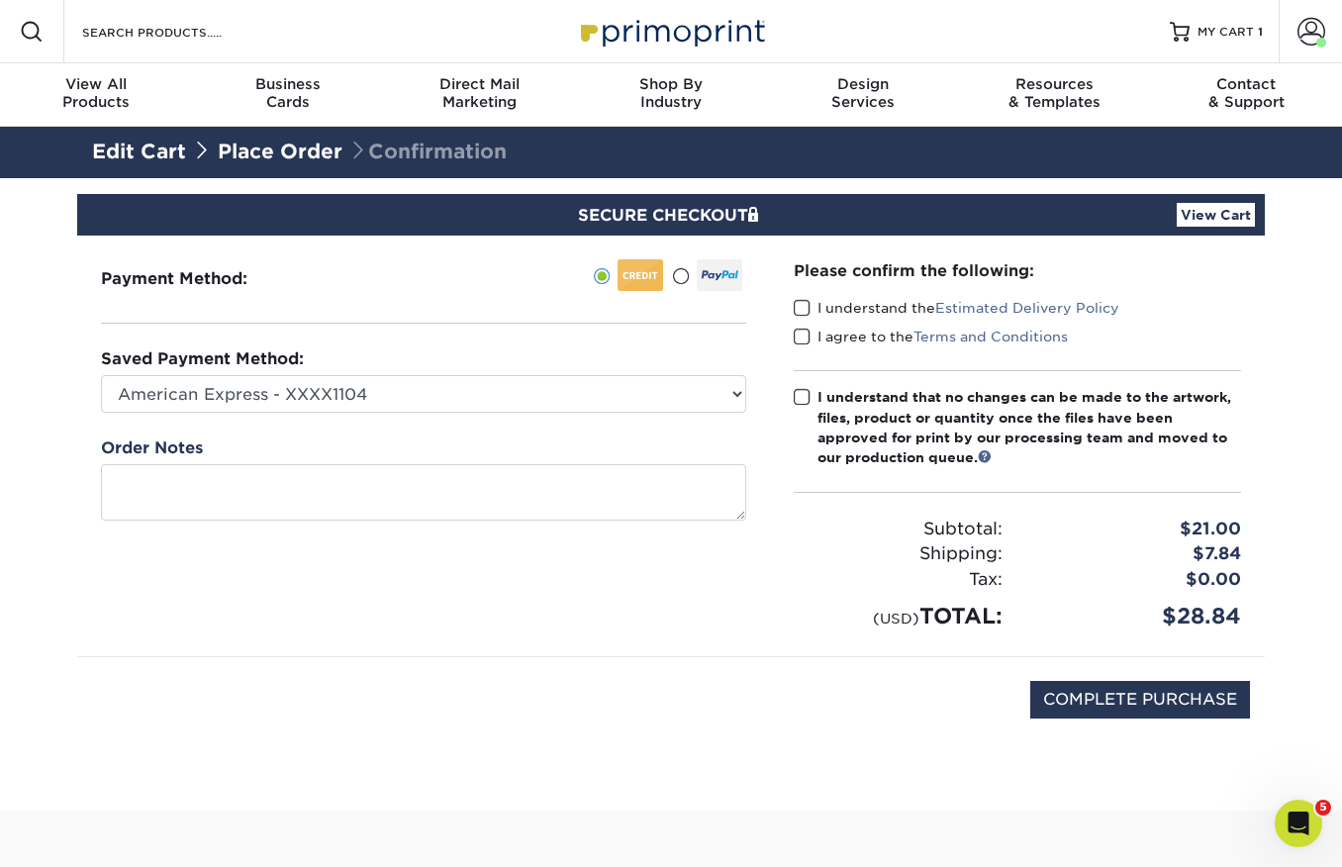
click at [685, 276] on span at bounding box center [680, 276] width 17 height 19
click at [0, 0] on input "radio" at bounding box center [0, 0] width 0 height 0
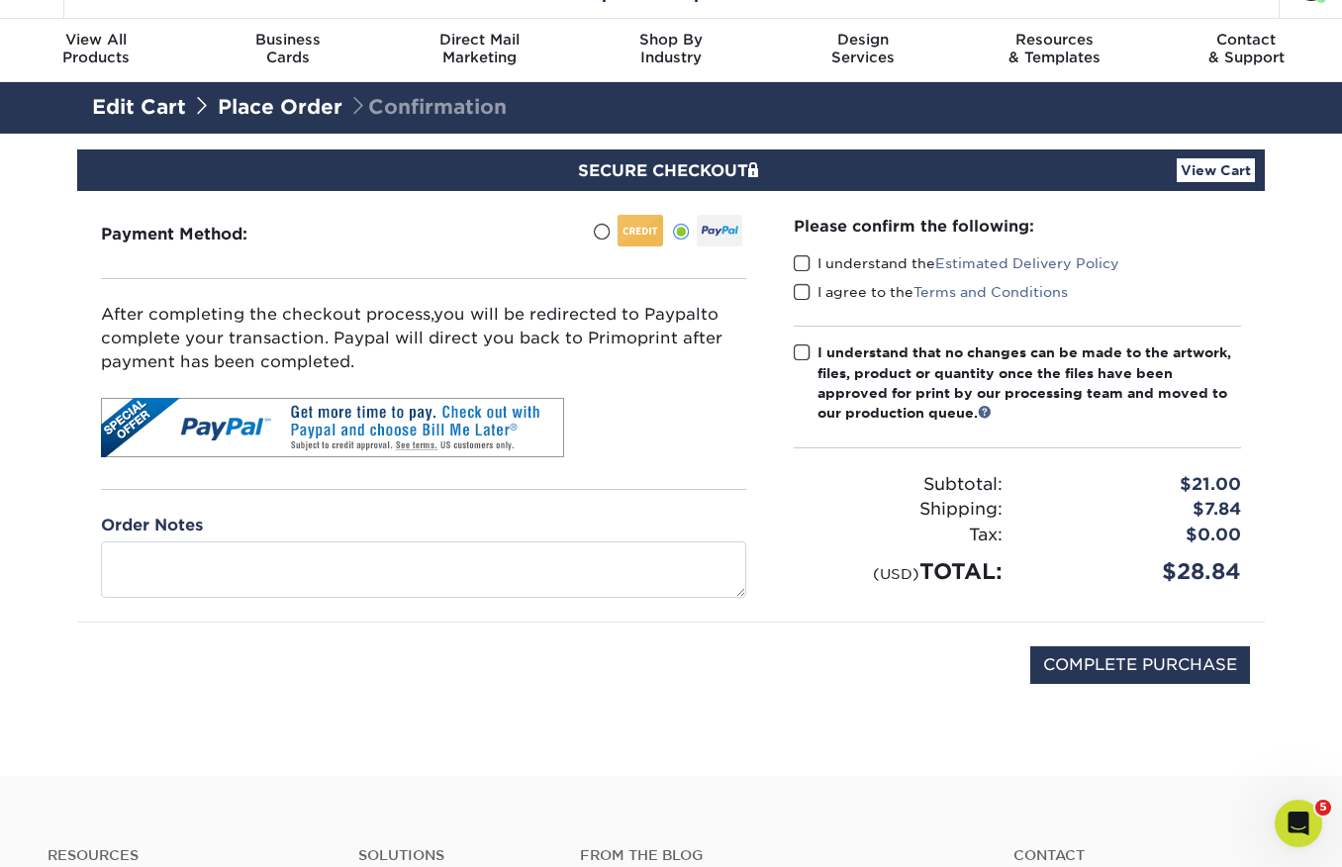
scroll to position [56, 0]
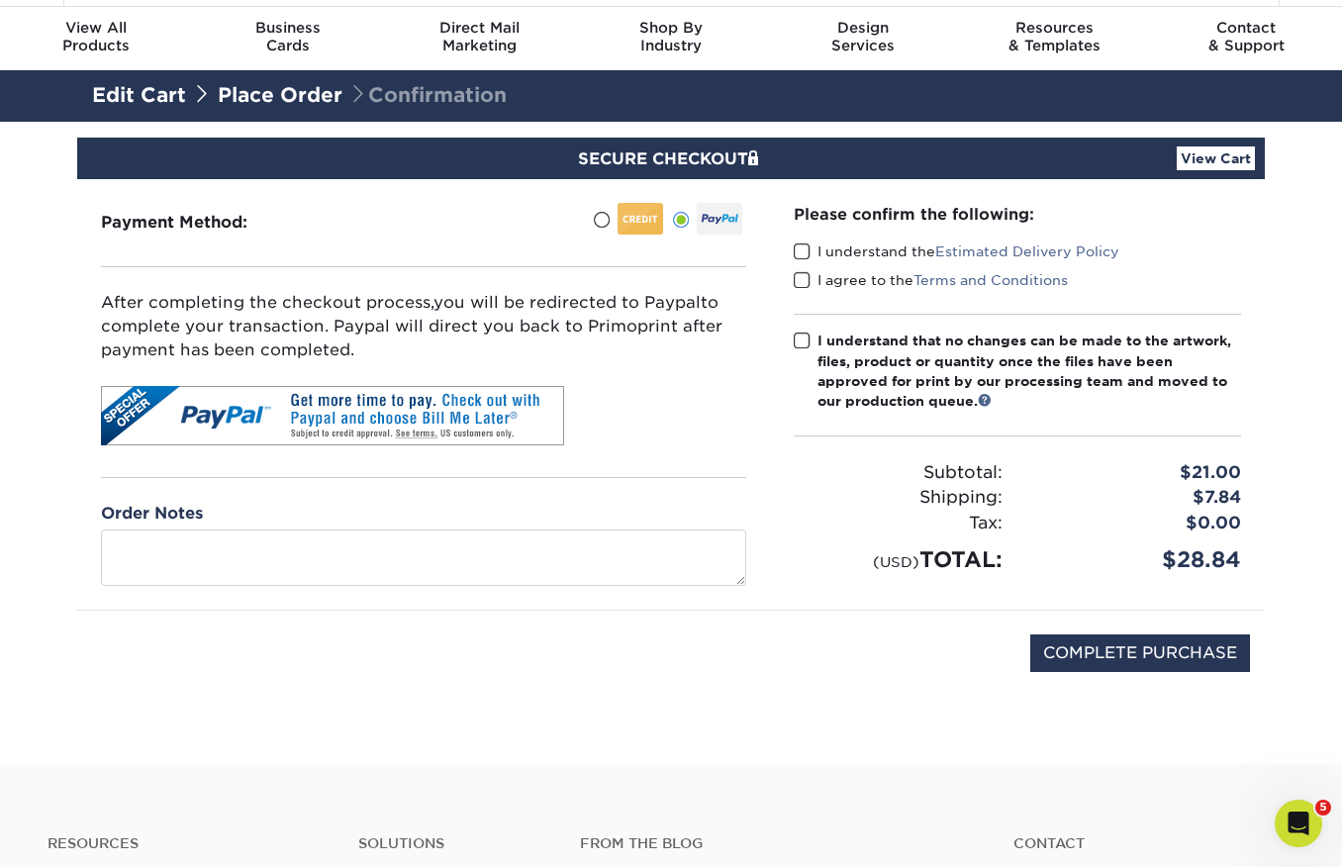
click at [802, 254] on span at bounding box center [802, 251] width 17 height 19
click at [0, 0] on input "I understand the Estimated Delivery Policy" at bounding box center [0, 0] width 0 height 0
drag, startPoint x: 806, startPoint y: 279, endPoint x: 811, endPoint y: 289, distance: 11.1
click at [808, 279] on span at bounding box center [802, 280] width 17 height 19
click at [0, 0] on input "I agree to the Terms and Conditions" at bounding box center [0, 0] width 0 height 0
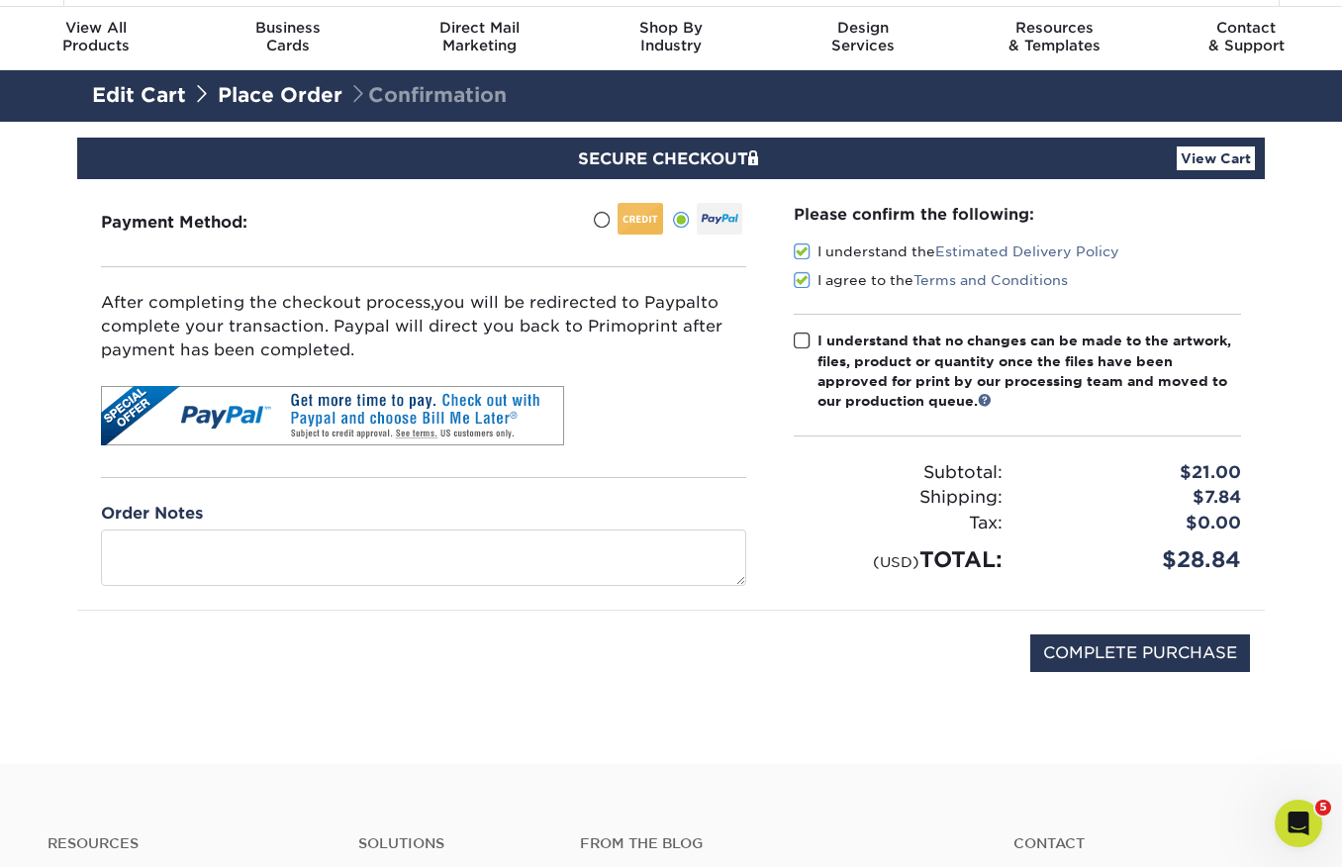
click at [811, 344] on label "I understand that no changes can be made to the artwork, files, product or quan…" at bounding box center [1017, 370] width 447 height 81
click at [0, 0] on input "I understand that no changes can be made to the artwork, files, product or quan…" at bounding box center [0, 0] width 0 height 0
click at [1119, 668] on input "COMPLETE PURCHASE" at bounding box center [1140, 653] width 220 height 38
type input "PROCESSING, PLEASE WAIT..."
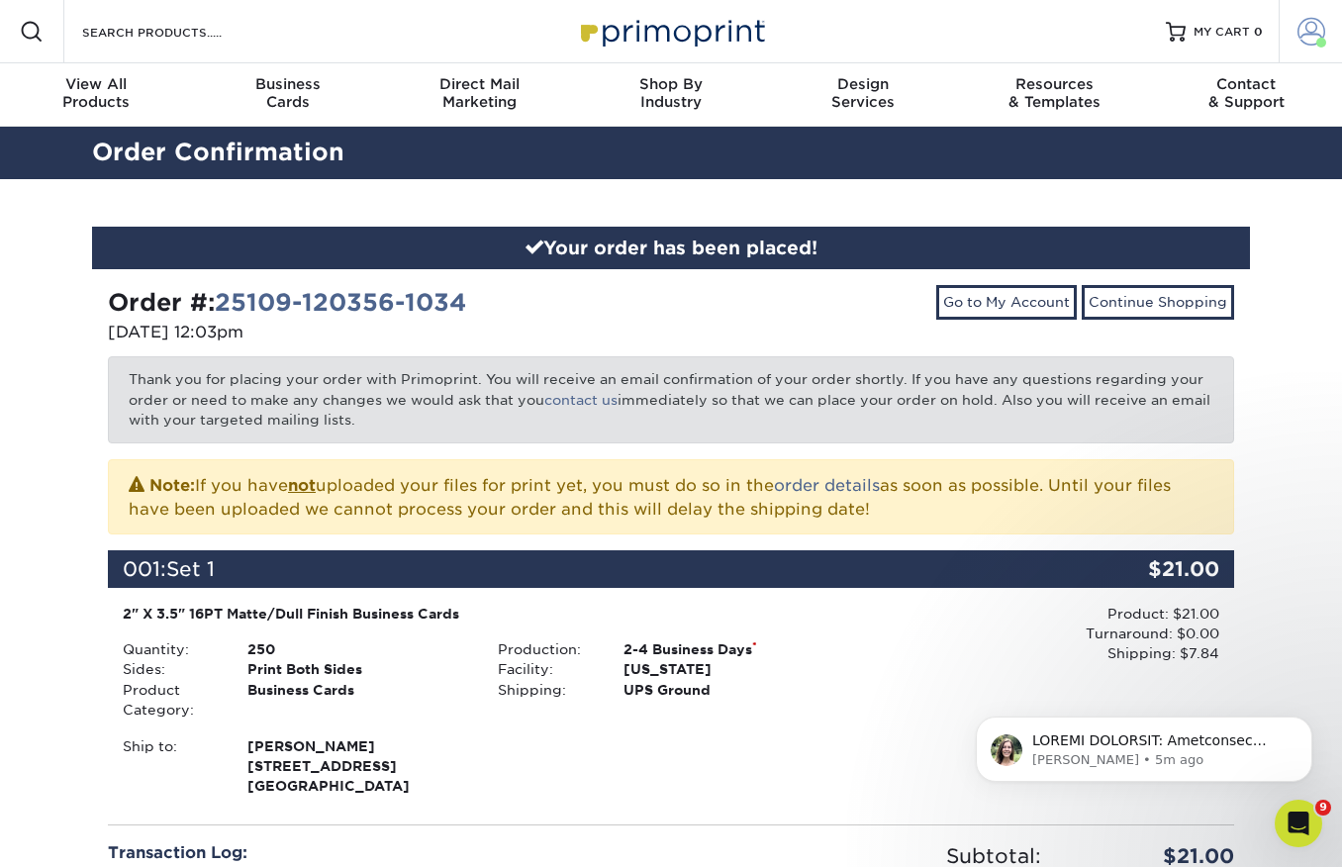
click at [1302, 29] on span at bounding box center [1311, 32] width 28 height 28
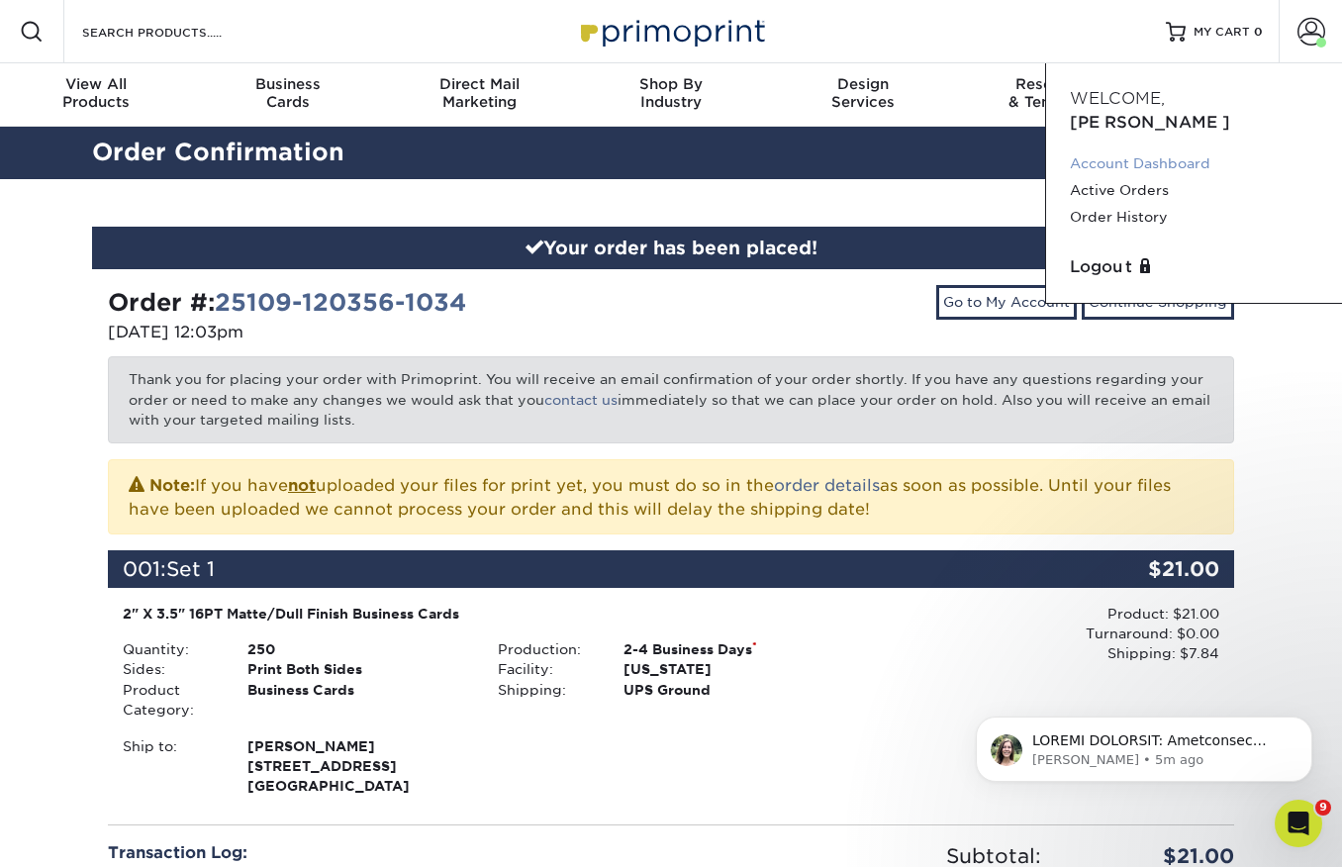
drag, startPoint x: 1142, startPoint y: 166, endPoint x: 1175, endPoint y: 148, distance: 38.1
click at [1142, 177] on link "Active Orders" at bounding box center [1194, 190] width 248 height 27
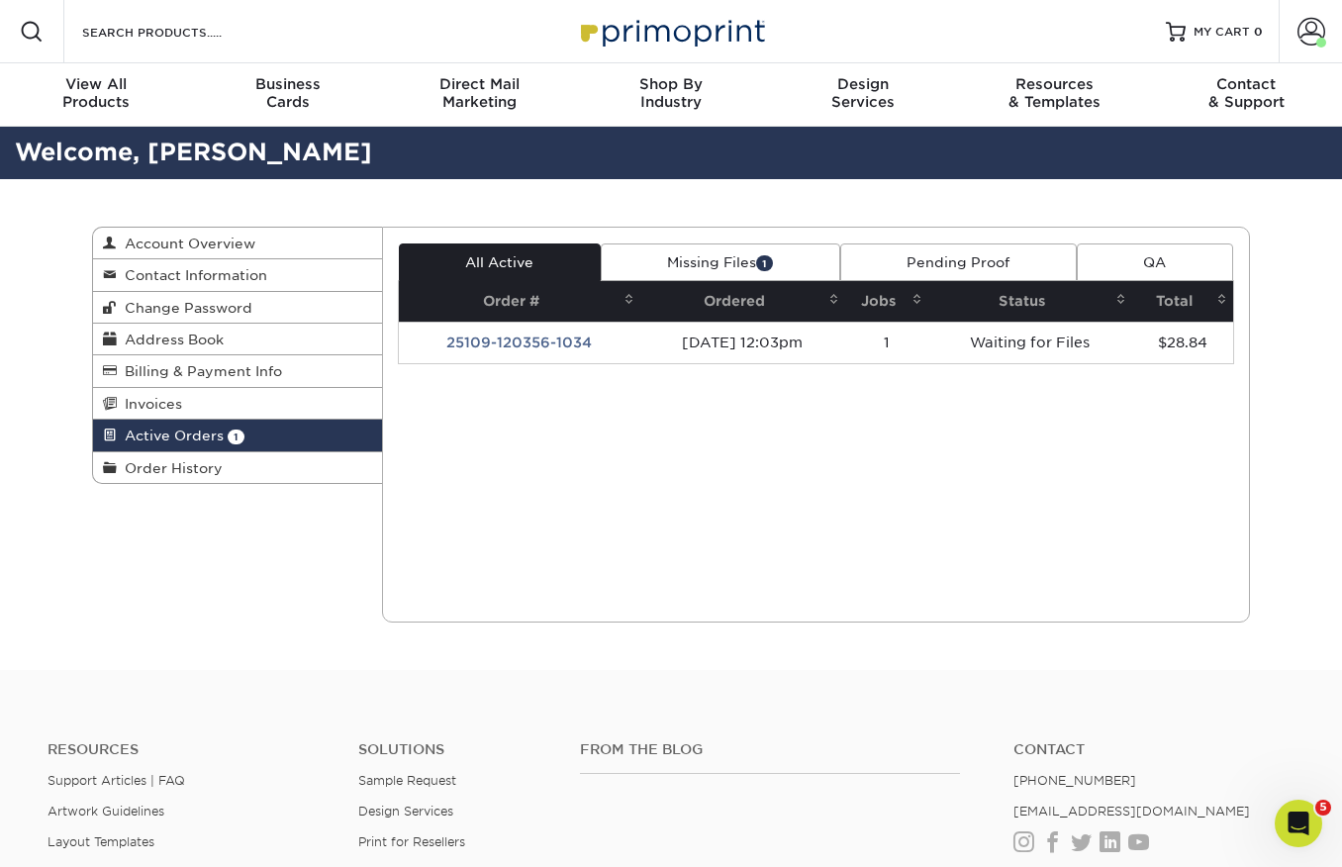
drag, startPoint x: 540, startPoint y: 340, endPoint x: 690, endPoint y: 338, distance: 149.4
click at [578, 331] on td "25109-120356-1034" at bounding box center [519, 343] width 241 height 42
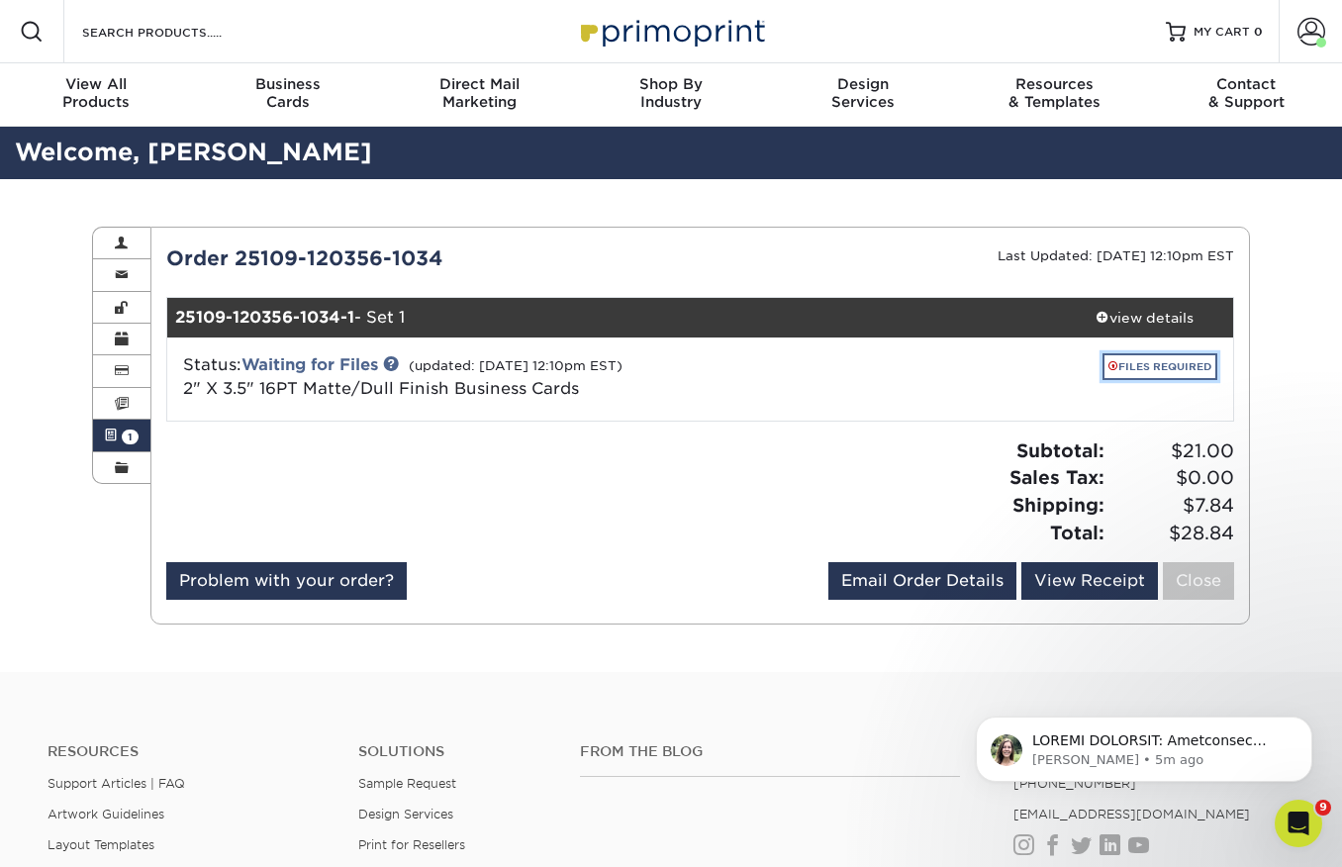
click at [1171, 366] on link "FILES REQUIRED" at bounding box center [1159, 366] width 115 height 27
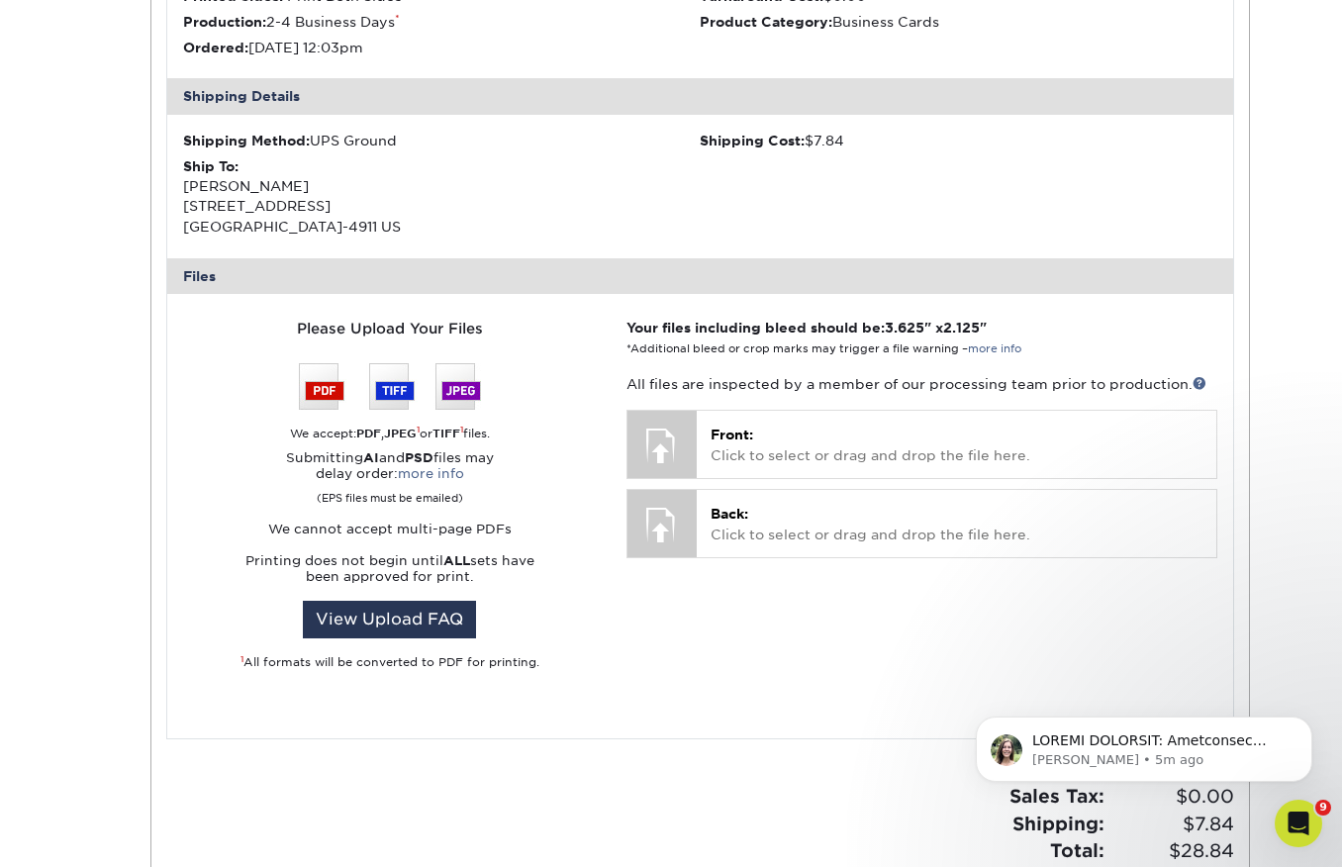
scroll to position [540, 0]
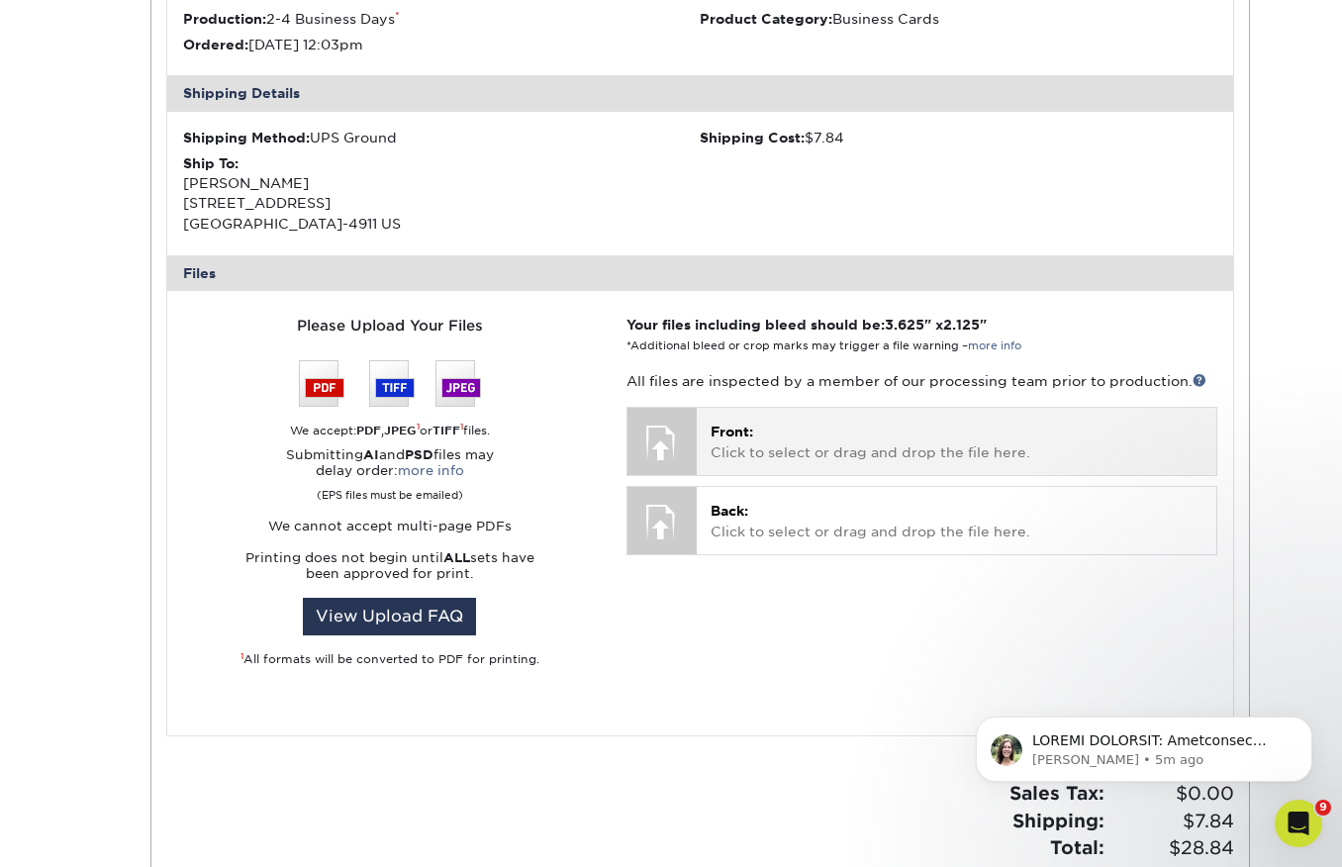
drag, startPoint x: 669, startPoint y: 435, endPoint x: 747, endPoint y: 423, distance: 79.2
click at [697, 425] on div "Front: Click to select or drag and drop the file here. Choose file Front: [PERS…" at bounding box center [921, 441] width 591 height 69
click at [817, 443] on p "Front: Click to select or drag and drop the file here." at bounding box center [956, 442] width 492 height 41
drag, startPoint x: 677, startPoint y: 447, endPoint x: 730, endPoint y: 435, distance: 54.7
click at [677, 447] on div at bounding box center [661, 442] width 69 height 69
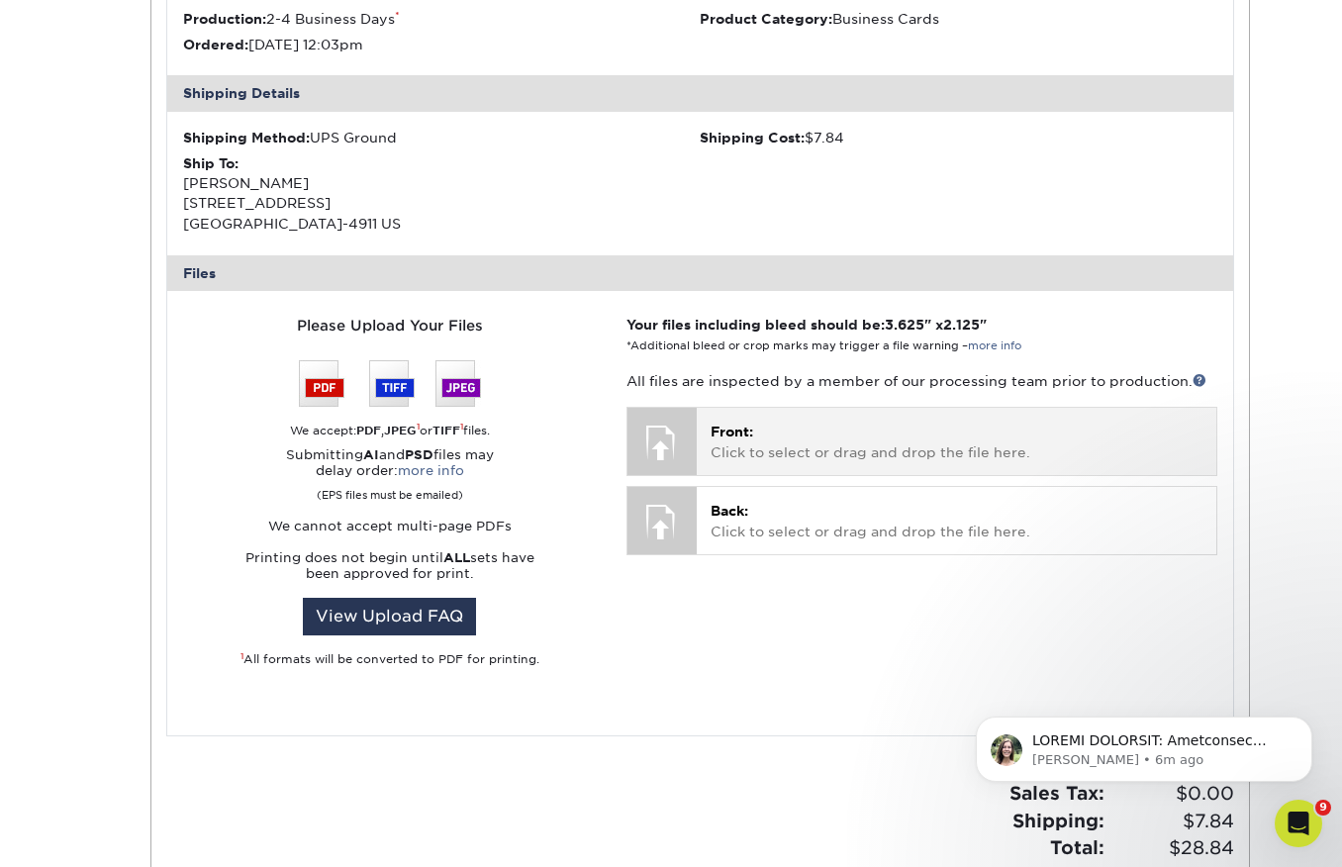
click at [743, 451] on p "Front: Click to select or drag and drop the file here." at bounding box center [956, 442] width 492 height 41
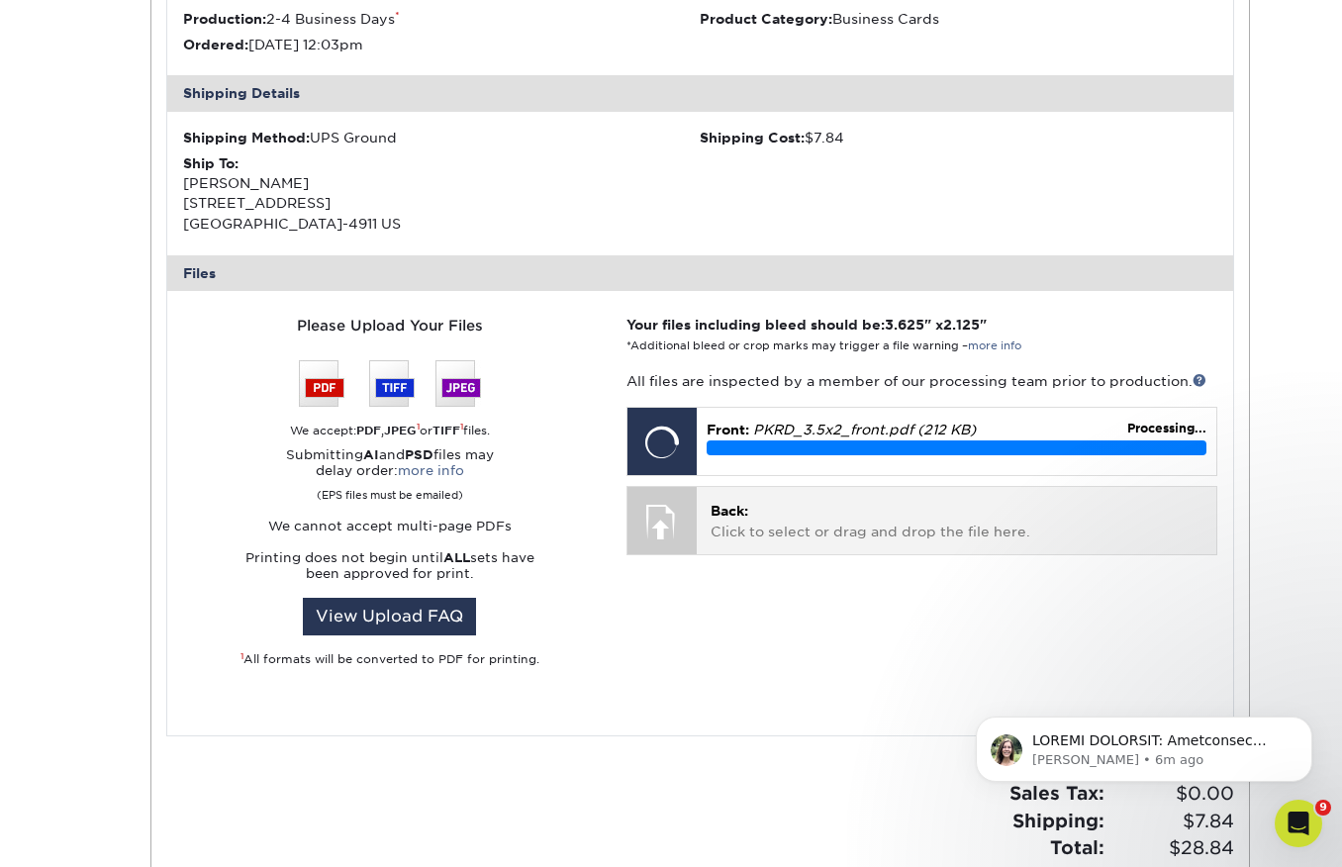
click at [732, 522] on p "Back: Click to select or drag and drop the file here." at bounding box center [956, 521] width 492 height 41
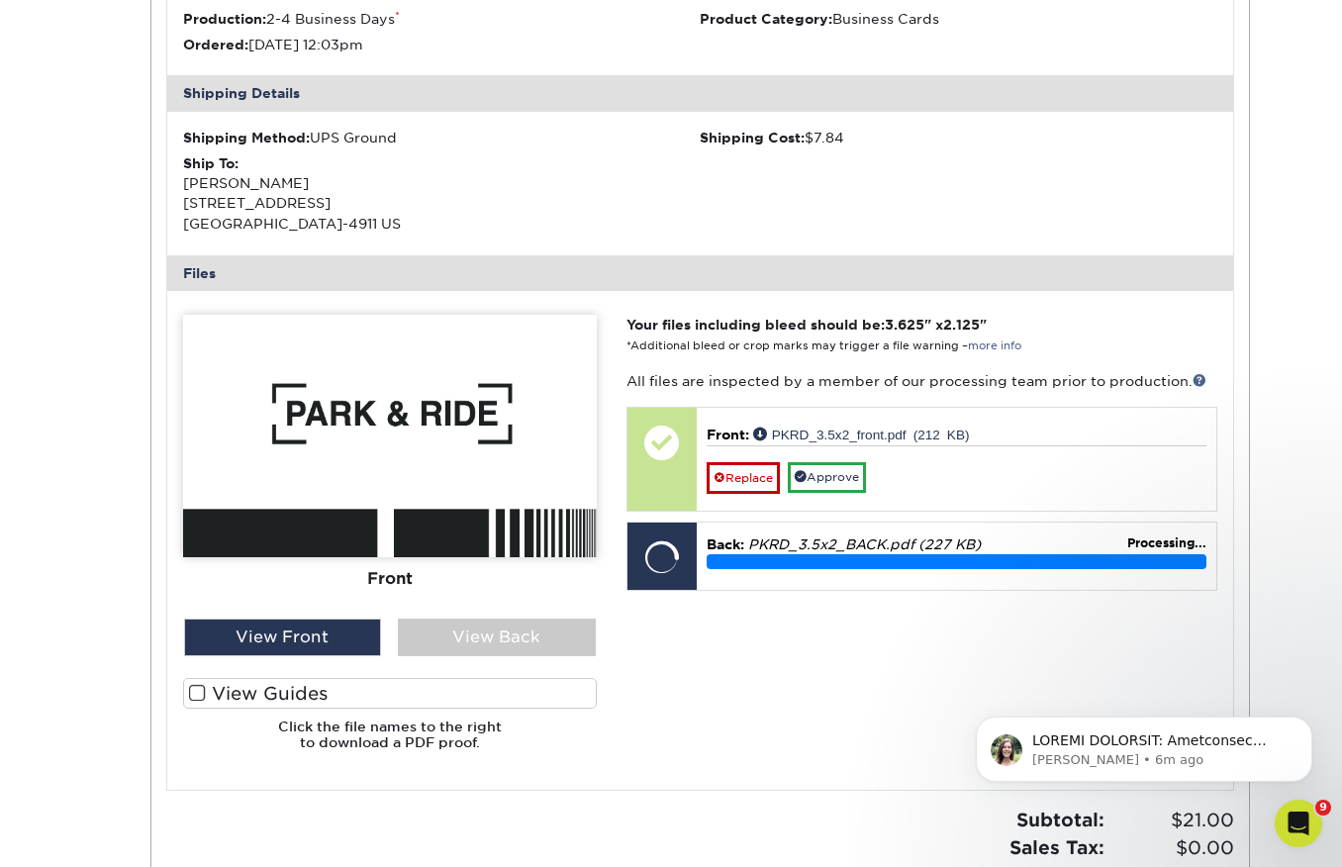
drag, startPoint x: 204, startPoint y: 692, endPoint x: 297, endPoint y: 612, distance: 122.1
click at [214, 691] on label "View Guides" at bounding box center [390, 693] width 414 height 31
click at [0, 0] on input "View Guides" at bounding box center [0, 0] width 0 height 0
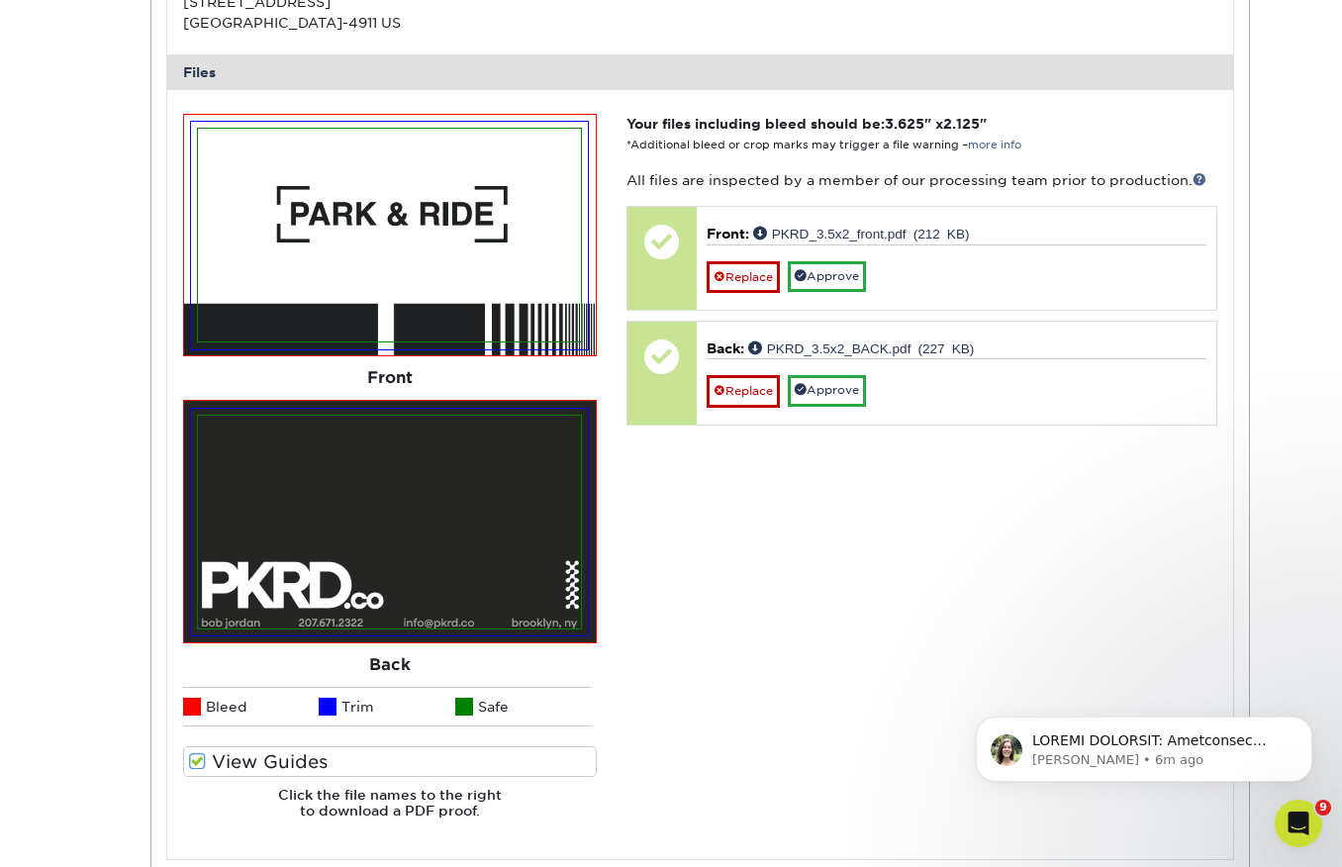
scroll to position [747, 0]
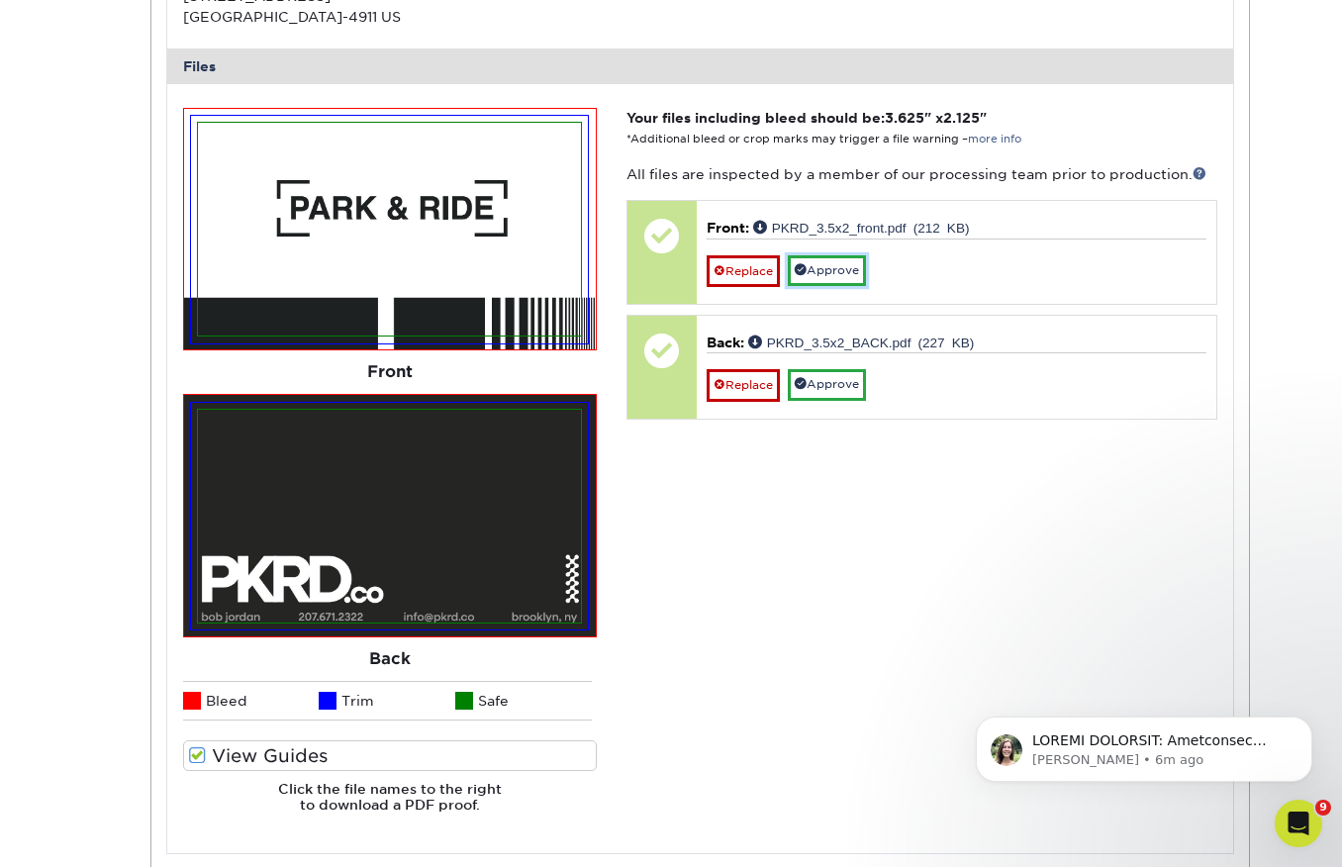
click at [826, 272] on link "Approve" at bounding box center [827, 270] width 78 height 31
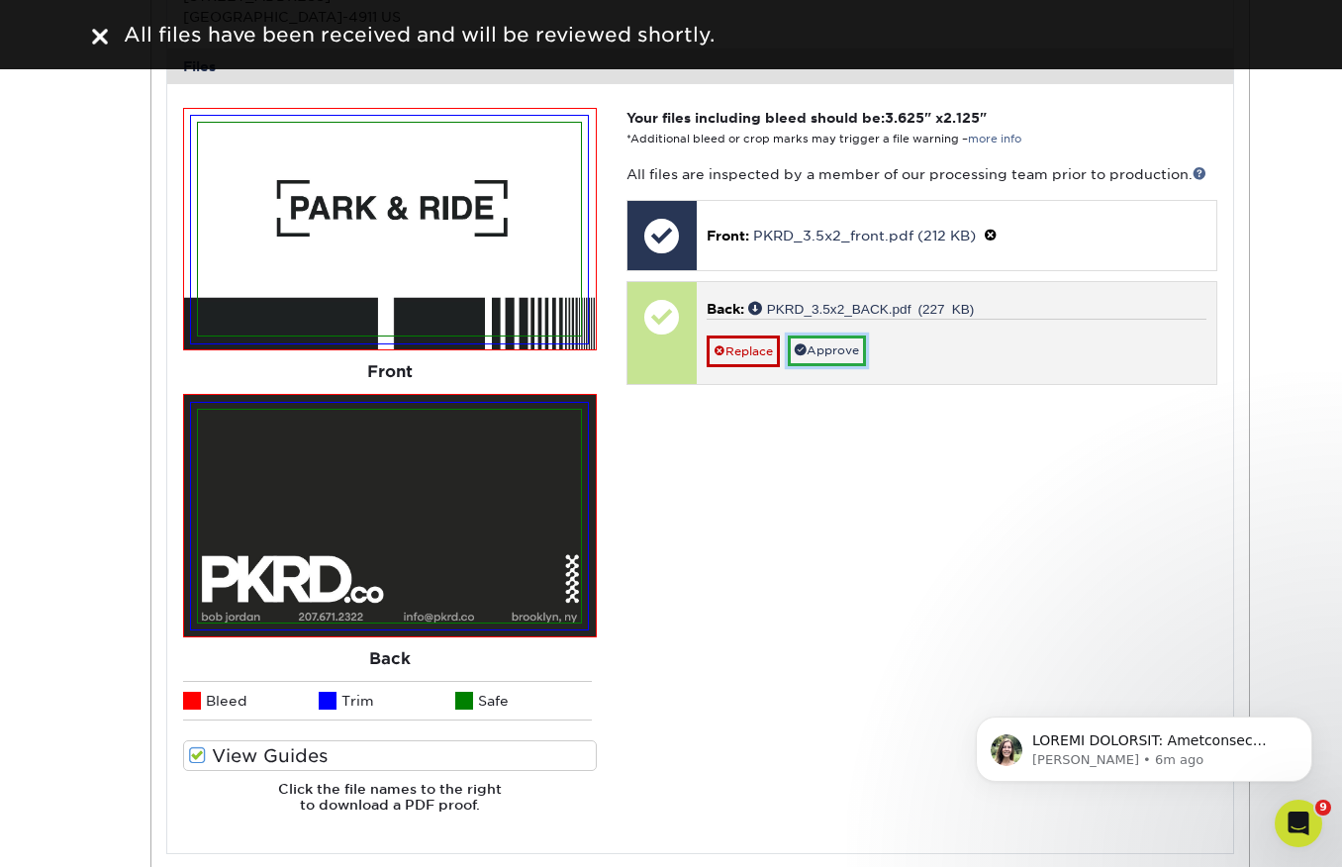
click at [843, 349] on link "Approve" at bounding box center [827, 350] width 78 height 31
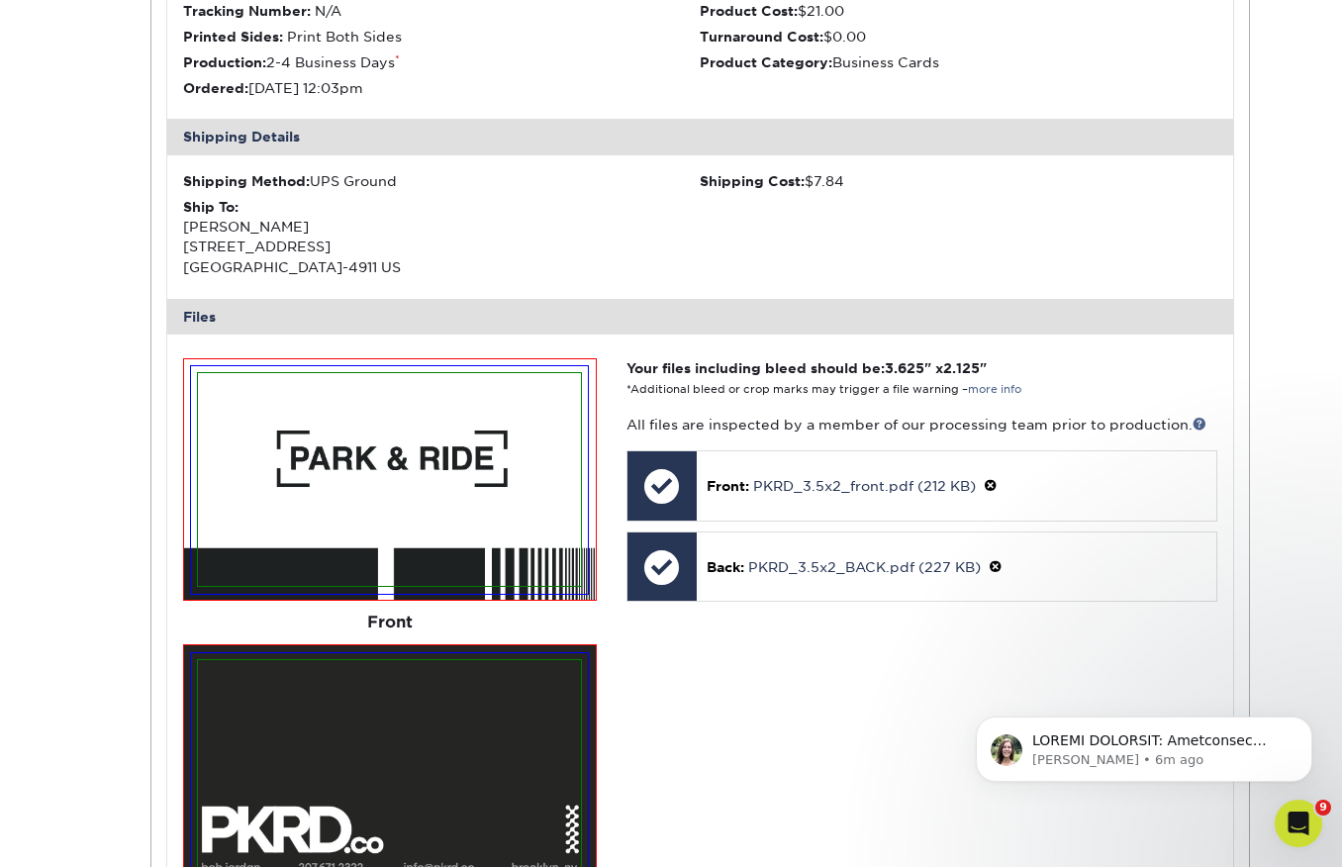
scroll to position [646, 0]
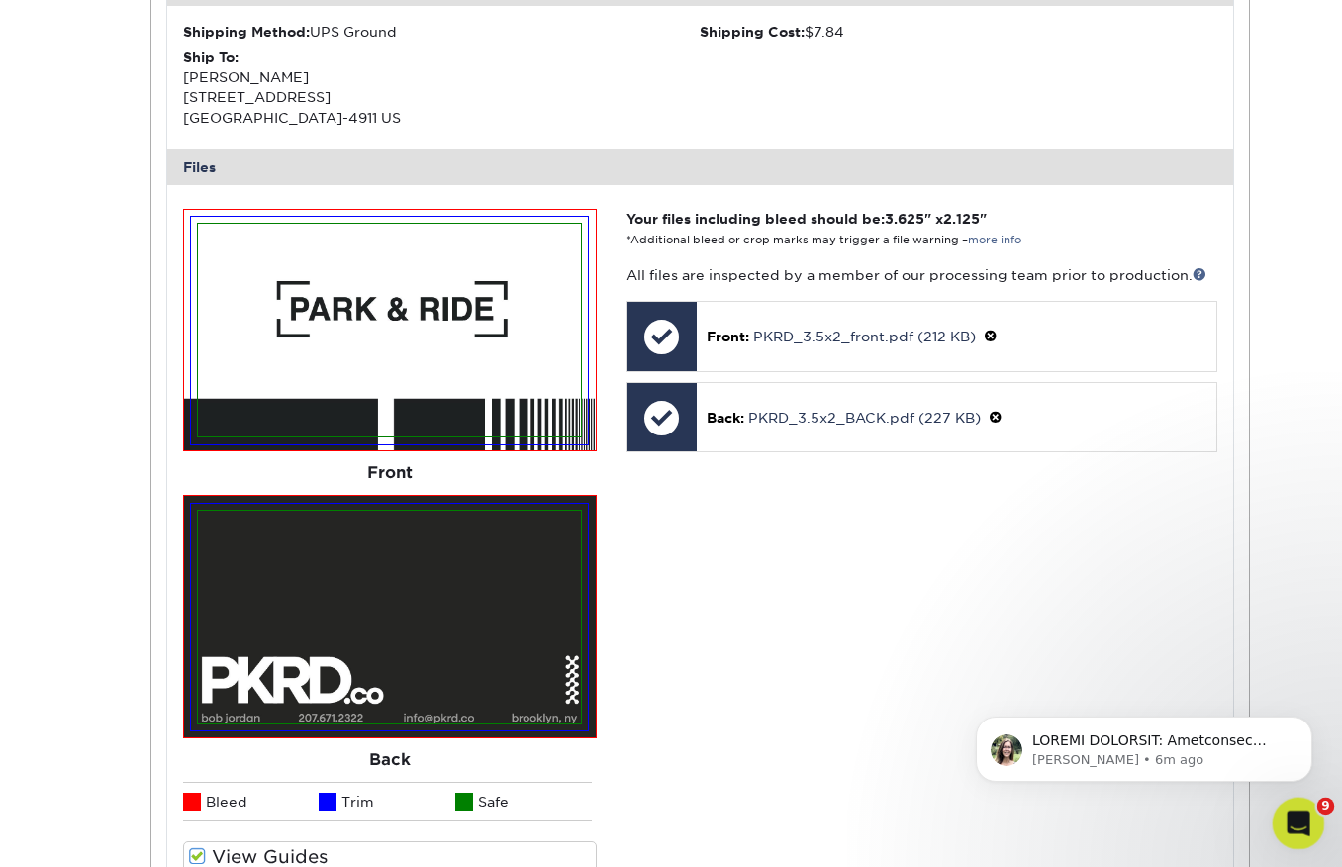
click at [1297, 832] on icon "Open Intercom Messenger" at bounding box center [1295, 820] width 33 height 33
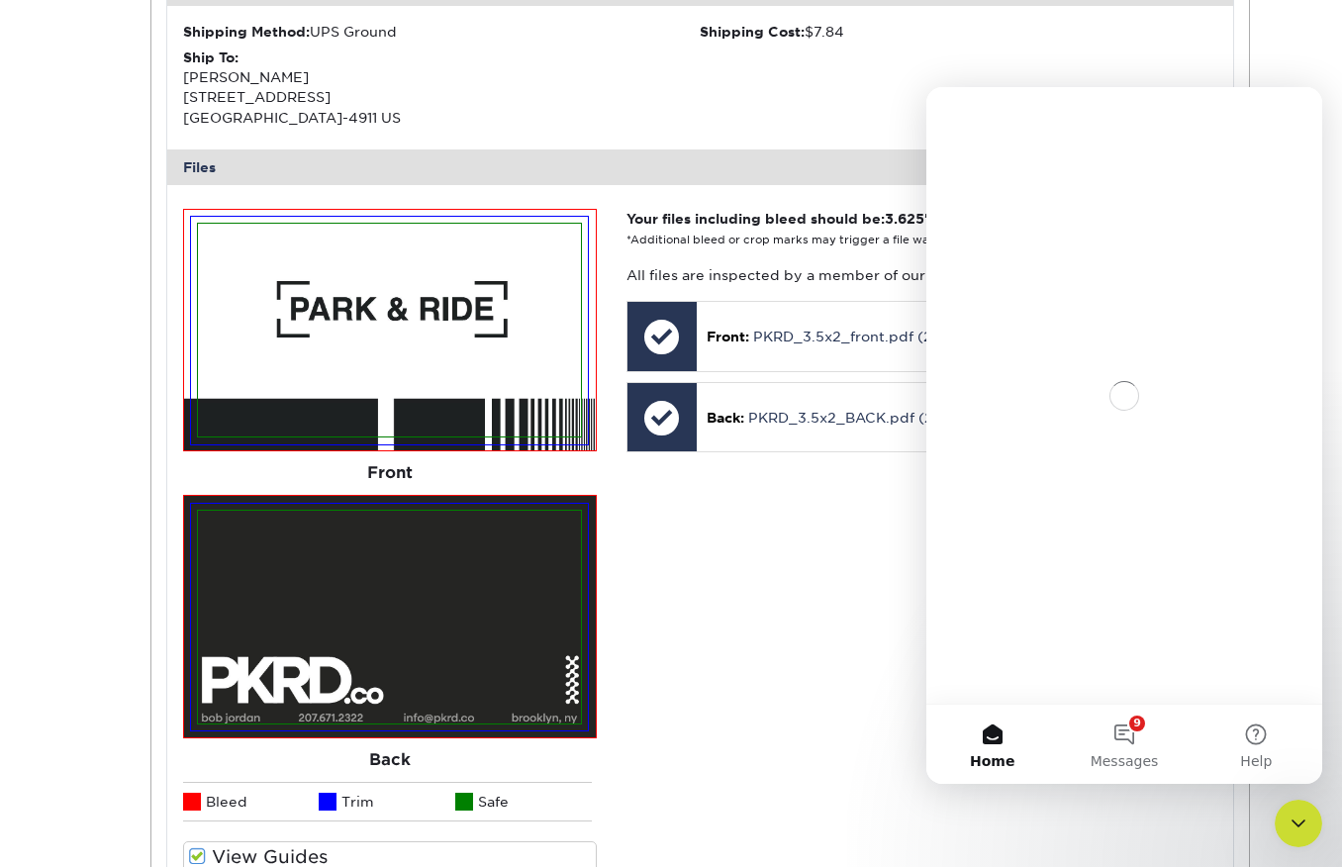
scroll to position [0, 0]
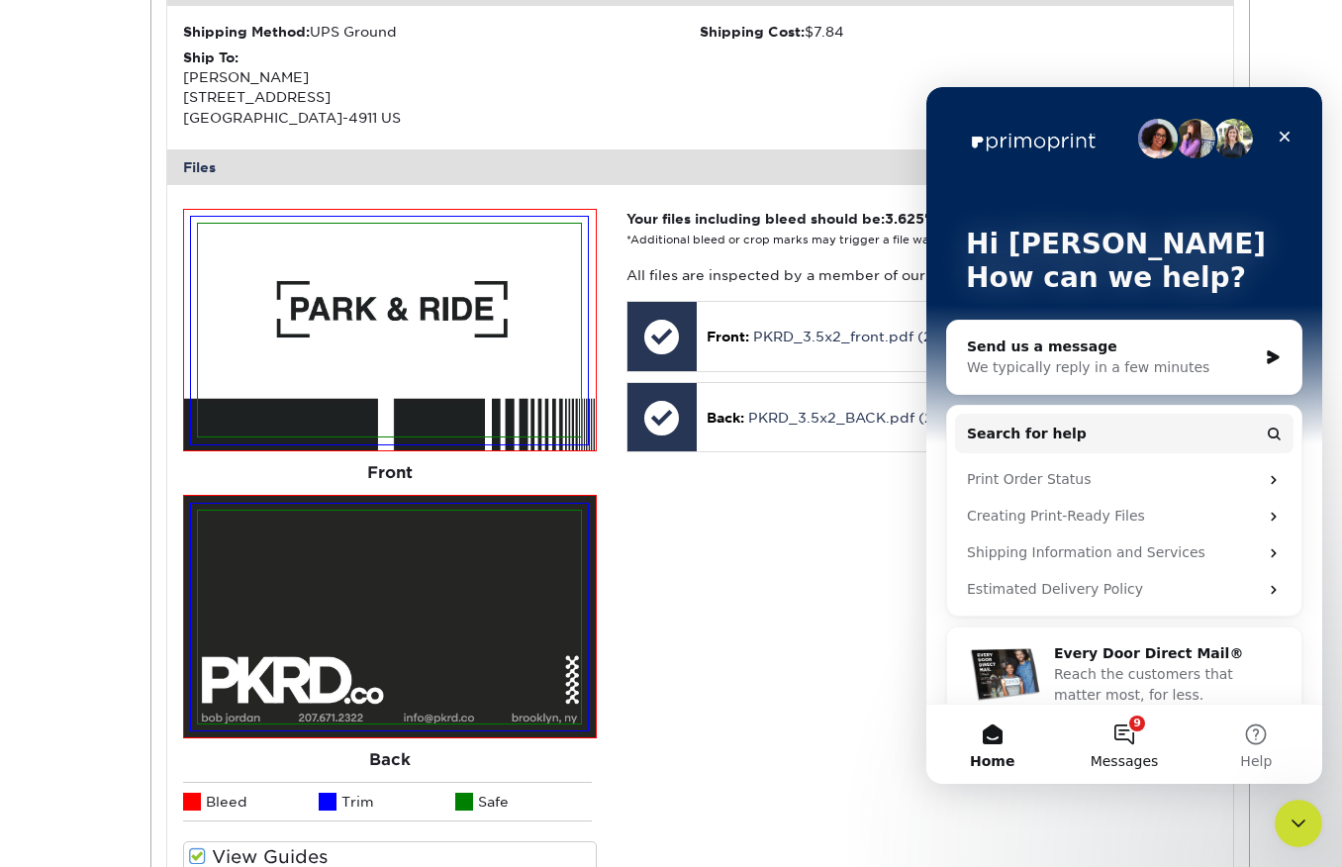
click at [1133, 723] on button "9 Messages" at bounding box center [1124, 744] width 132 height 79
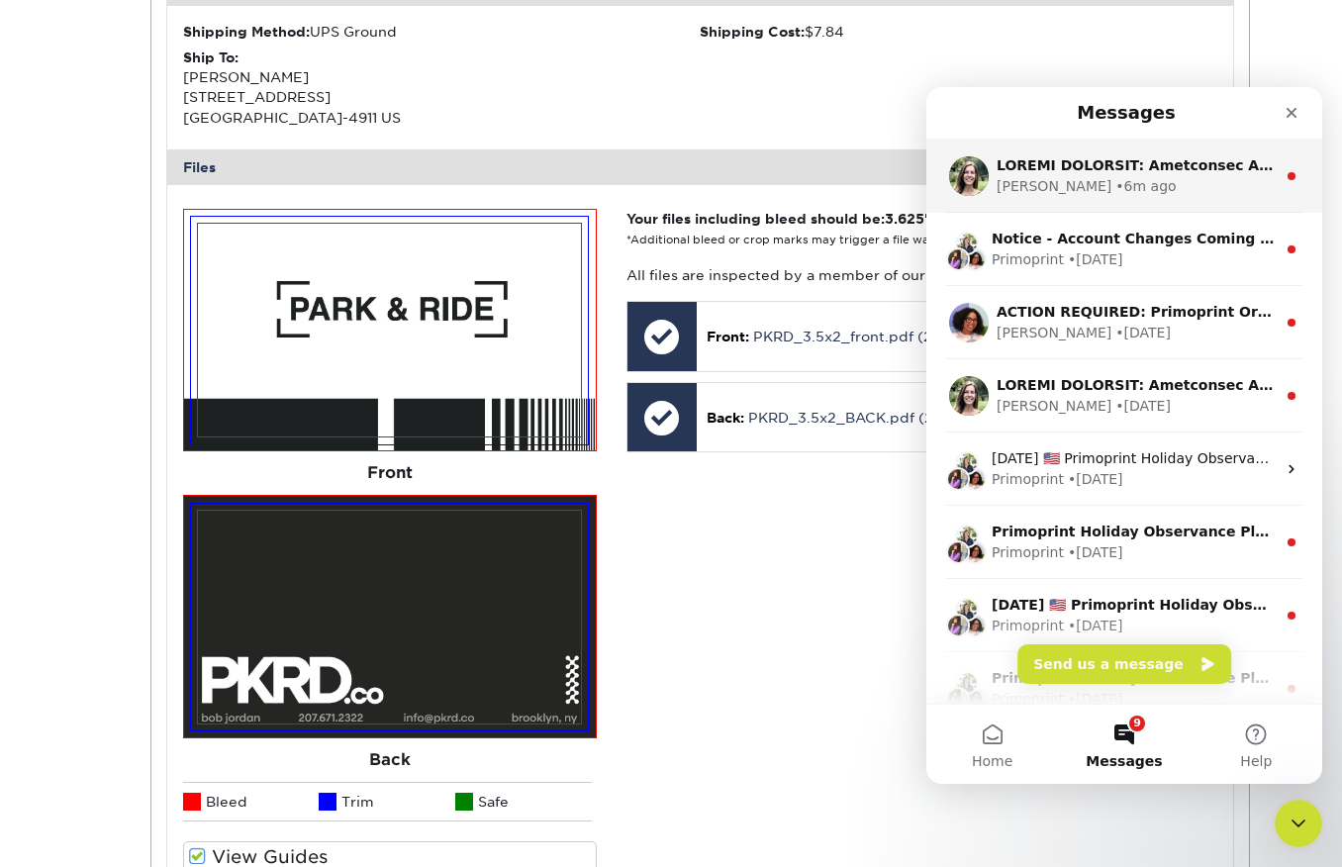
click at [1173, 179] on div "Julie • 6m ago" at bounding box center [1135, 186] width 279 height 21
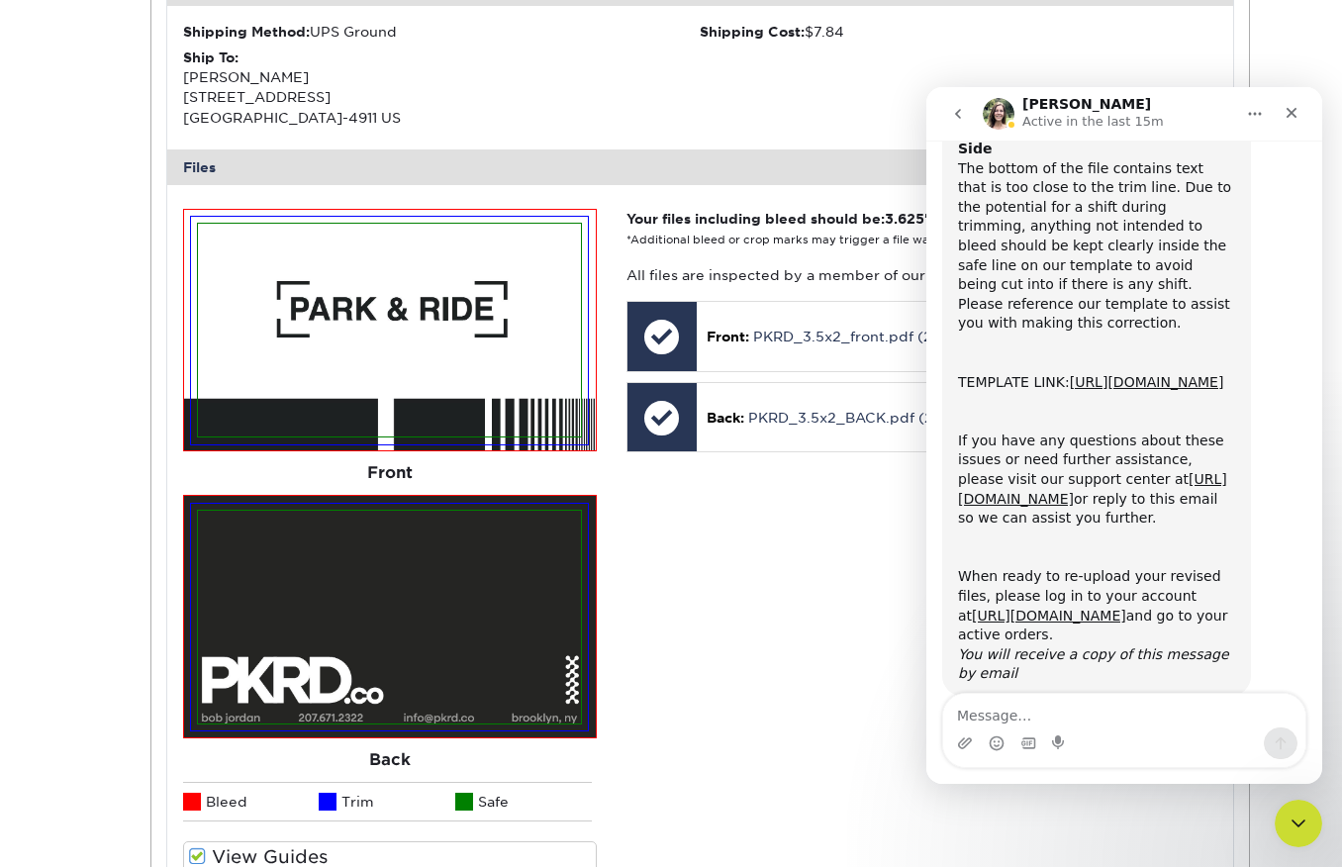
scroll to position [456, 0]
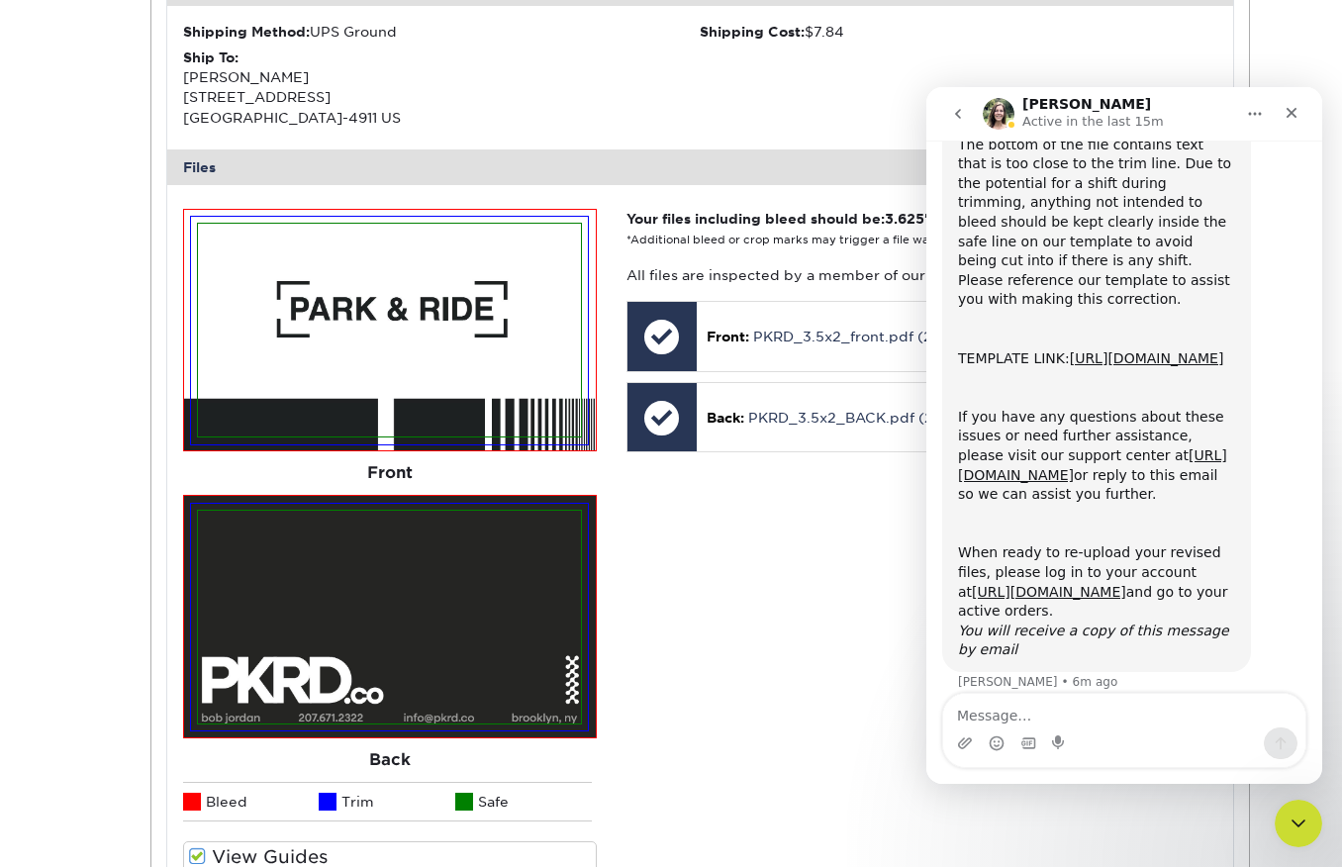
drag, startPoint x: 1097, startPoint y: 730, endPoint x: 1137, endPoint y: 722, distance: 40.4
click at [1098, 727] on div "Intercom messenger" at bounding box center [1124, 743] width 362 height 32
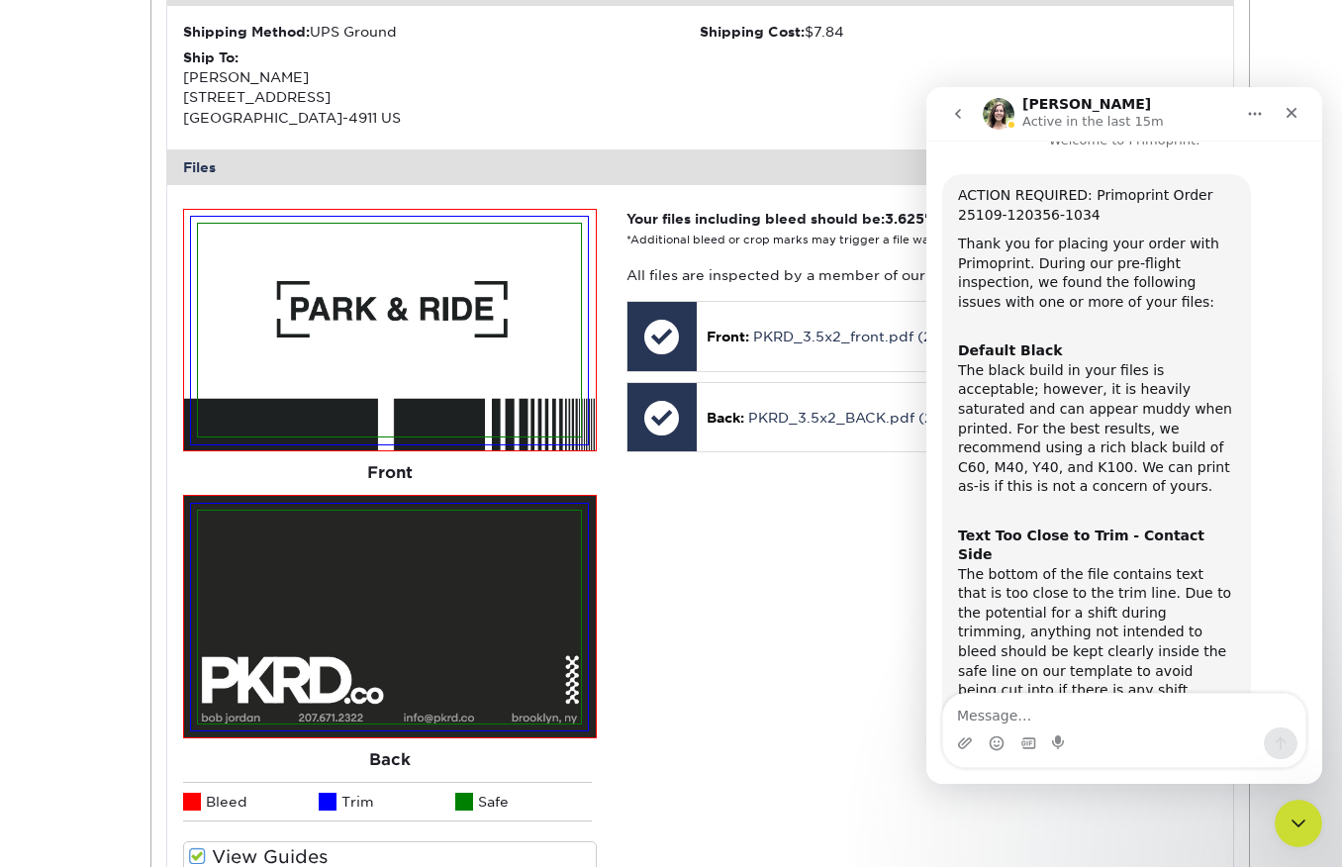
scroll to position [0, 0]
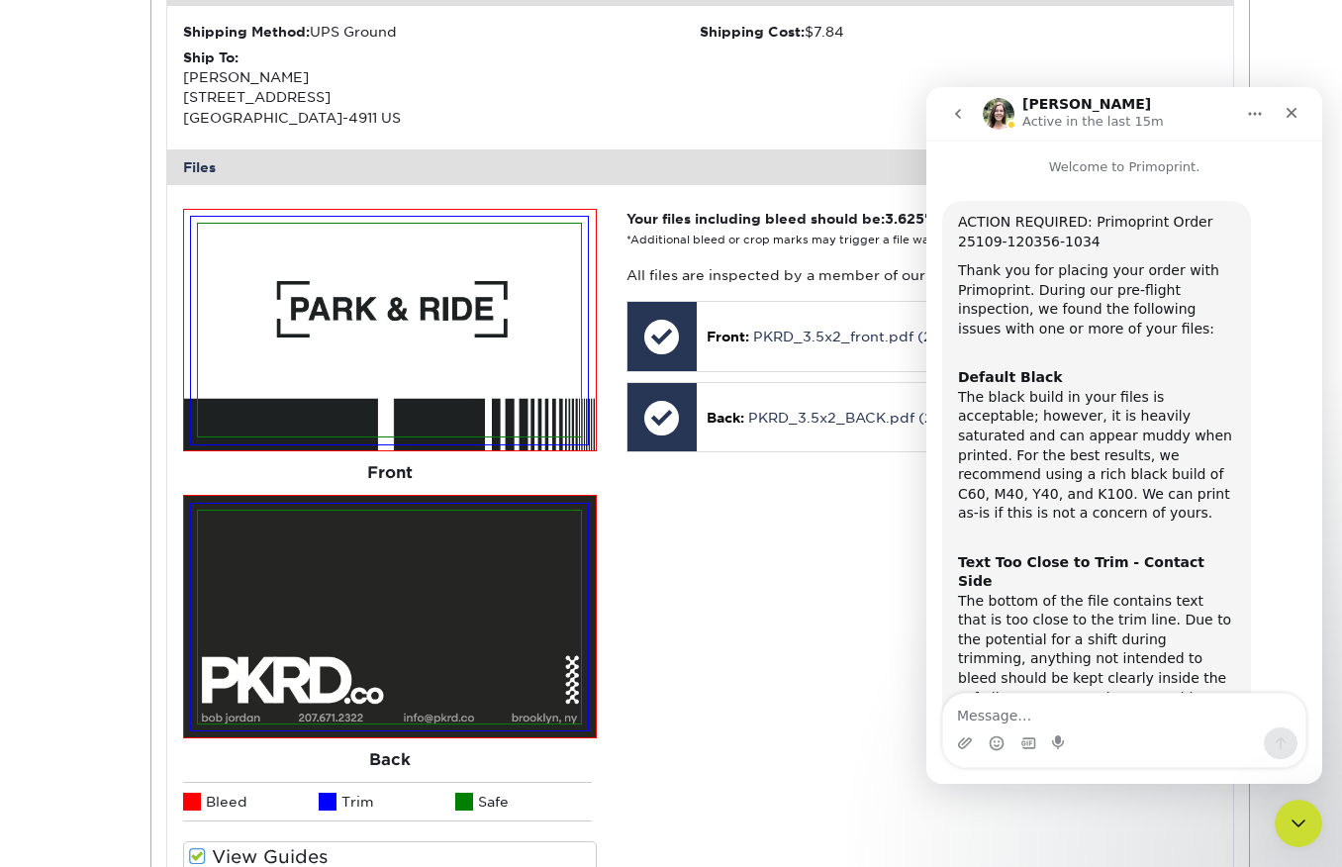
drag, startPoint x: 1318, startPoint y: 478, endPoint x: 2282, endPoint y: 189, distance: 1006.1
click at [1027, 711] on textarea "Message…" at bounding box center [1124, 711] width 362 height 34
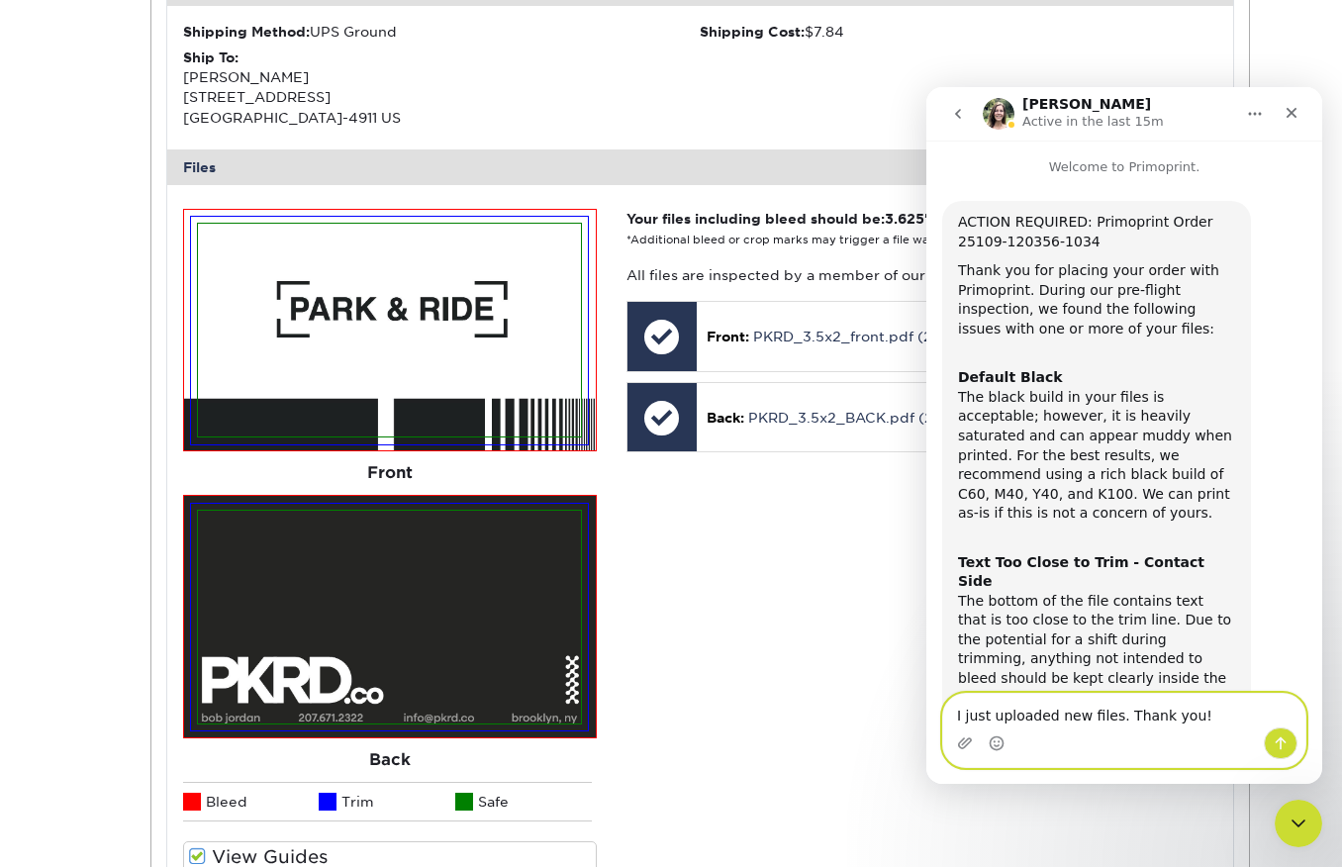
type textarea "I just uploaded new files. Thank you!"
click at [1322, 754] on html "Julie Active in the last 15m Welcome to Primoprint. ACTION REQUIRED: Primoprint…" at bounding box center [1124, 435] width 396 height 697
click at [1288, 741] on button "Send a message…" at bounding box center [1281, 743] width 34 height 32
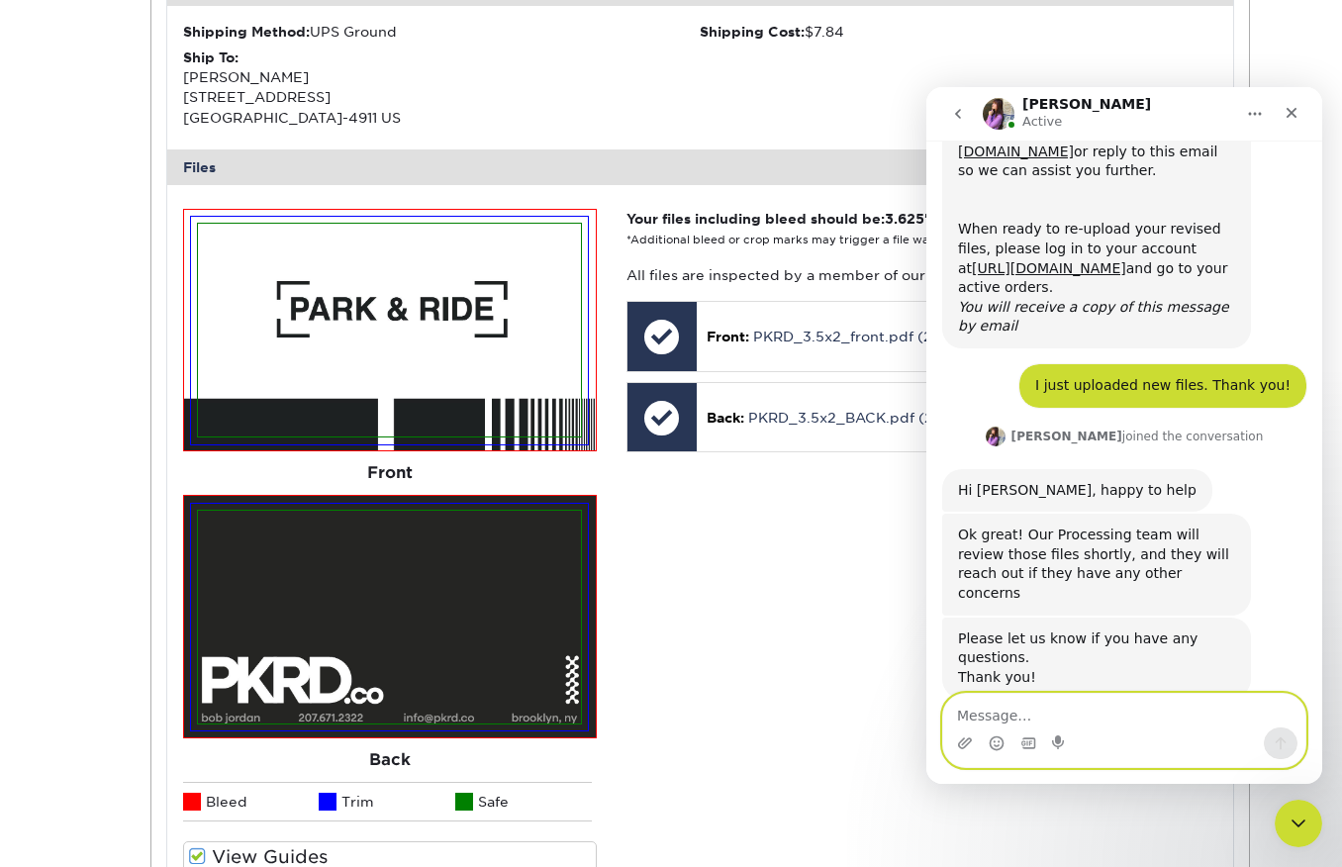
scroll to position [788, 0]
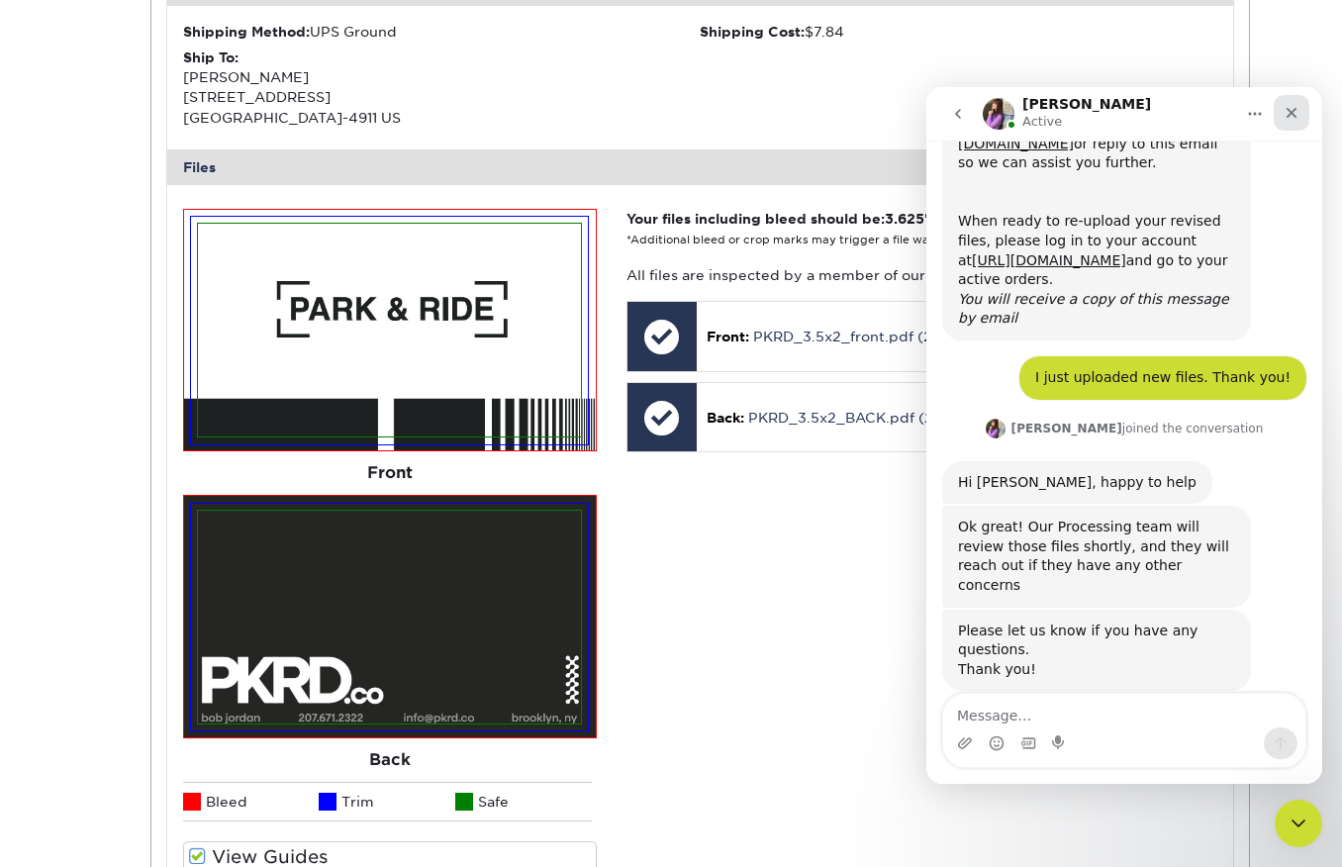
click at [1291, 113] on icon "Close" at bounding box center [1291, 113] width 11 height 11
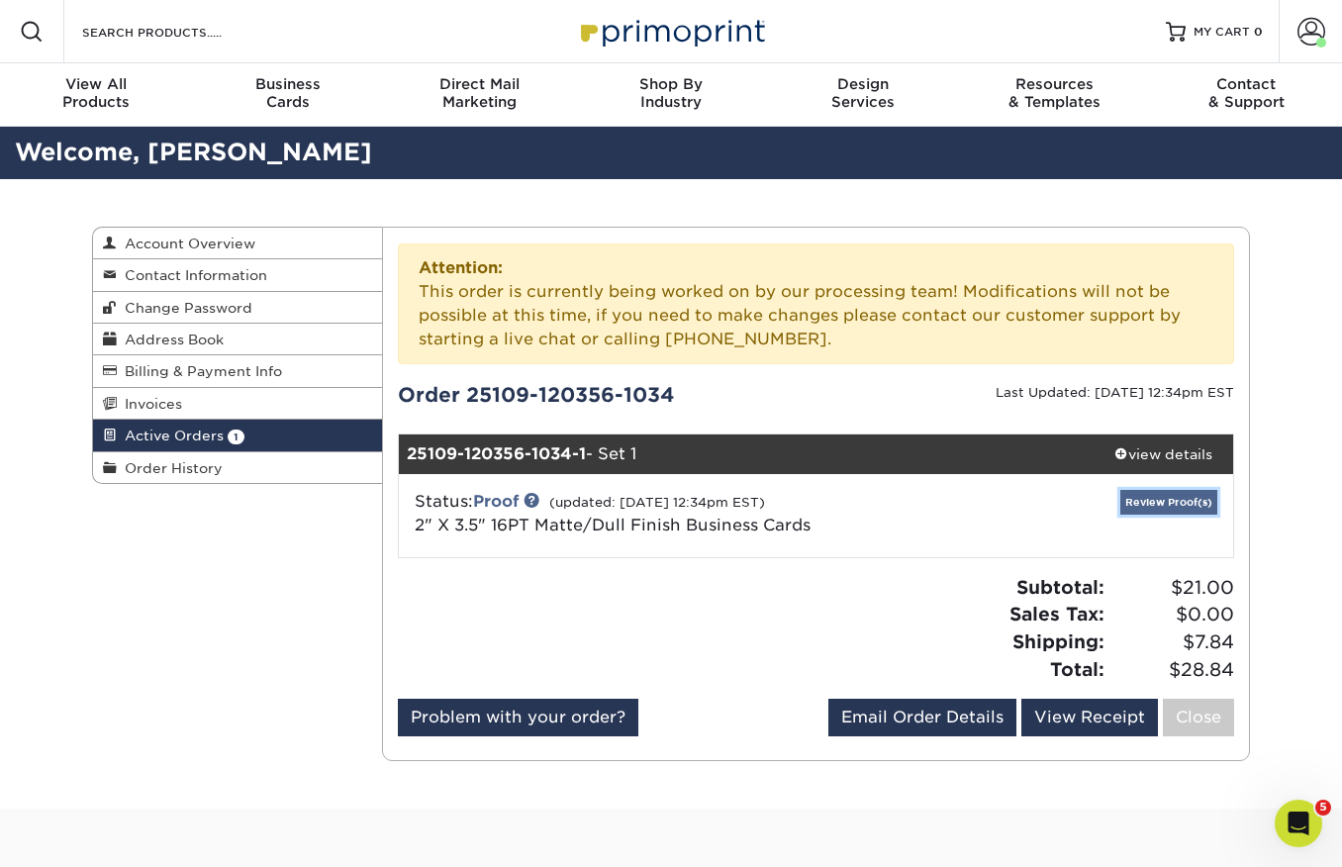
click at [1160, 503] on link "Review Proof(s)" at bounding box center [1168, 502] width 97 height 25
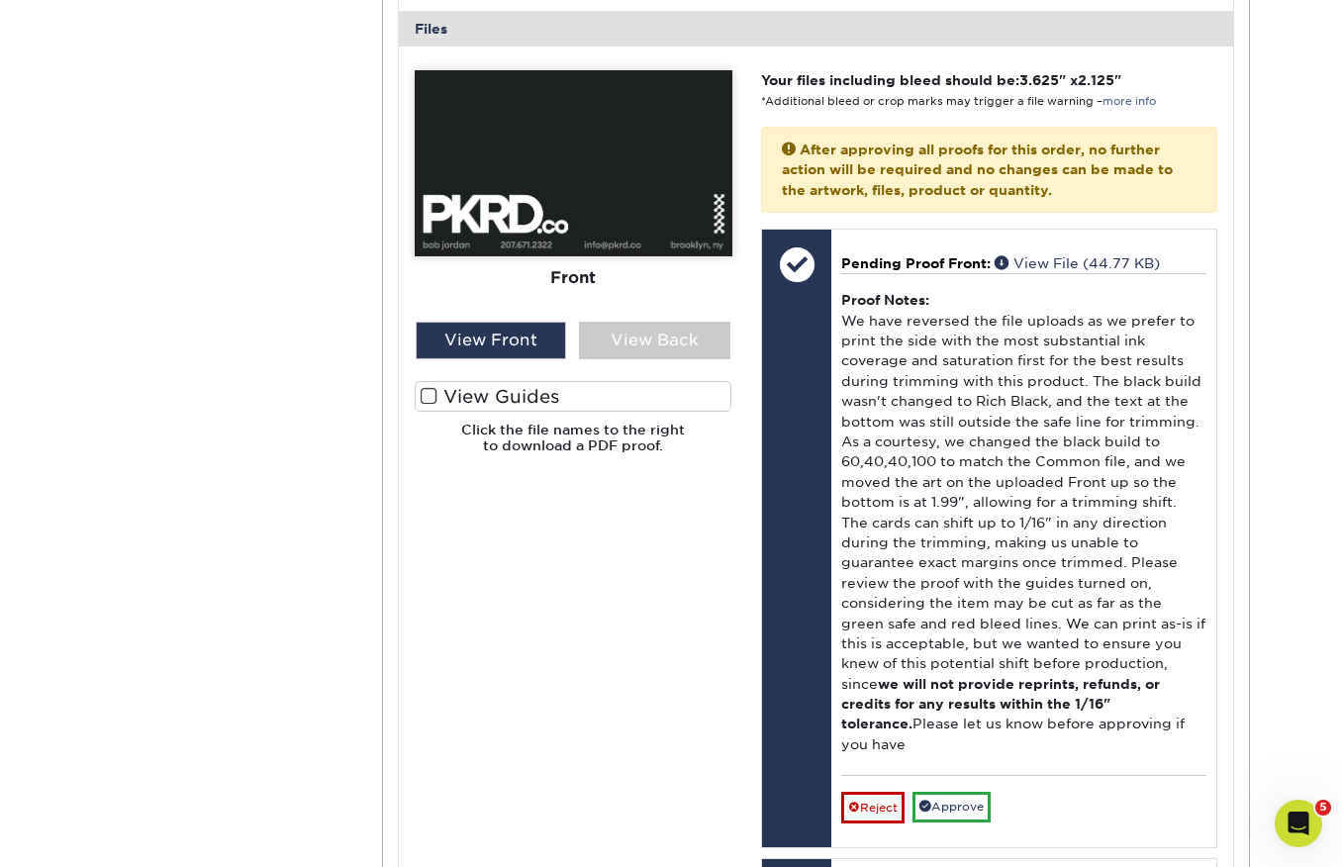
scroll to position [937, 0]
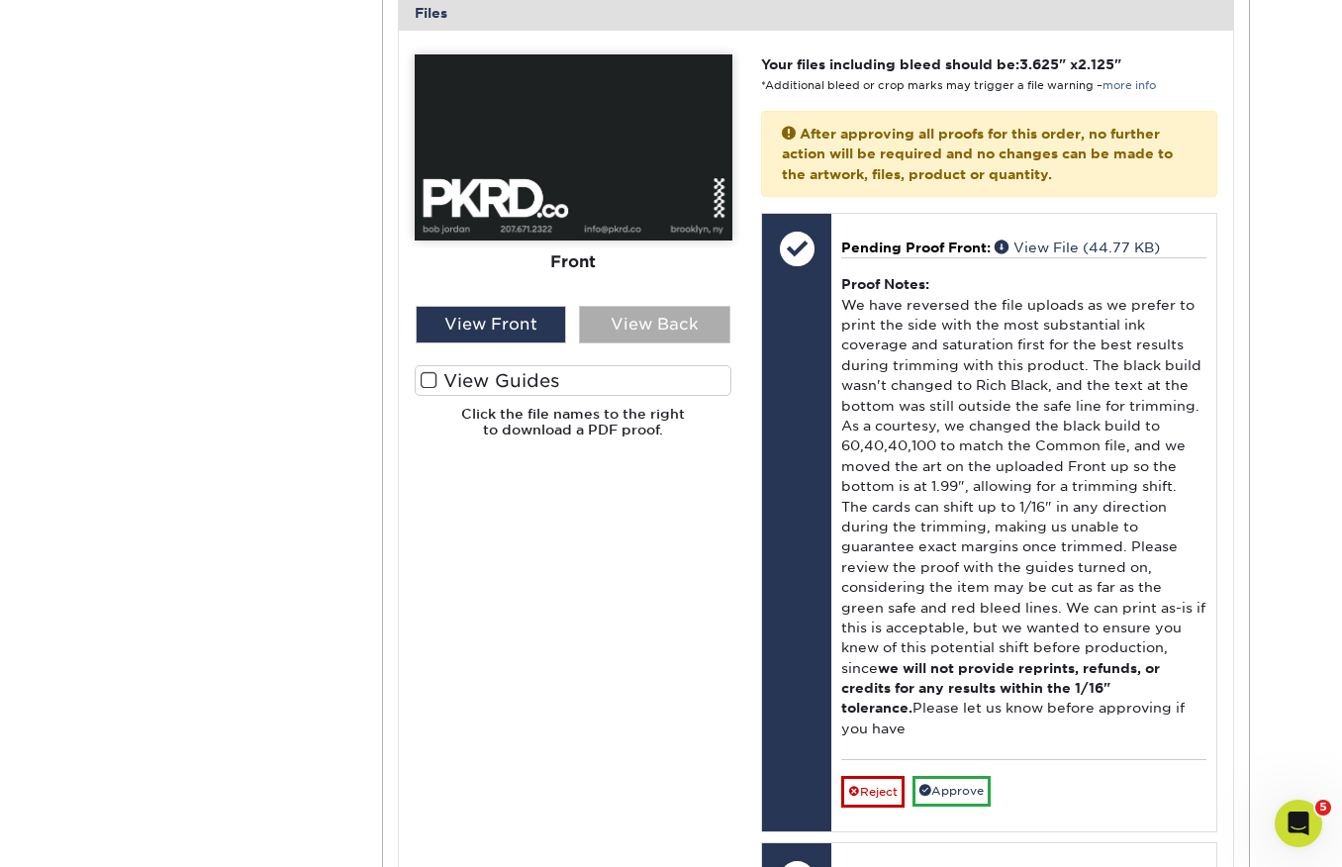
drag, startPoint x: 643, startPoint y: 327, endPoint x: 666, endPoint y: 328, distance: 22.8
click at [643, 327] on div "View Back" at bounding box center [654, 325] width 151 height 38
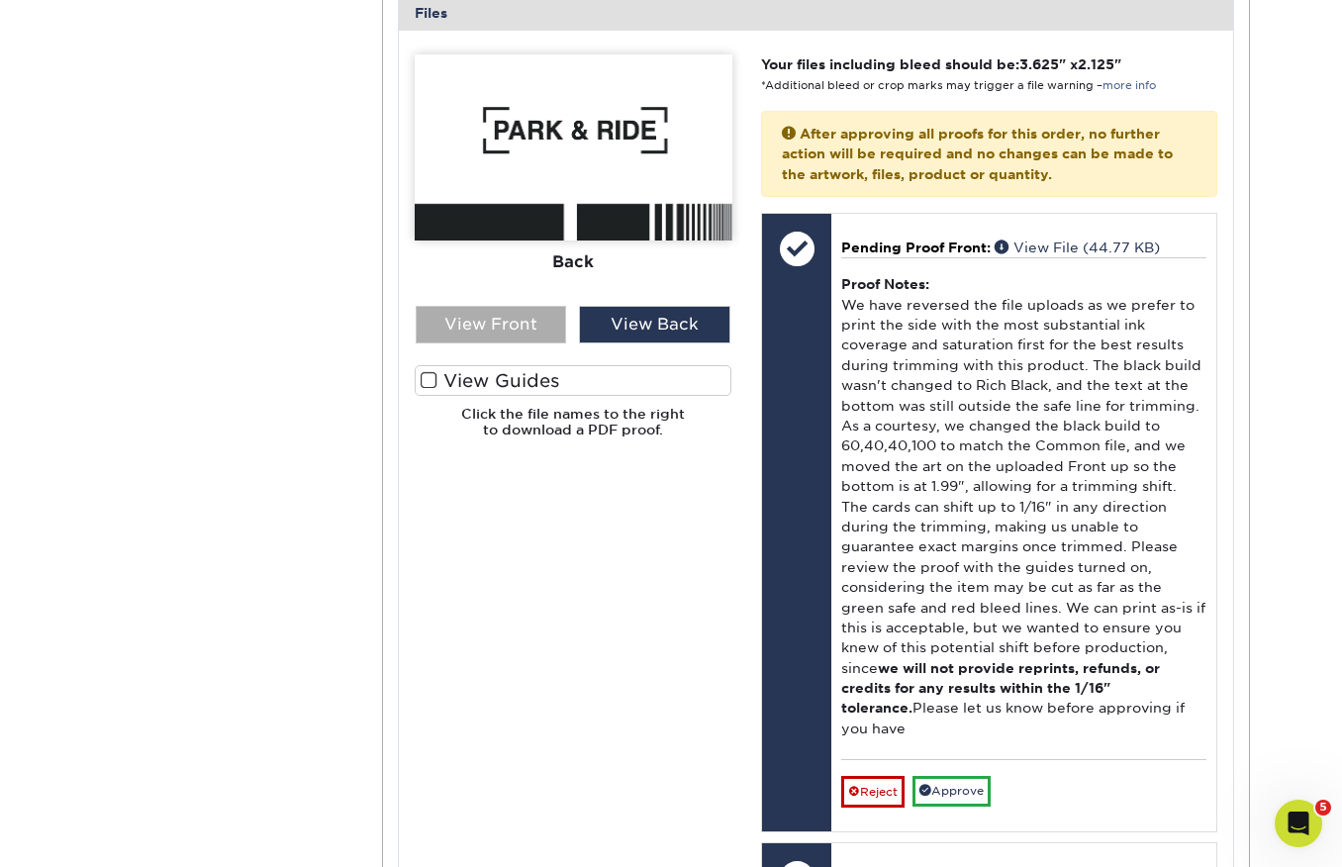
drag, startPoint x: 491, startPoint y: 329, endPoint x: 513, endPoint y: 329, distance: 21.8
click at [491, 328] on div "View Front" at bounding box center [491, 325] width 151 height 38
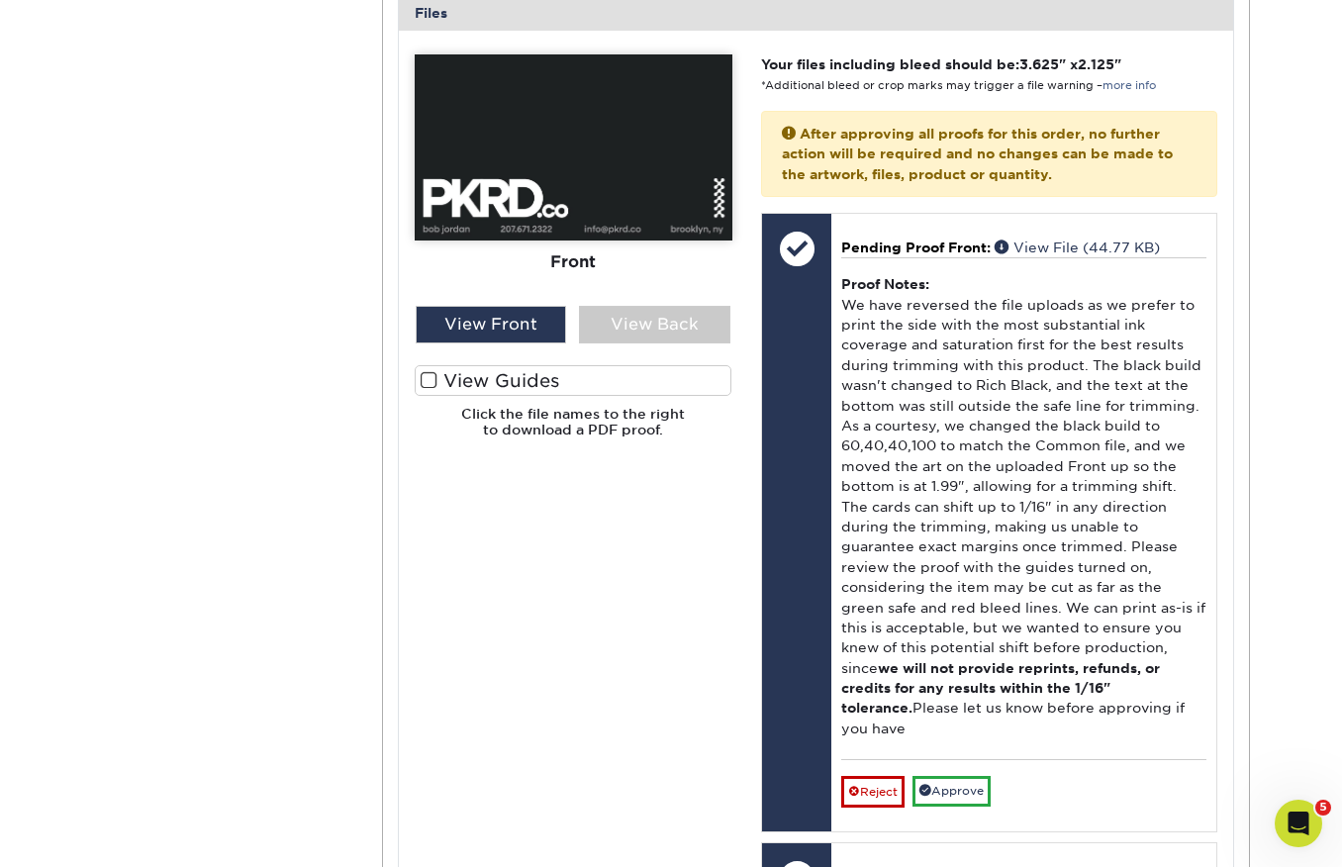
click at [425, 373] on span at bounding box center [429, 380] width 17 height 19
click at [0, 0] on input "View Guides" at bounding box center [0, 0] width 0 height 0
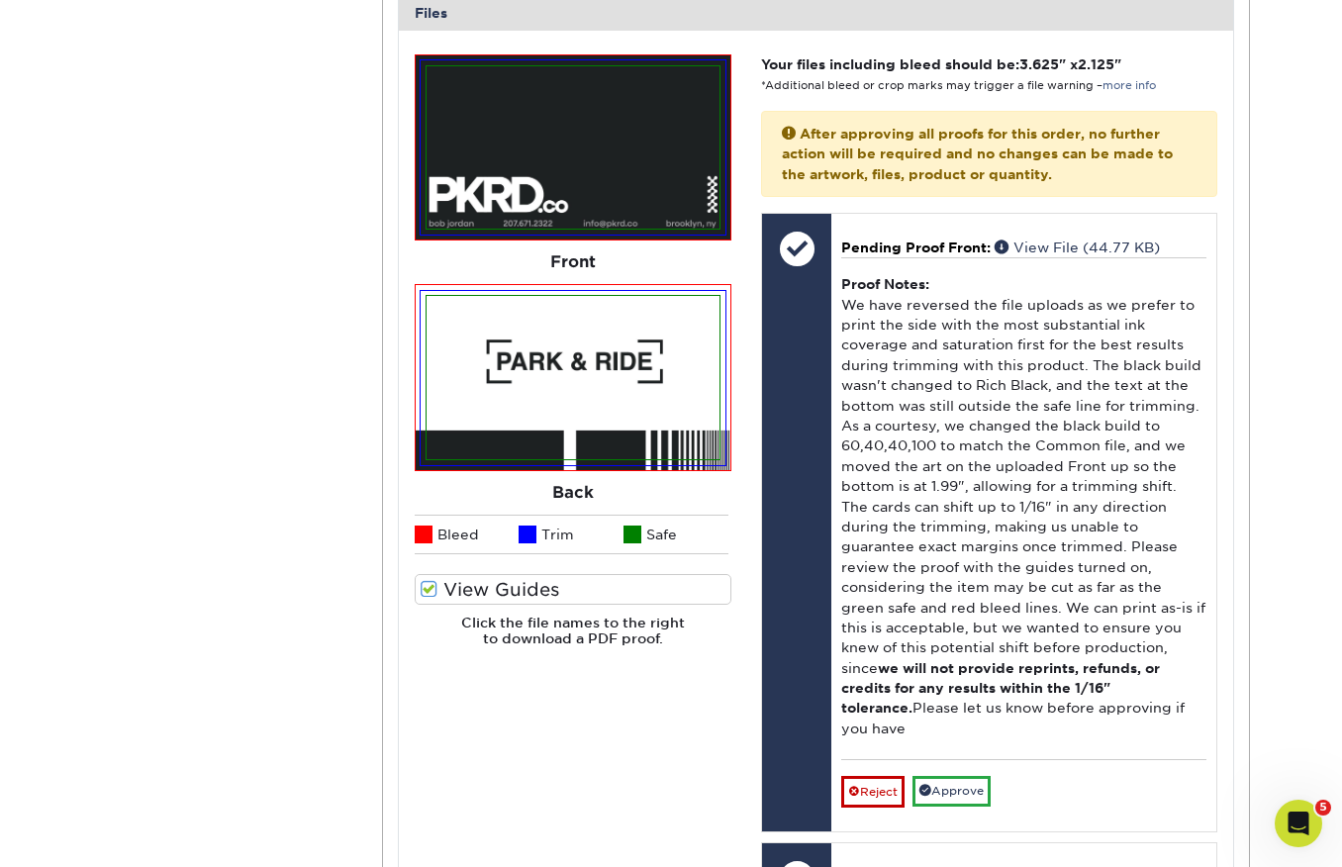
click at [373, 248] on div "Active Orders Account Overview Contact Information Change Password Address Book…" at bounding box center [670, 219] width 1187 height 1955
click at [422, 585] on span at bounding box center [429, 589] width 17 height 19
click at [0, 0] on input "View Guides" at bounding box center [0, 0] width 0 height 0
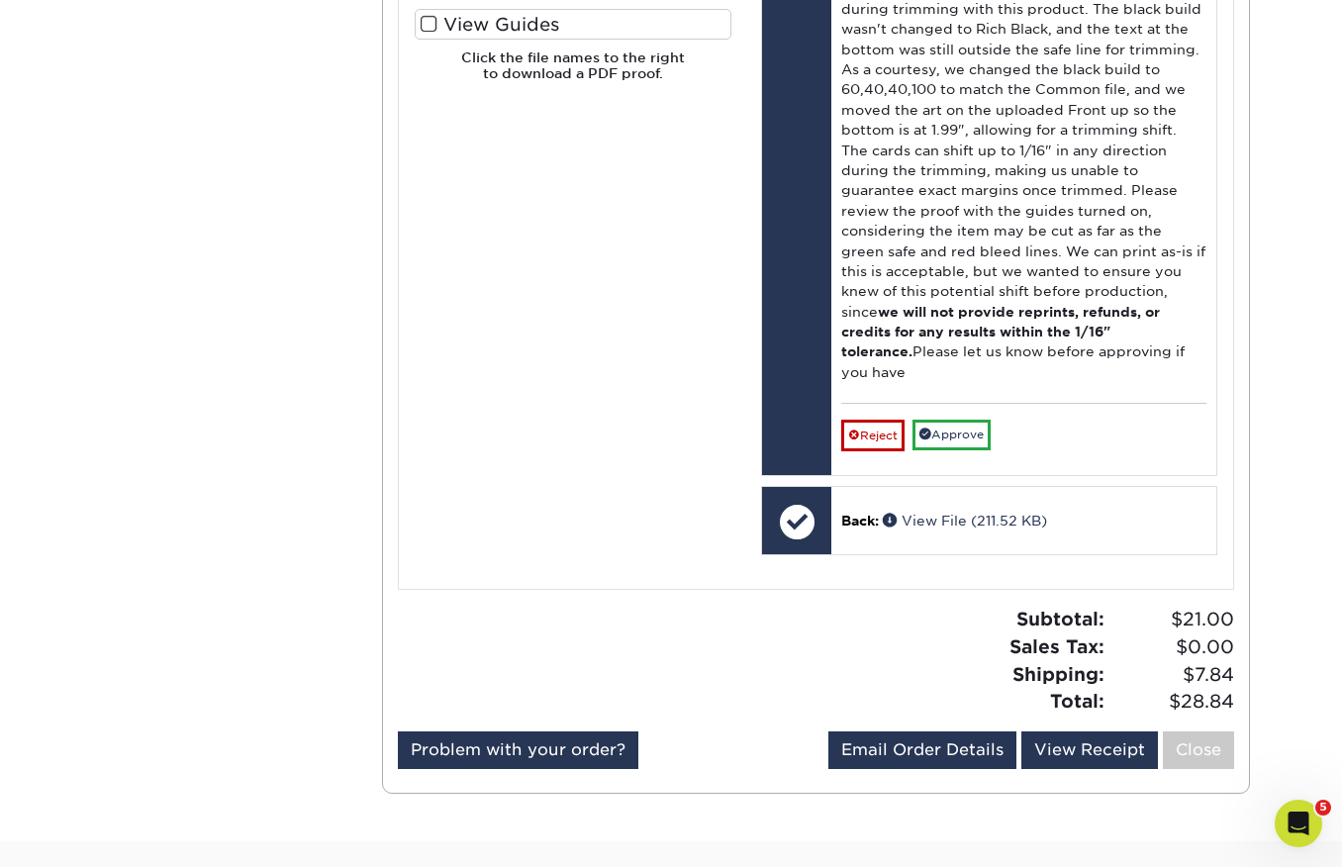
scroll to position [1358, 0]
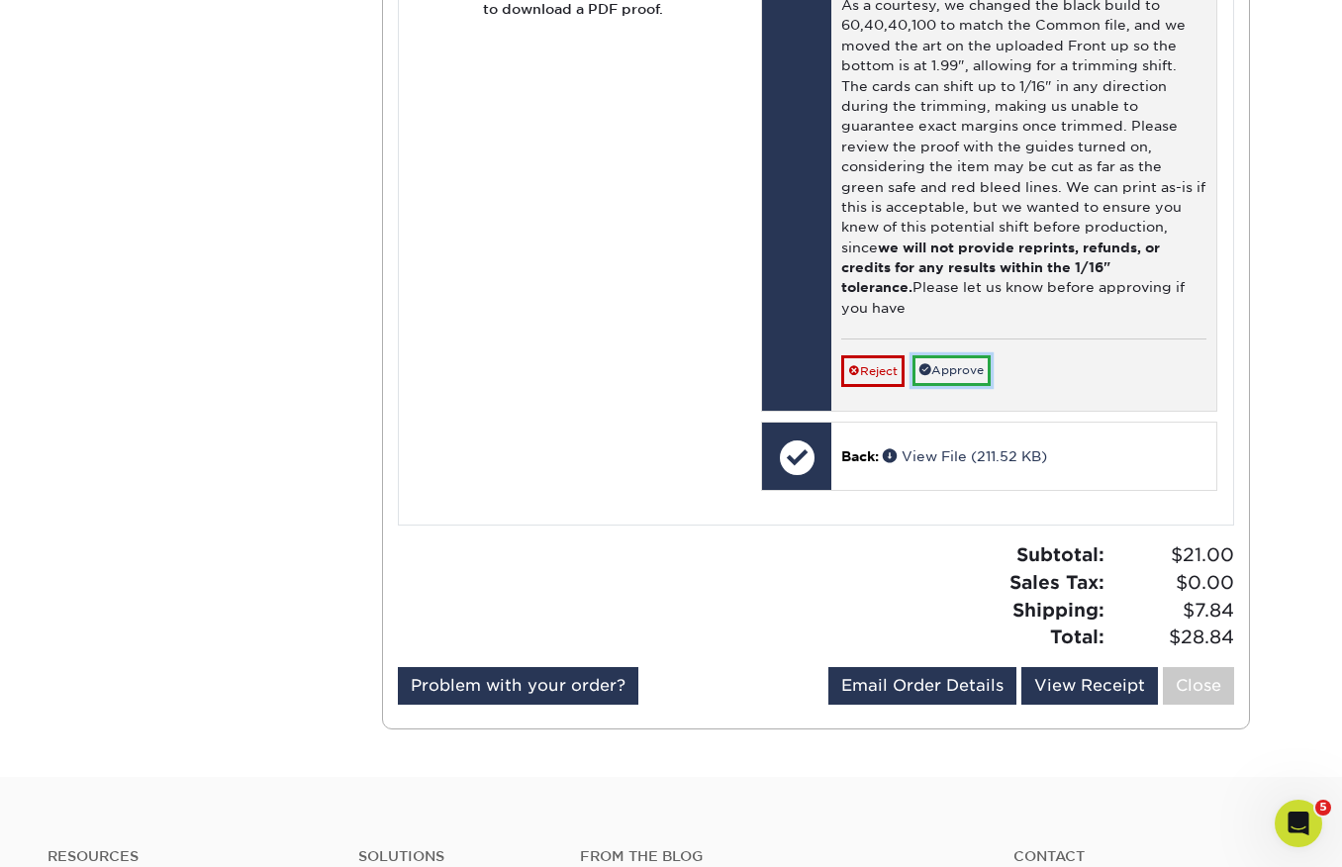
click at [962, 355] on link "Approve" at bounding box center [951, 370] width 78 height 31
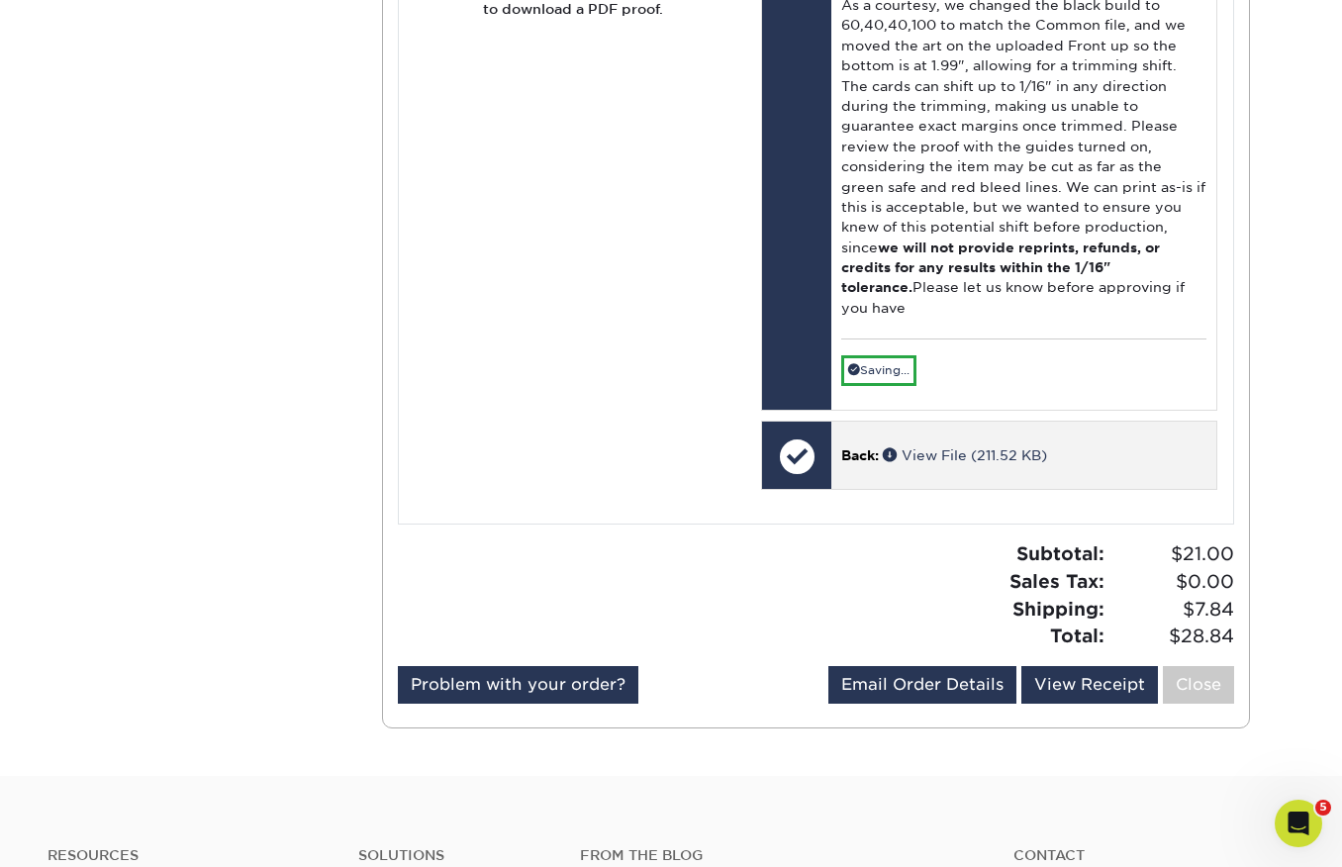
click at [1120, 445] on p "Back: View File (211.52 KB)" at bounding box center [1023, 455] width 365 height 20
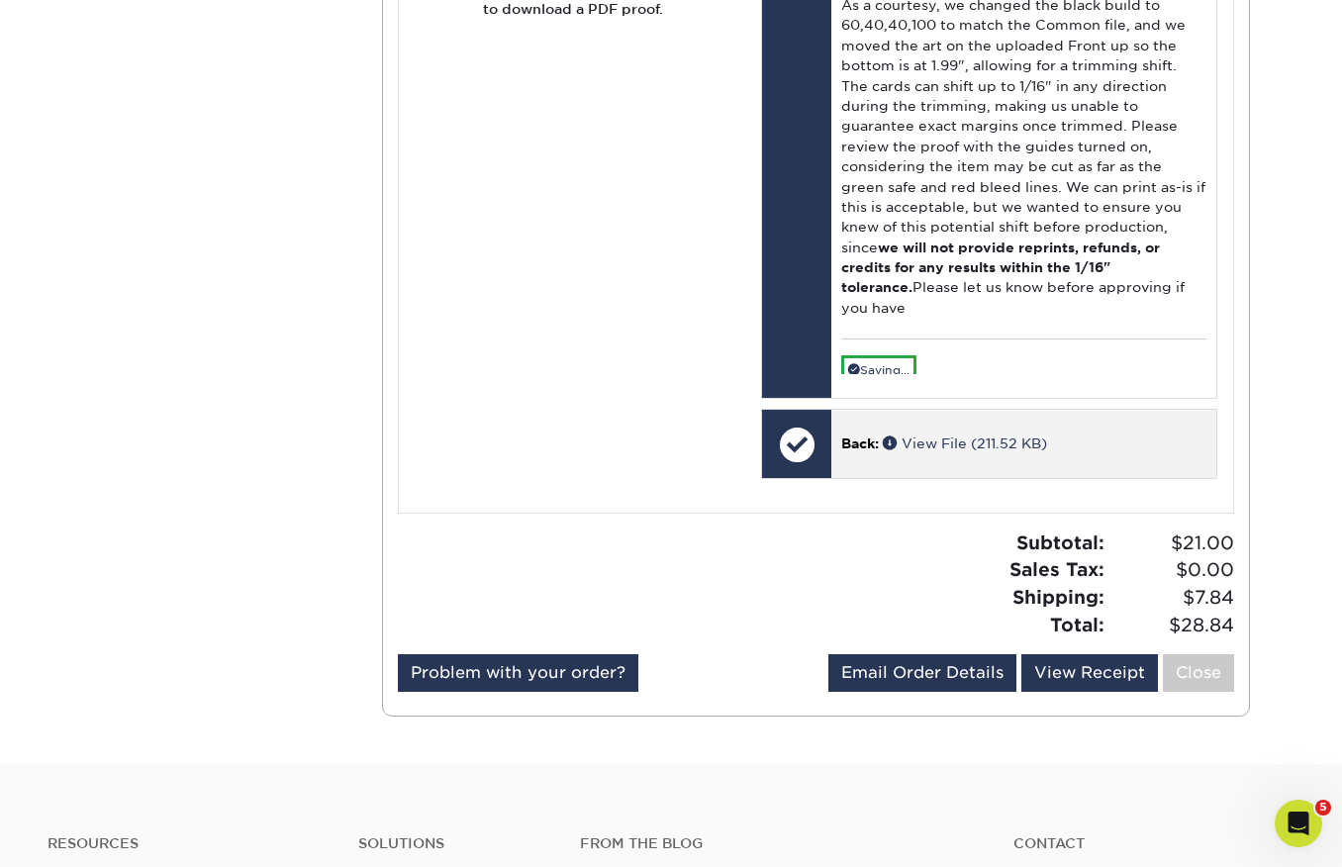
drag, startPoint x: 809, startPoint y: 434, endPoint x: 972, endPoint y: 431, distance: 162.3
click at [809, 432] on div at bounding box center [796, 444] width 69 height 69
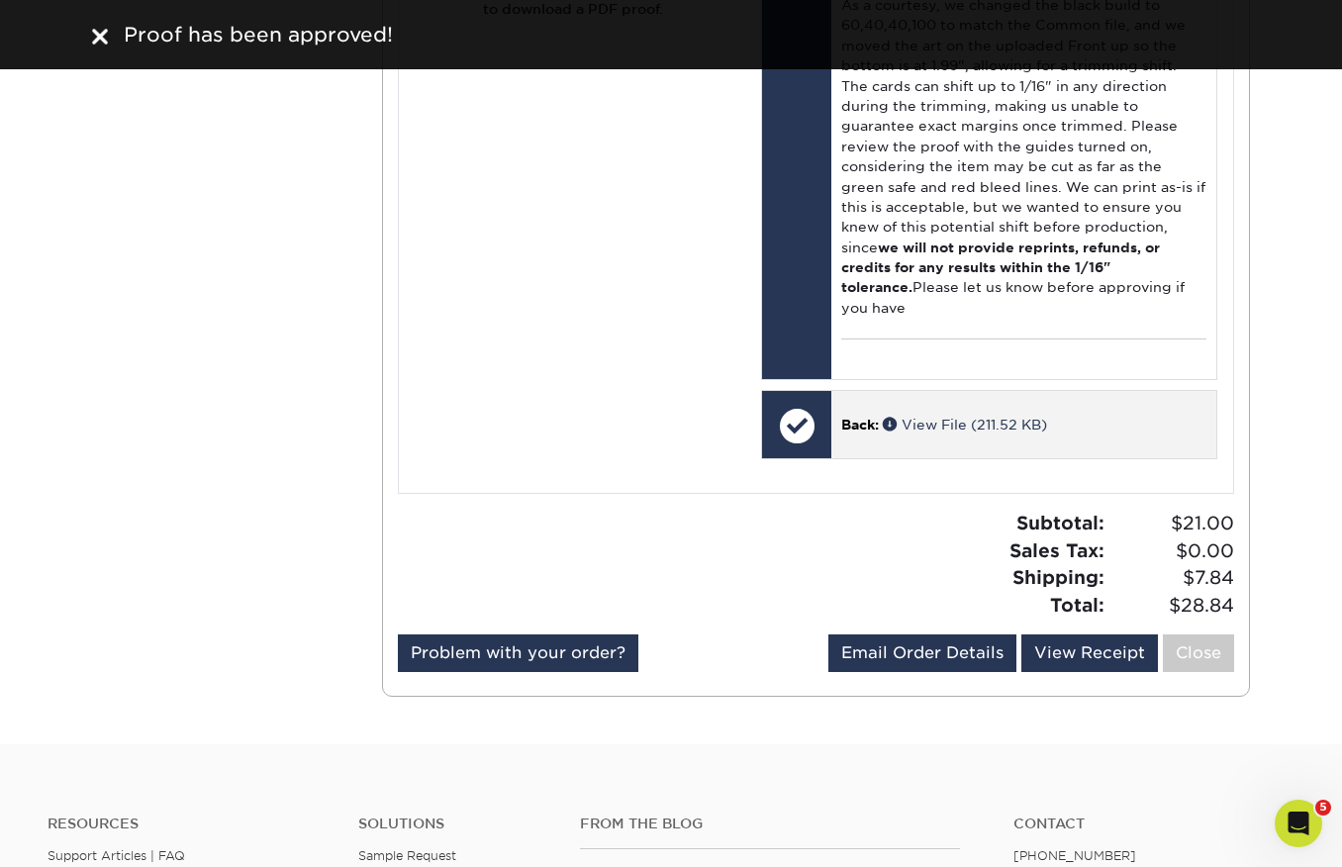
click at [814, 408] on div at bounding box center [796, 425] width 69 height 69
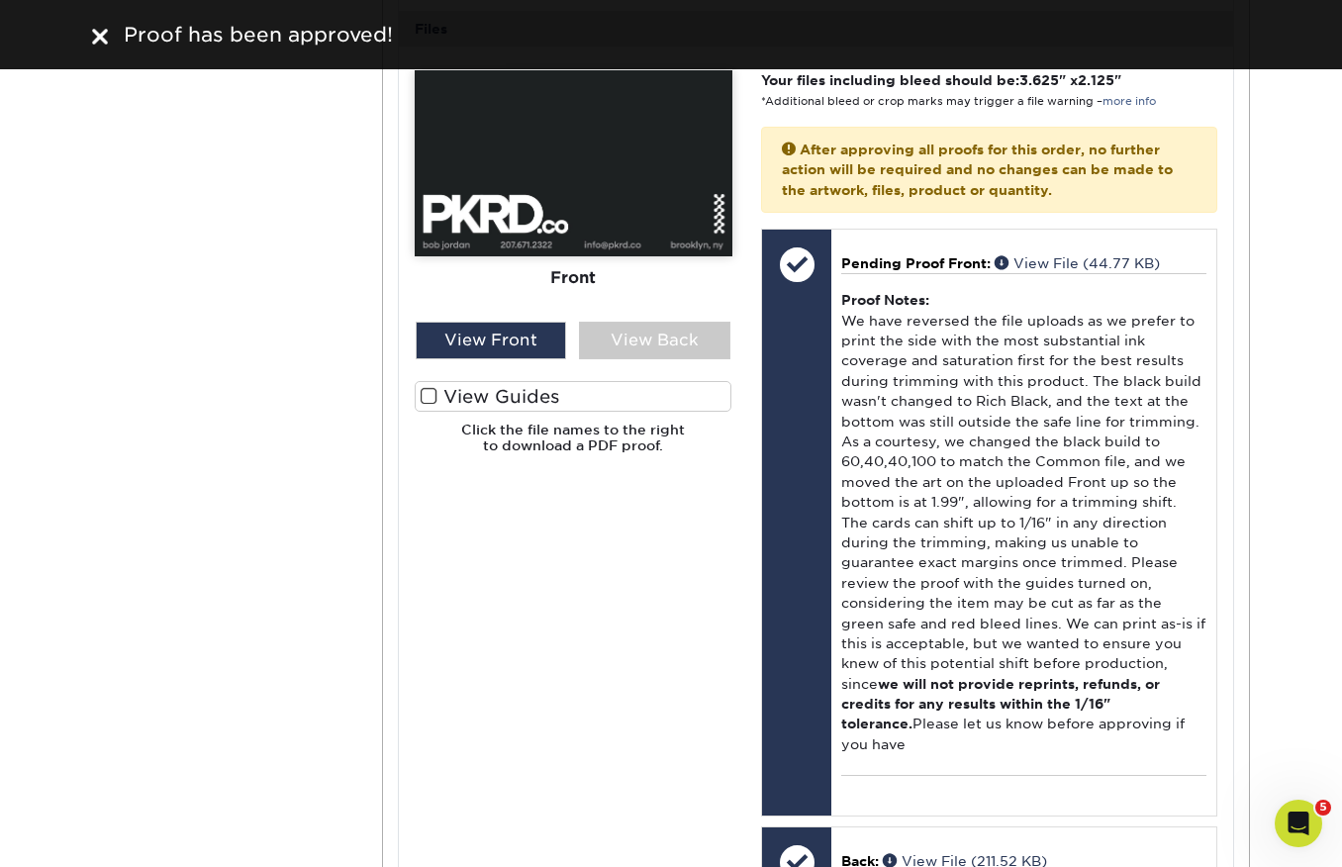
scroll to position [911, 0]
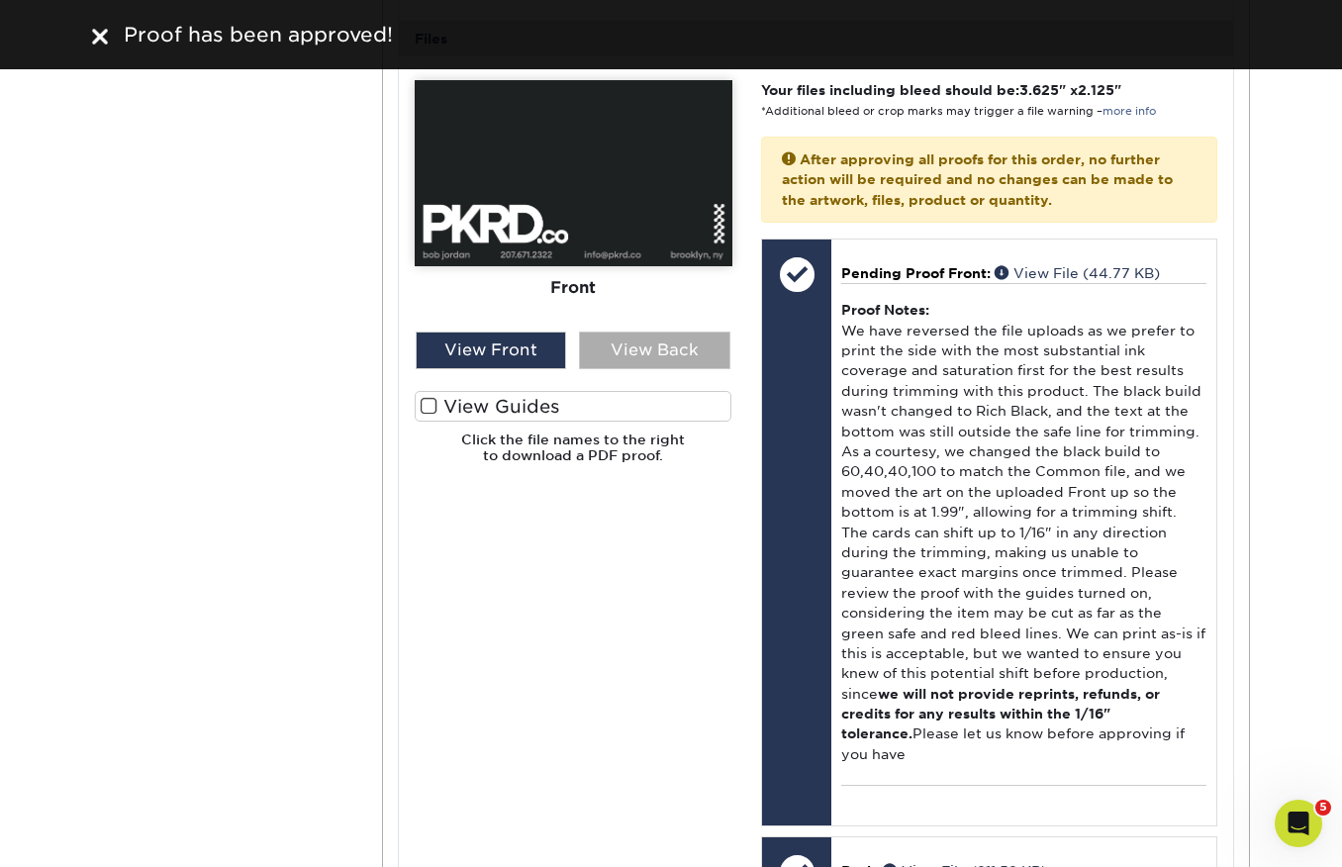
drag, startPoint x: 650, startPoint y: 355, endPoint x: 699, endPoint y: 341, distance: 50.4
click at [651, 355] on div "View Back" at bounding box center [654, 350] width 151 height 38
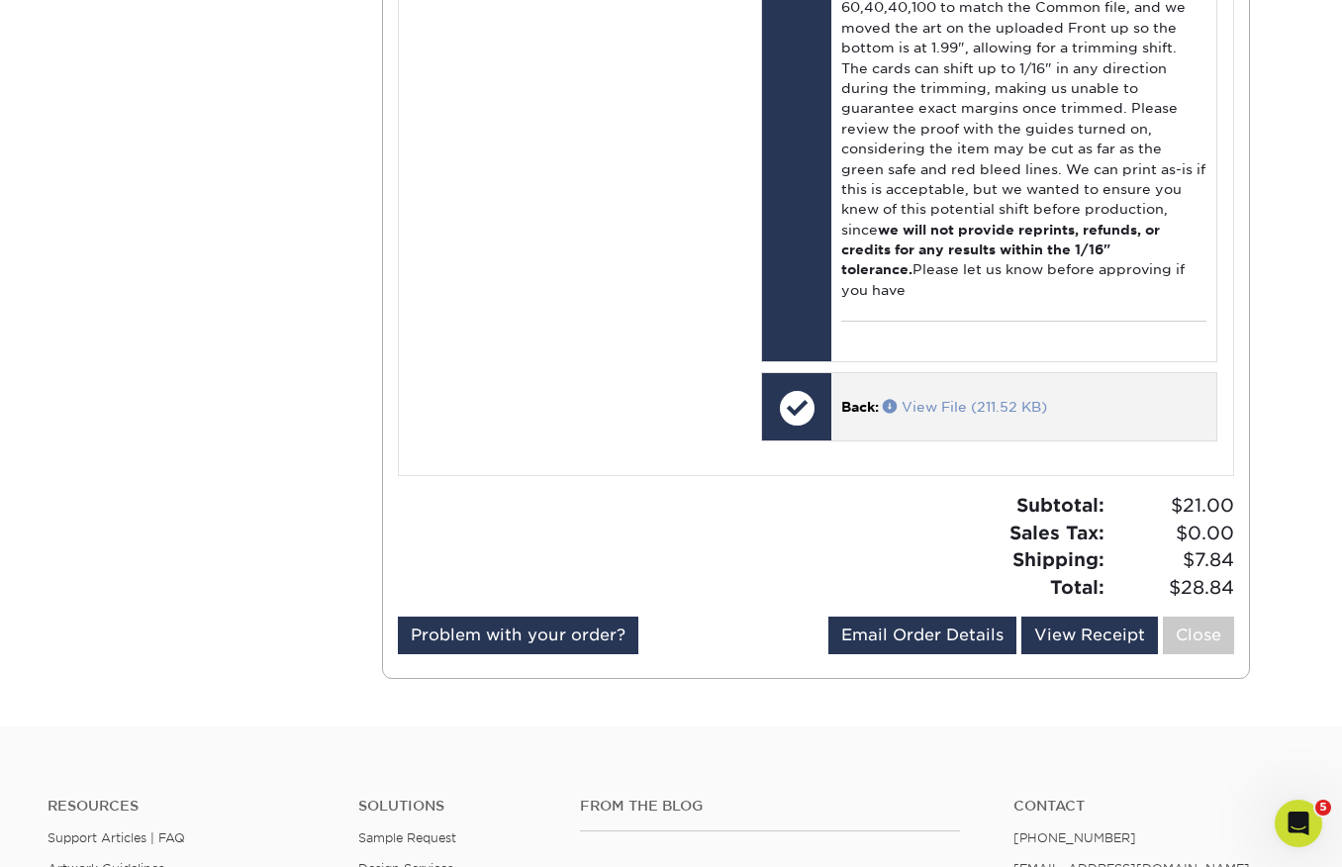
scroll to position [1381, 0]
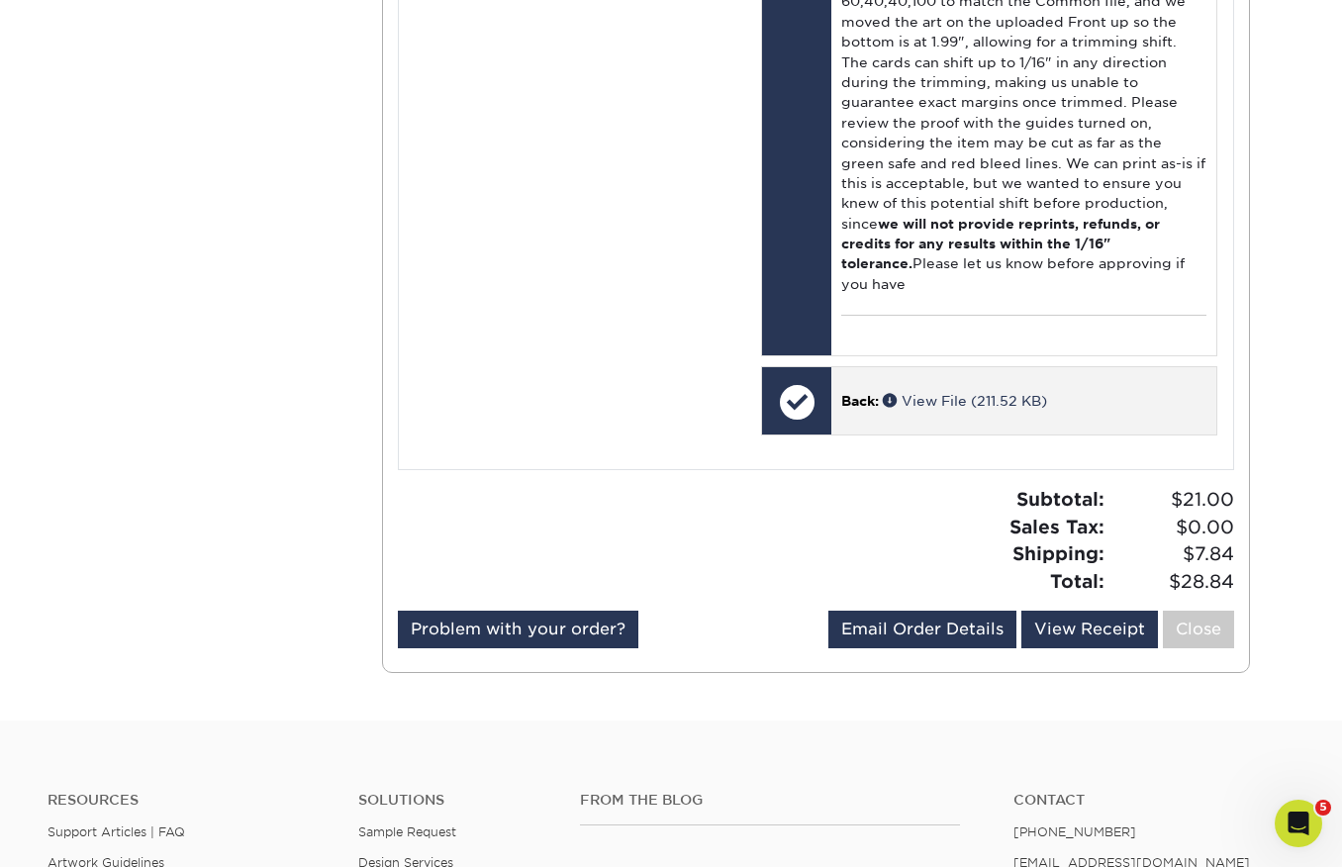
drag, startPoint x: 794, startPoint y: 381, endPoint x: 813, endPoint y: 381, distance: 19.8
click at [787, 378] on div at bounding box center [796, 401] width 69 height 69
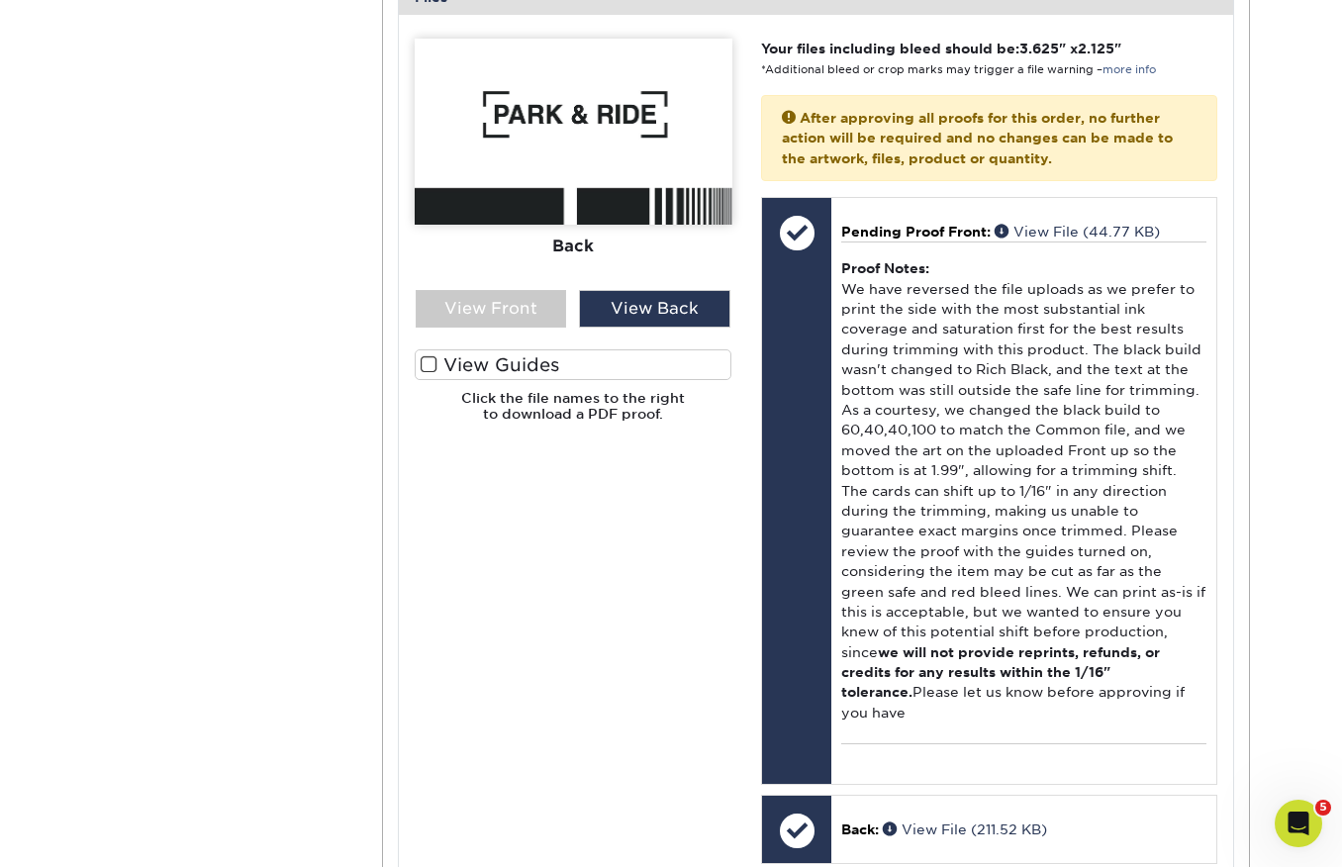
scroll to position [965, 0]
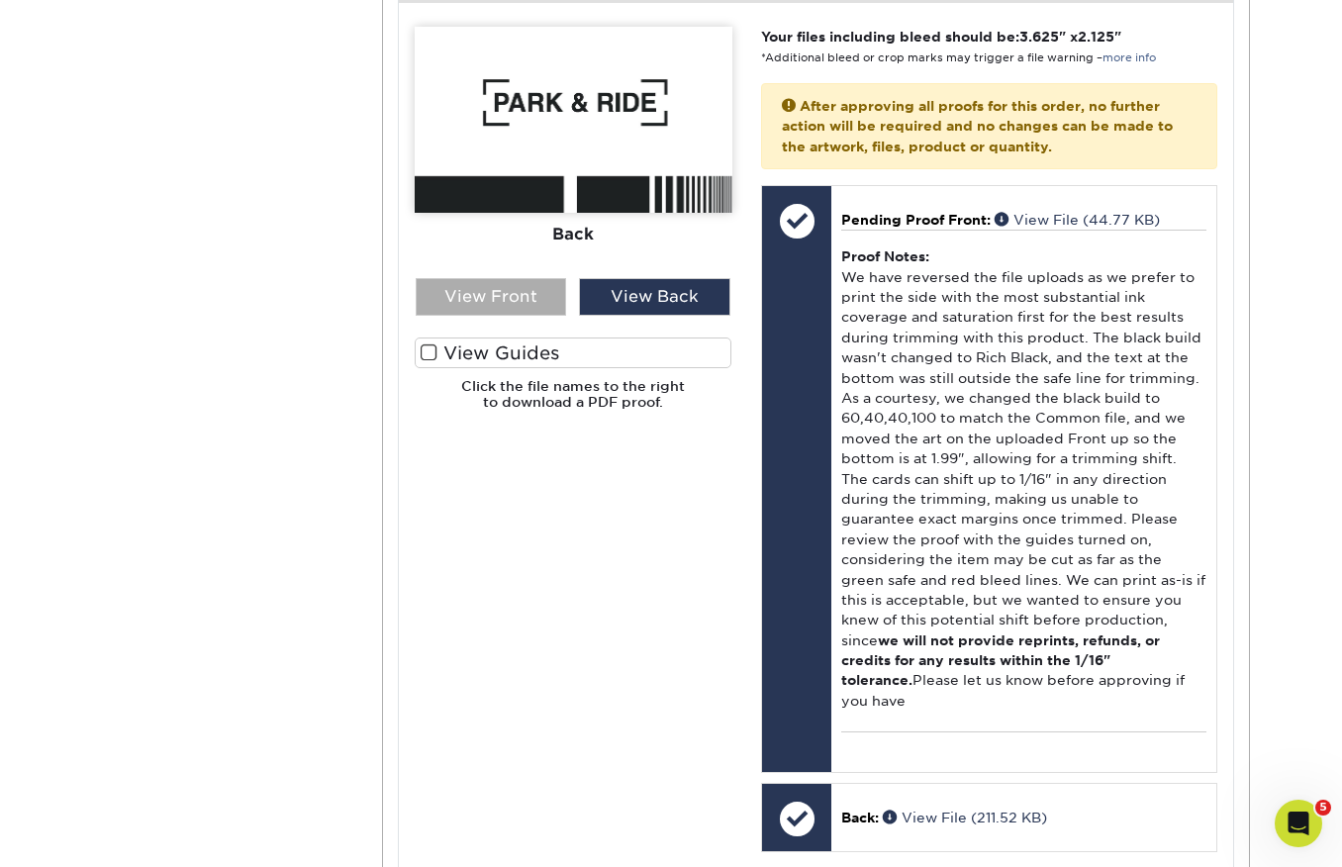
drag, startPoint x: 495, startPoint y: 297, endPoint x: 549, endPoint y: 290, distance: 54.9
click at [501, 297] on div "View Front" at bounding box center [491, 297] width 151 height 38
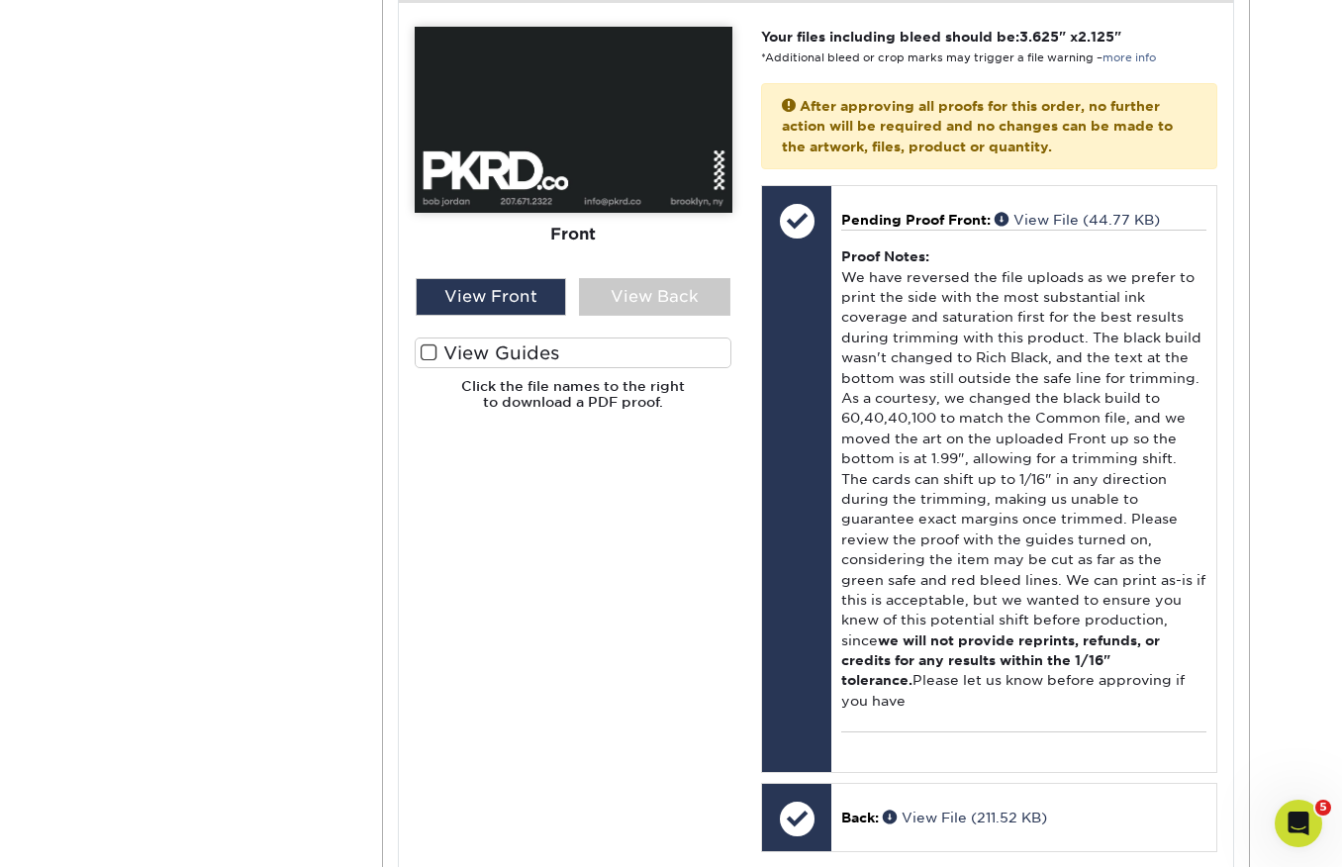
drag, startPoint x: 672, startPoint y: 296, endPoint x: 743, endPoint y: 297, distance: 71.2
click at [672, 296] on div "View Back" at bounding box center [654, 297] width 151 height 38
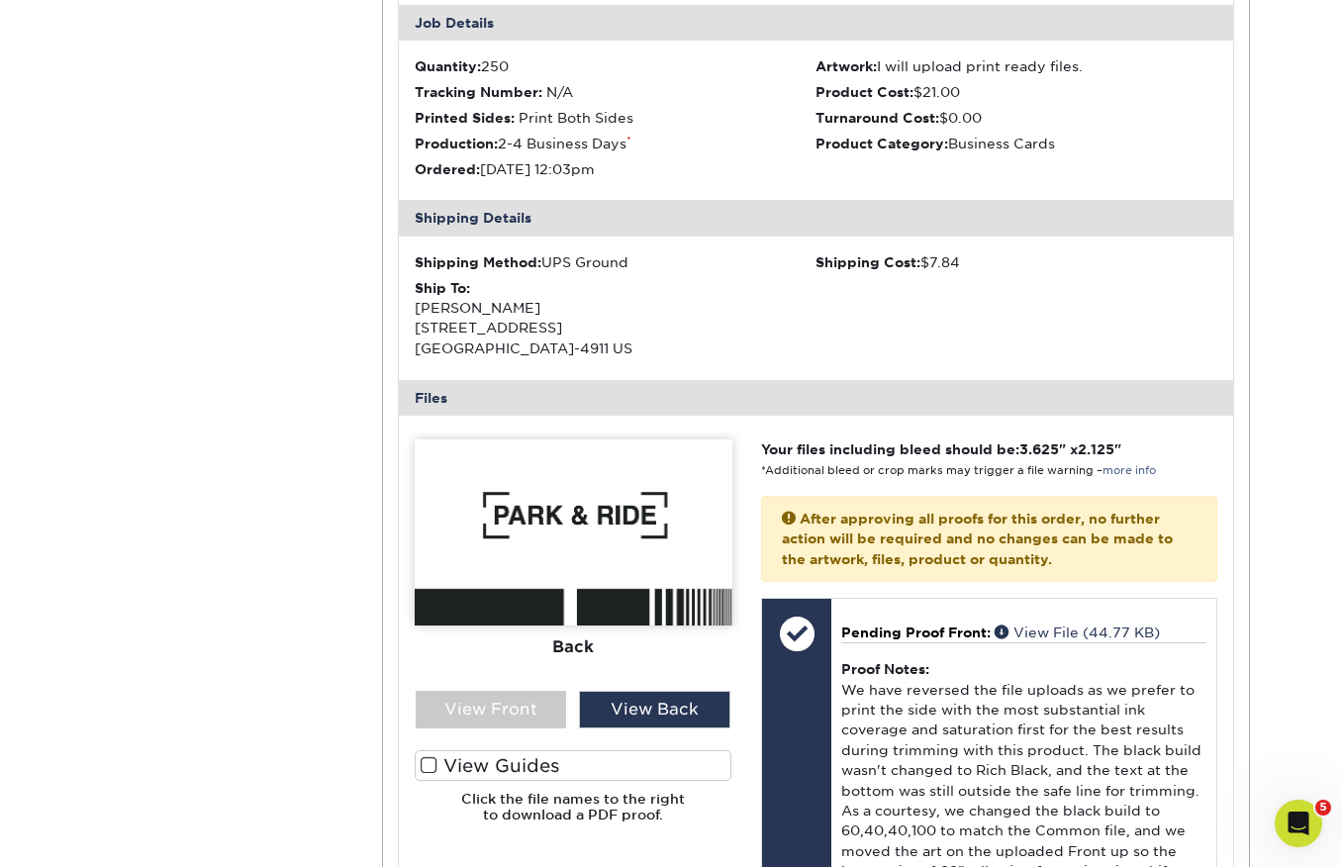
scroll to position [194, 0]
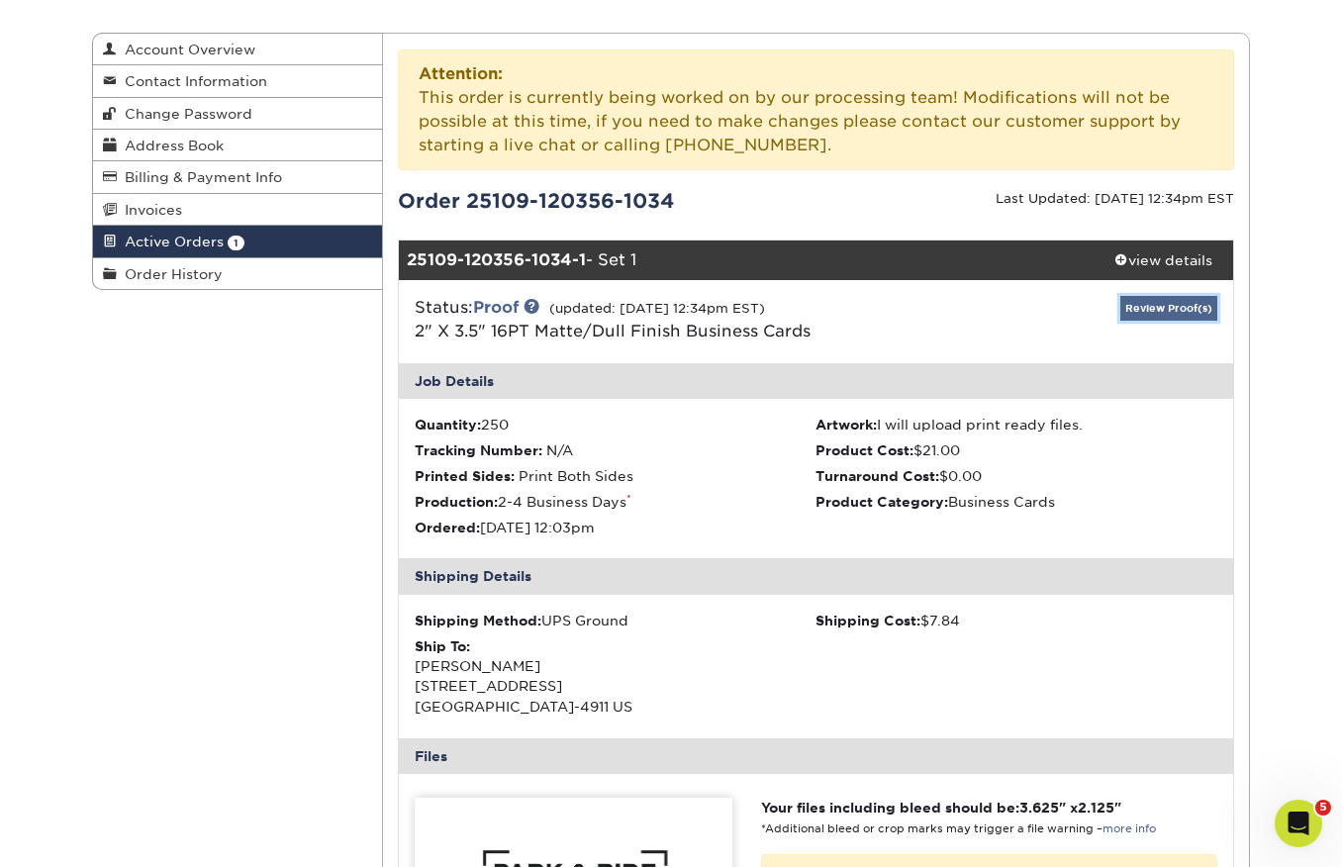
drag, startPoint x: 1182, startPoint y: 307, endPoint x: 1192, endPoint y: 304, distance: 10.3
click at [1181, 306] on link "Review Proof(s)" at bounding box center [1168, 308] width 97 height 25
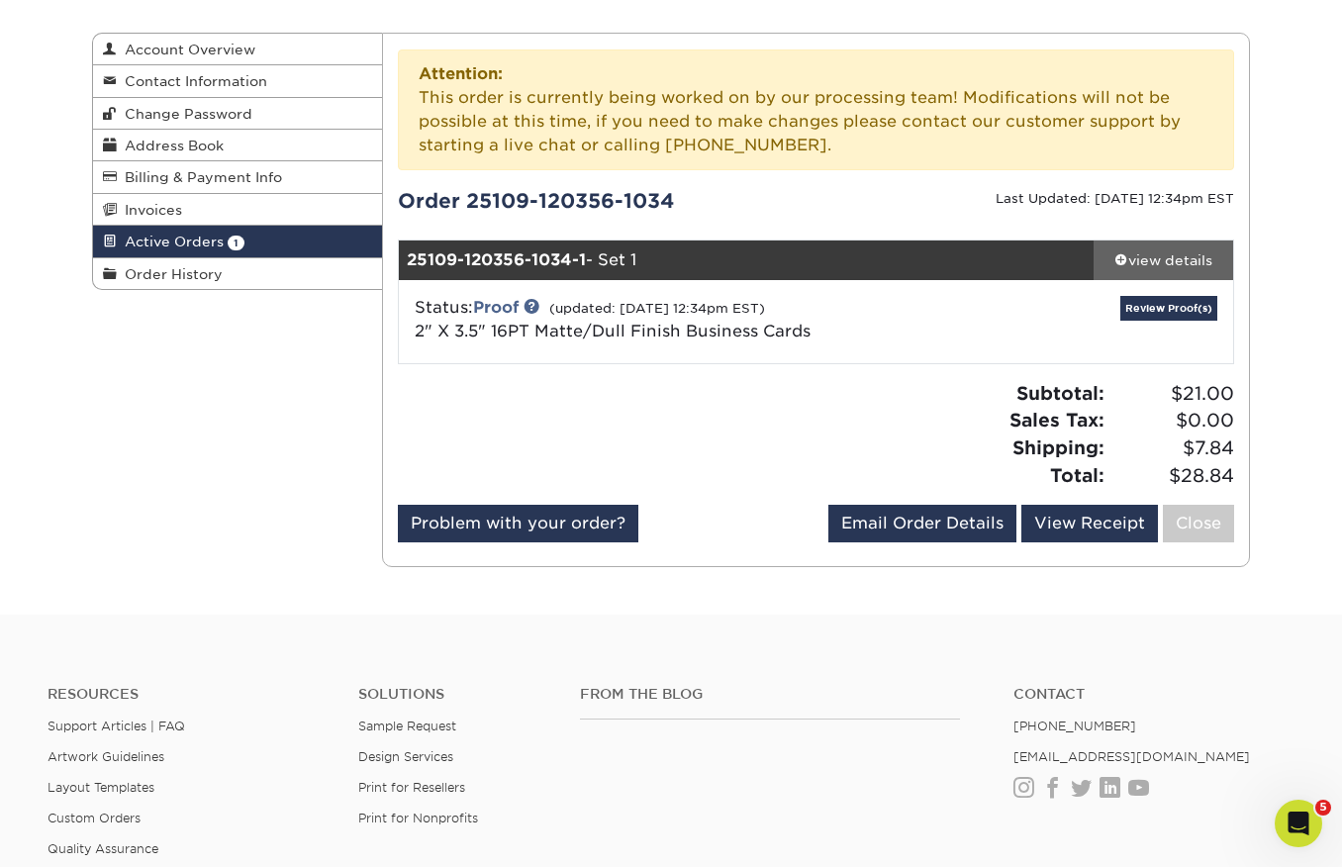
click at [1168, 257] on div "view details" at bounding box center [1163, 260] width 140 height 20
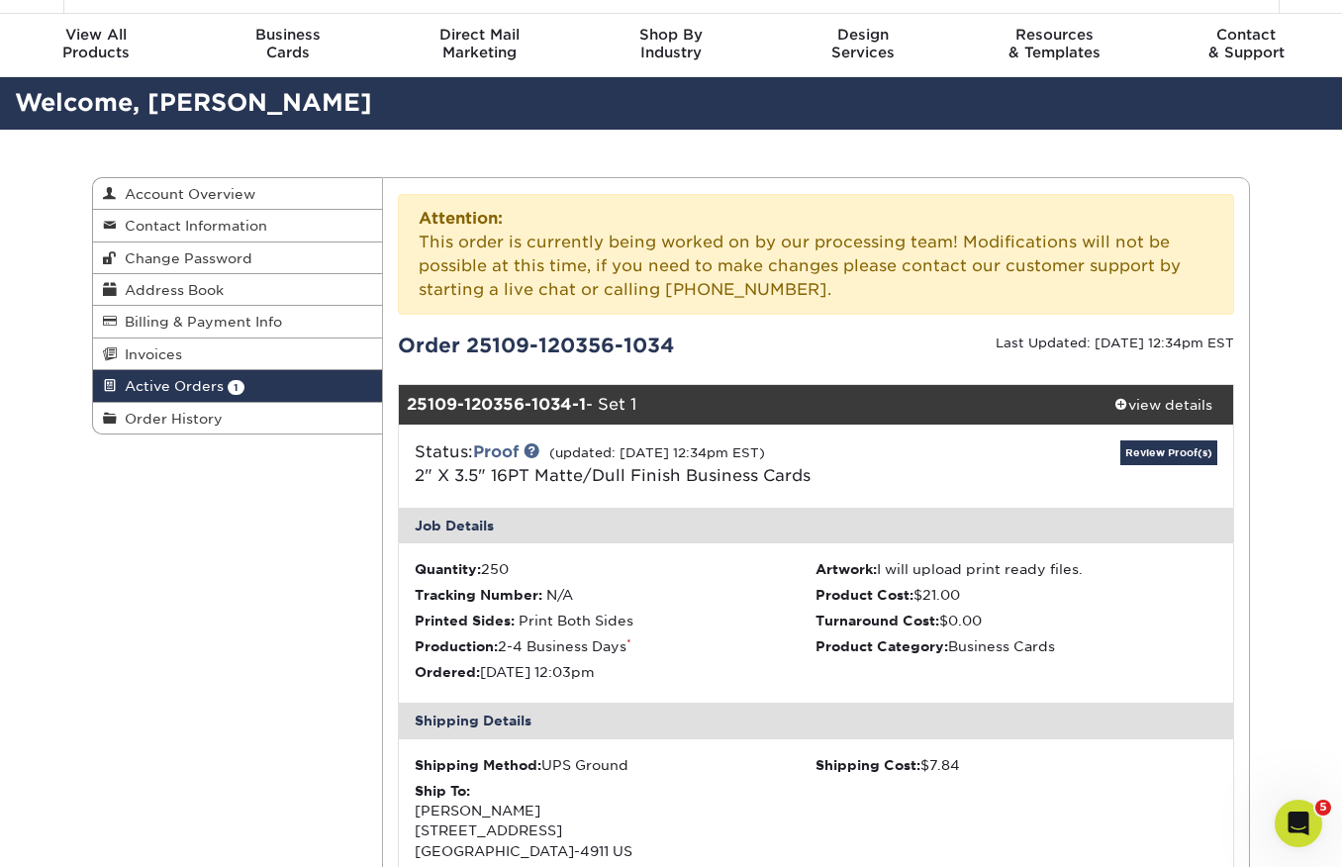
scroll to position [44, 0]
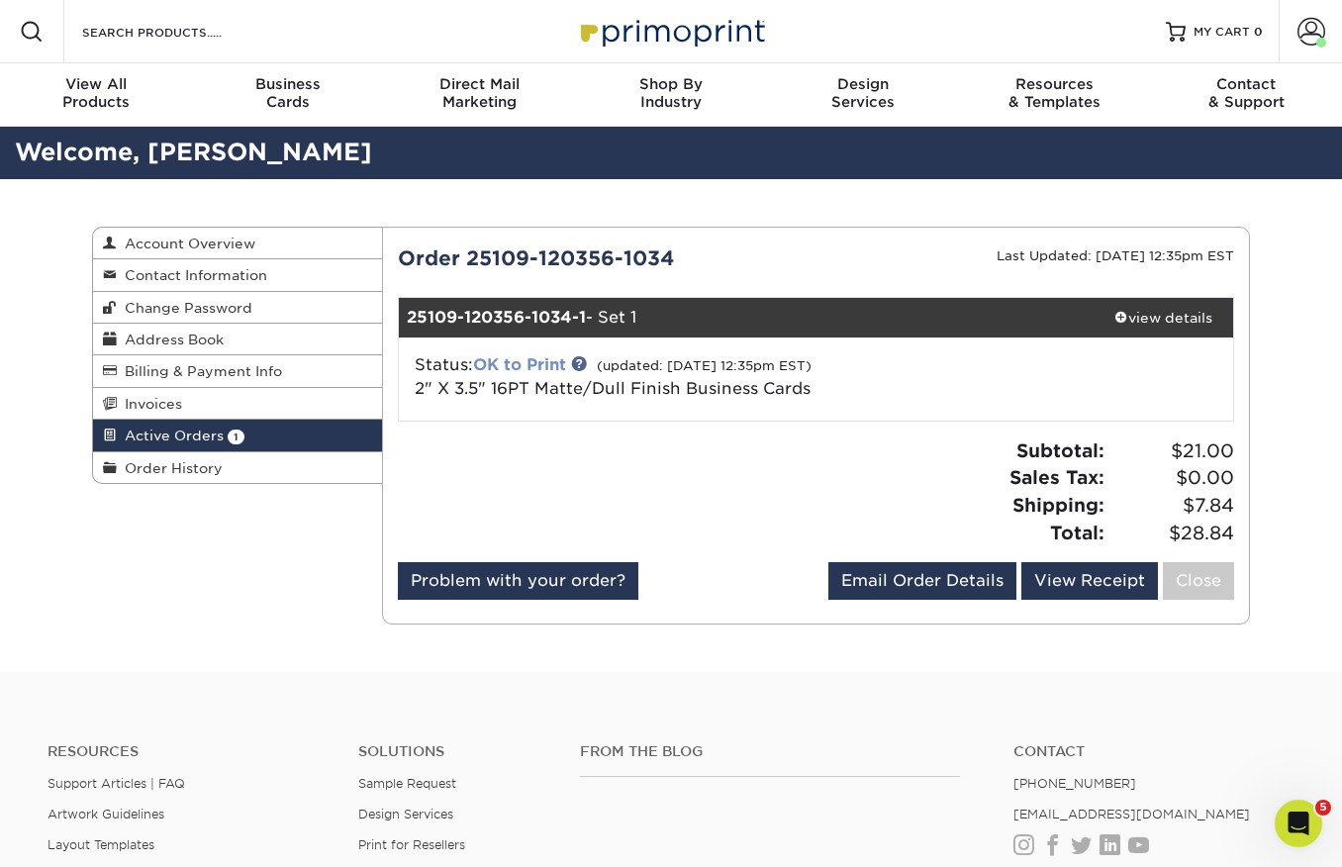
click at [551, 365] on link "OK to Print" at bounding box center [519, 364] width 93 height 19
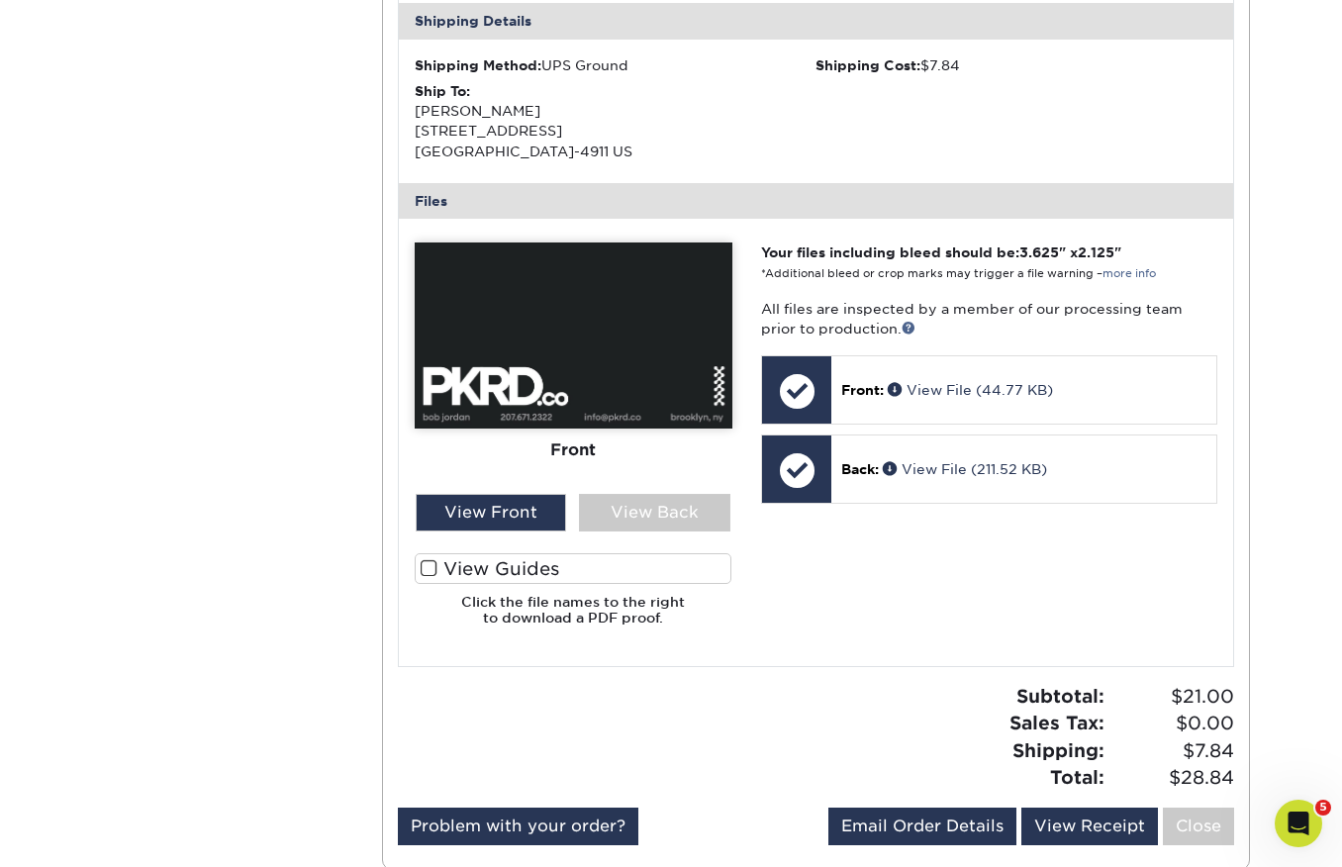
scroll to position [611, 0]
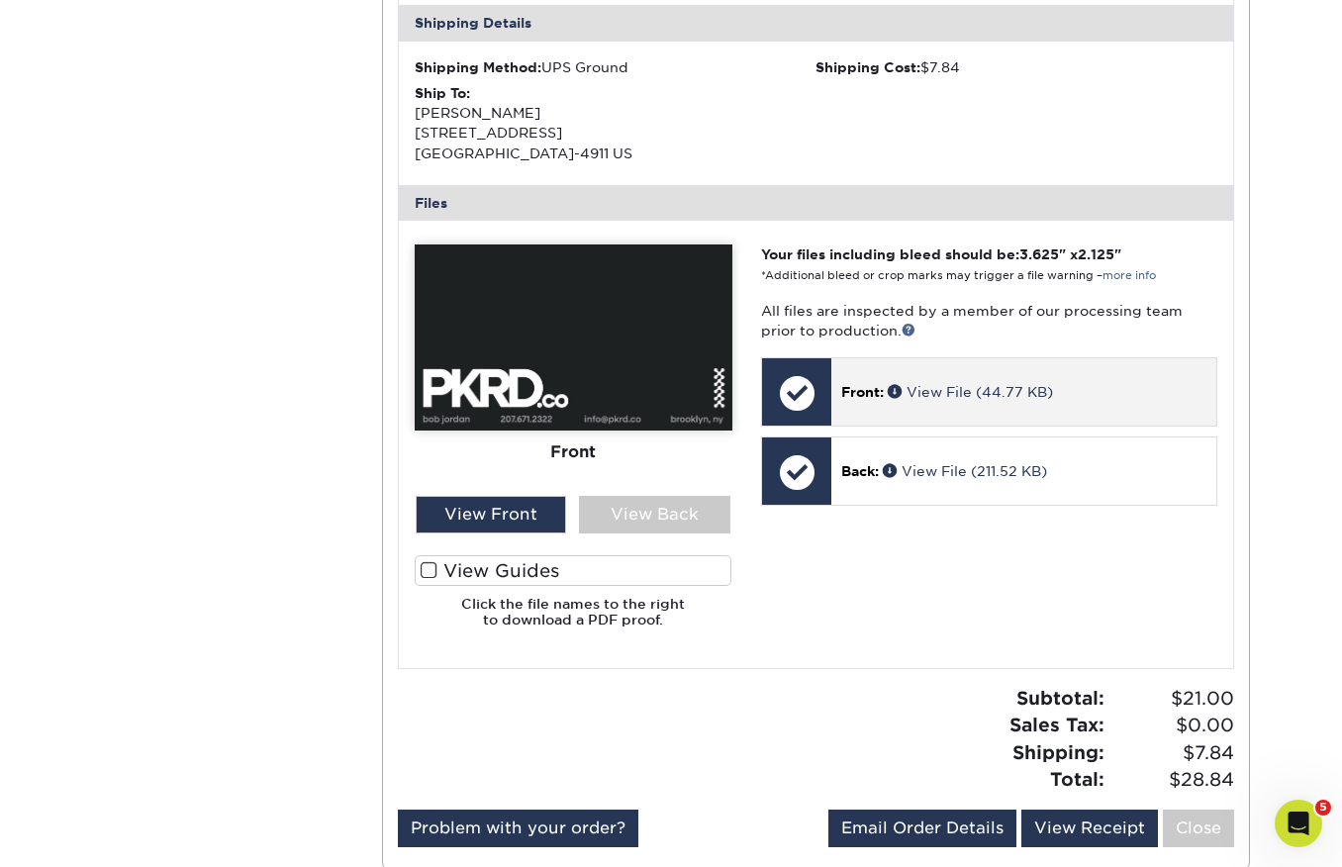
click at [804, 397] on div at bounding box center [796, 392] width 69 height 69
click at [803, 393] on div at bounding box center [796, 392] width 69 height 69
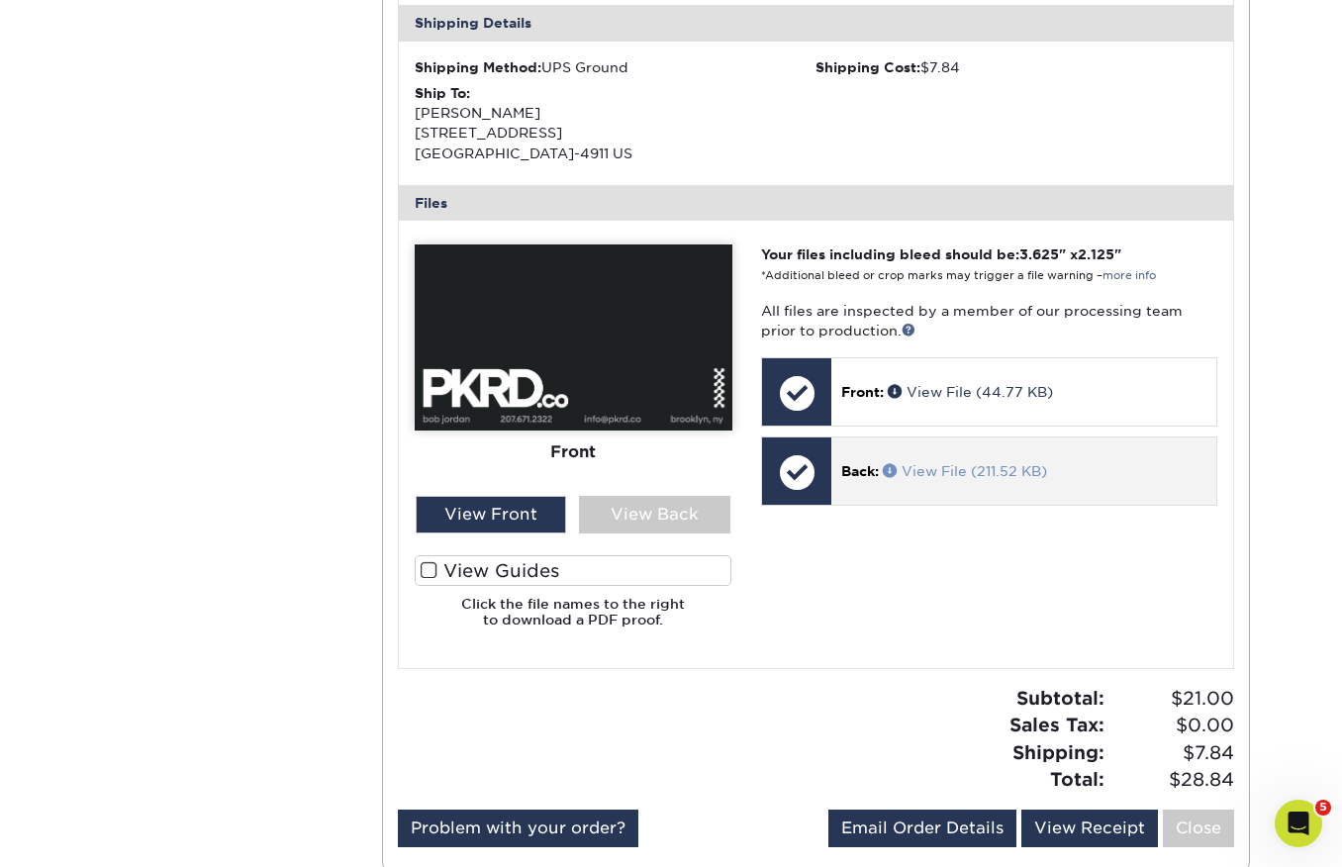
drag, startPoint x: 889, startPoint y: 464, endPoint x: 965, endPoint y: 500, distance: 84.1
click at [981, 482] on div "Back: View File (211.52 KB)" at bounding box center [1023, 470] width 385 height 67
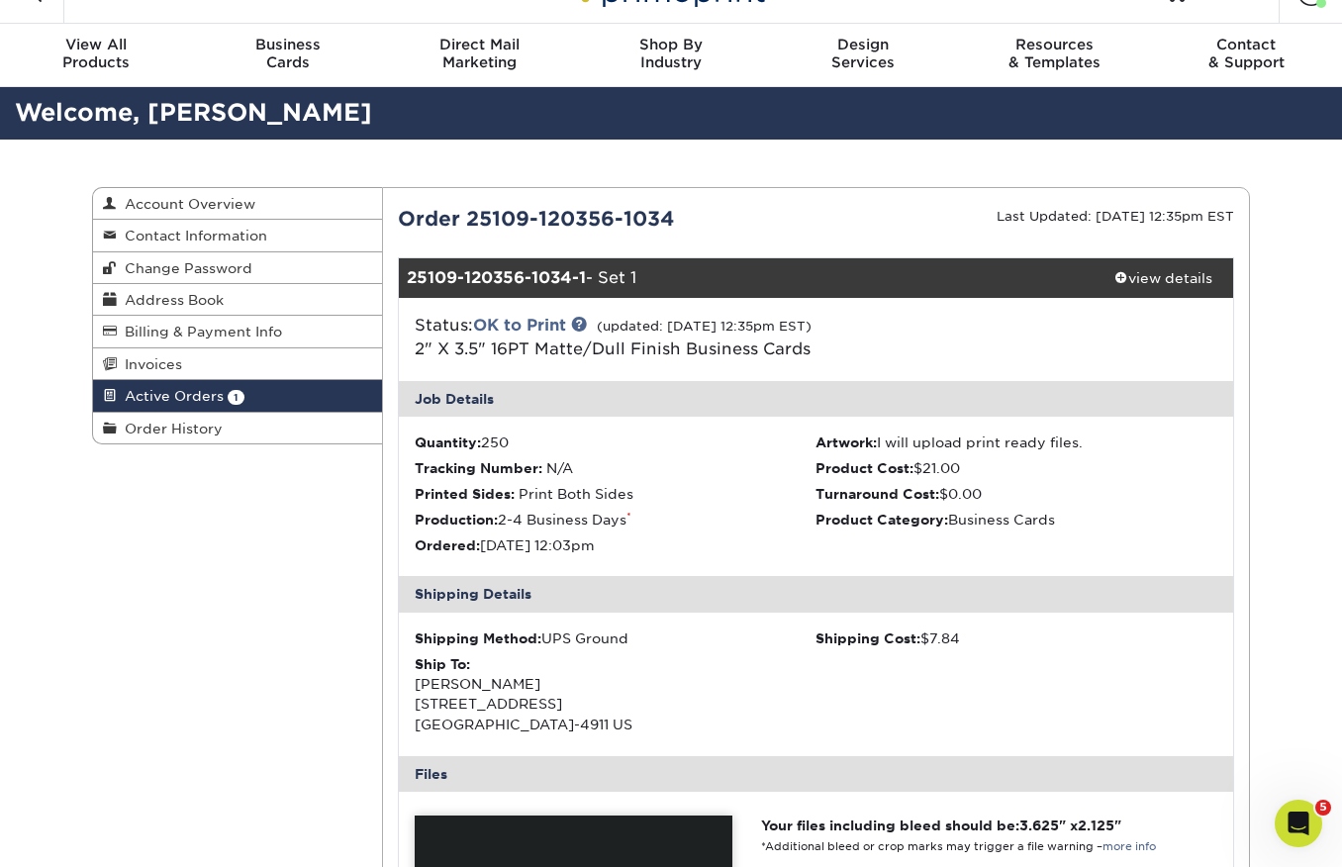
scroll to position [0, 0]
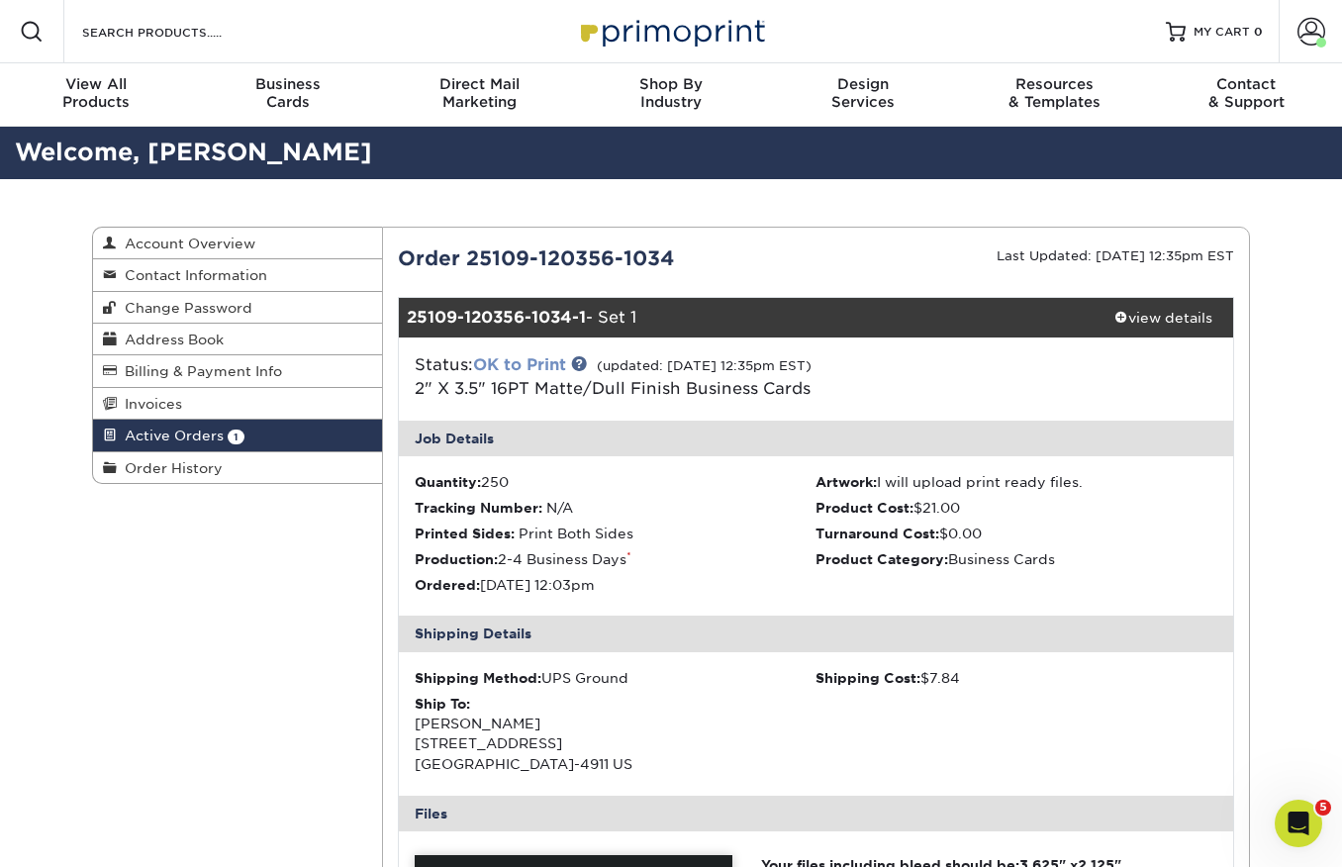
click at [515, 365] on link "OK to Print" at bounding box center [519, 364] width 93 height 19
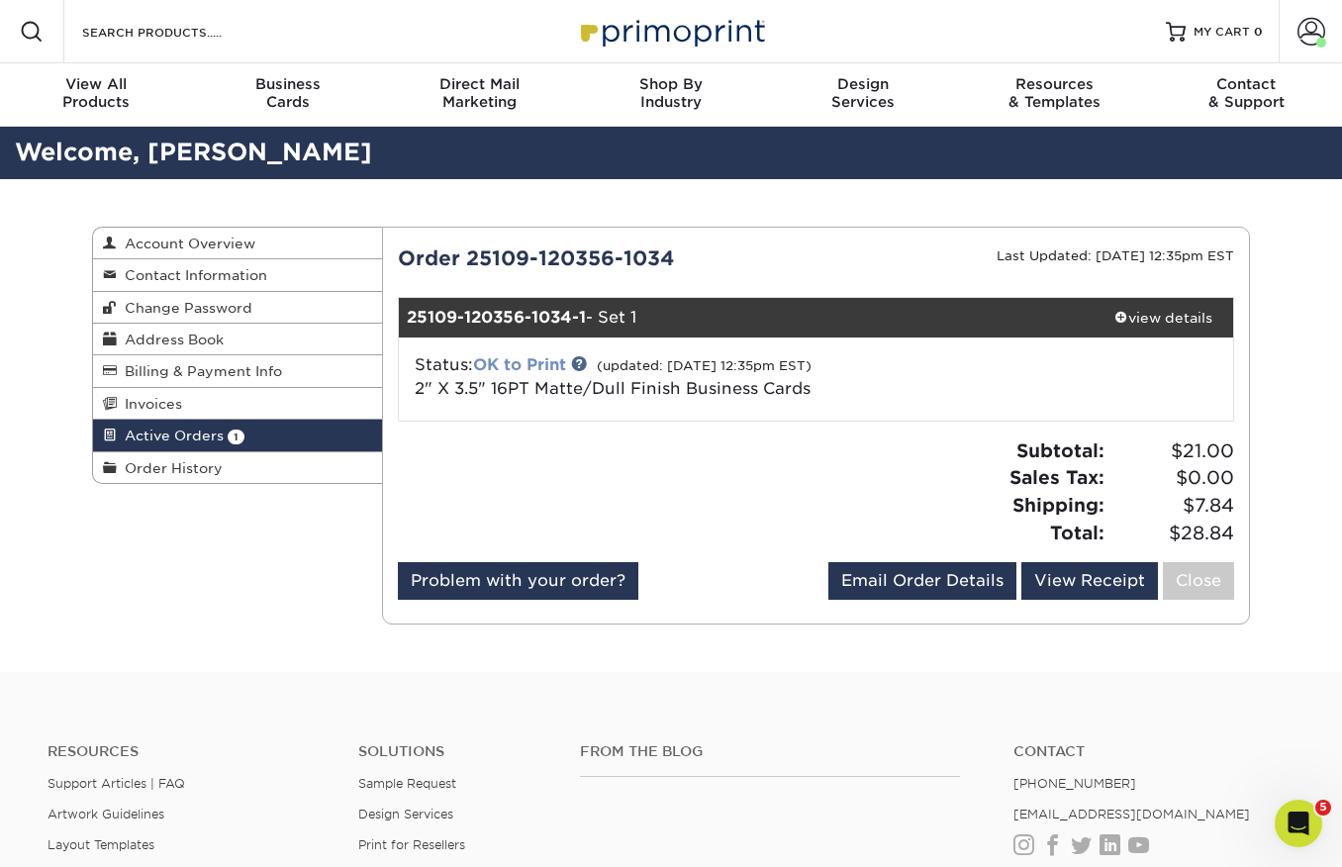
click at [541, 361] on link "OK to Print" at bounding box center [519, 364] width 93 height 19
